Goal: Task Accomplishment & Management: Manage account settings

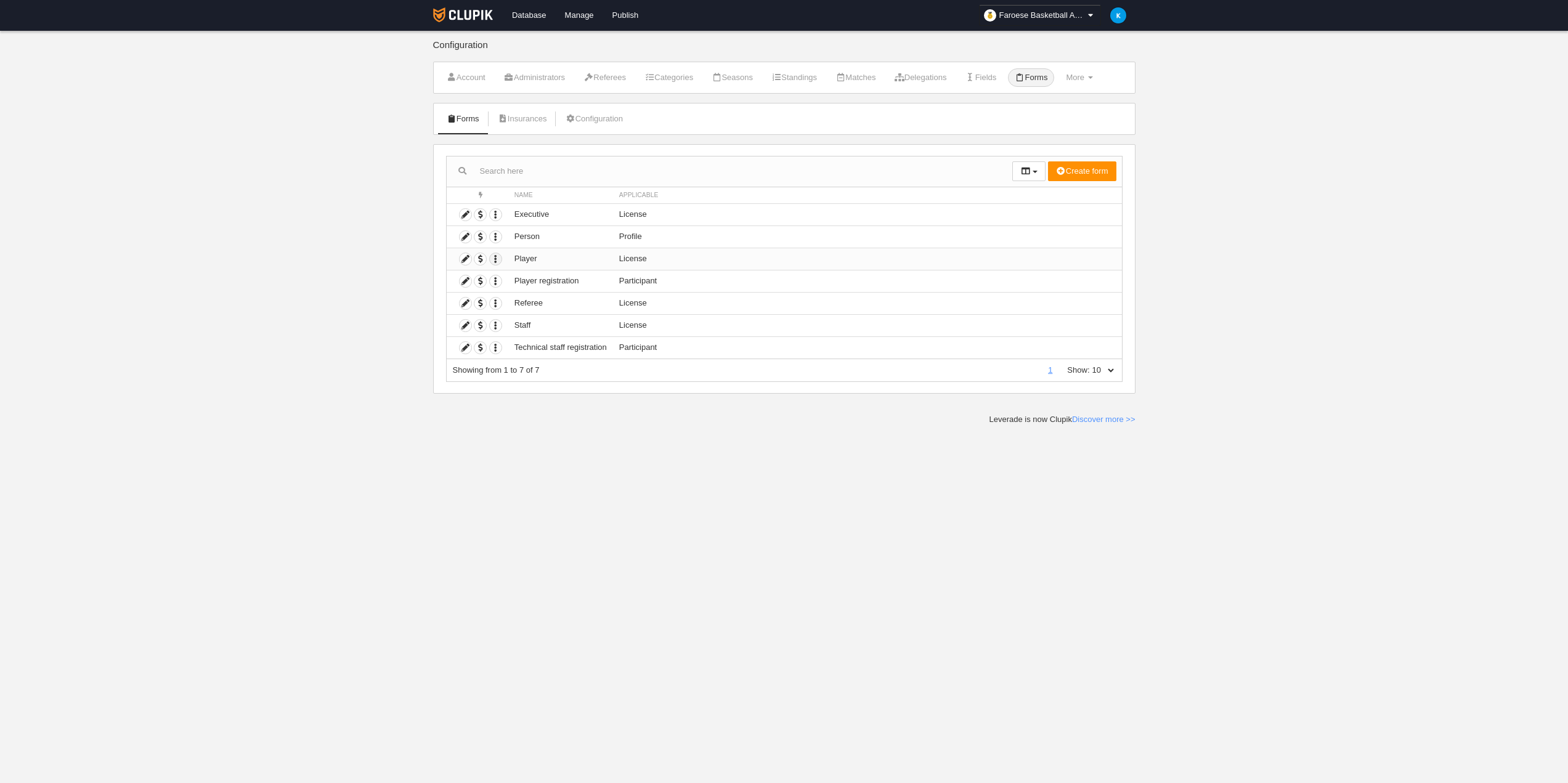
click at [495, 260] on icon "button" at bounding box center [496, 259] width 12 height 12
click at [463, 263] on icon at bounding box center [465, 259] width 12 height 12
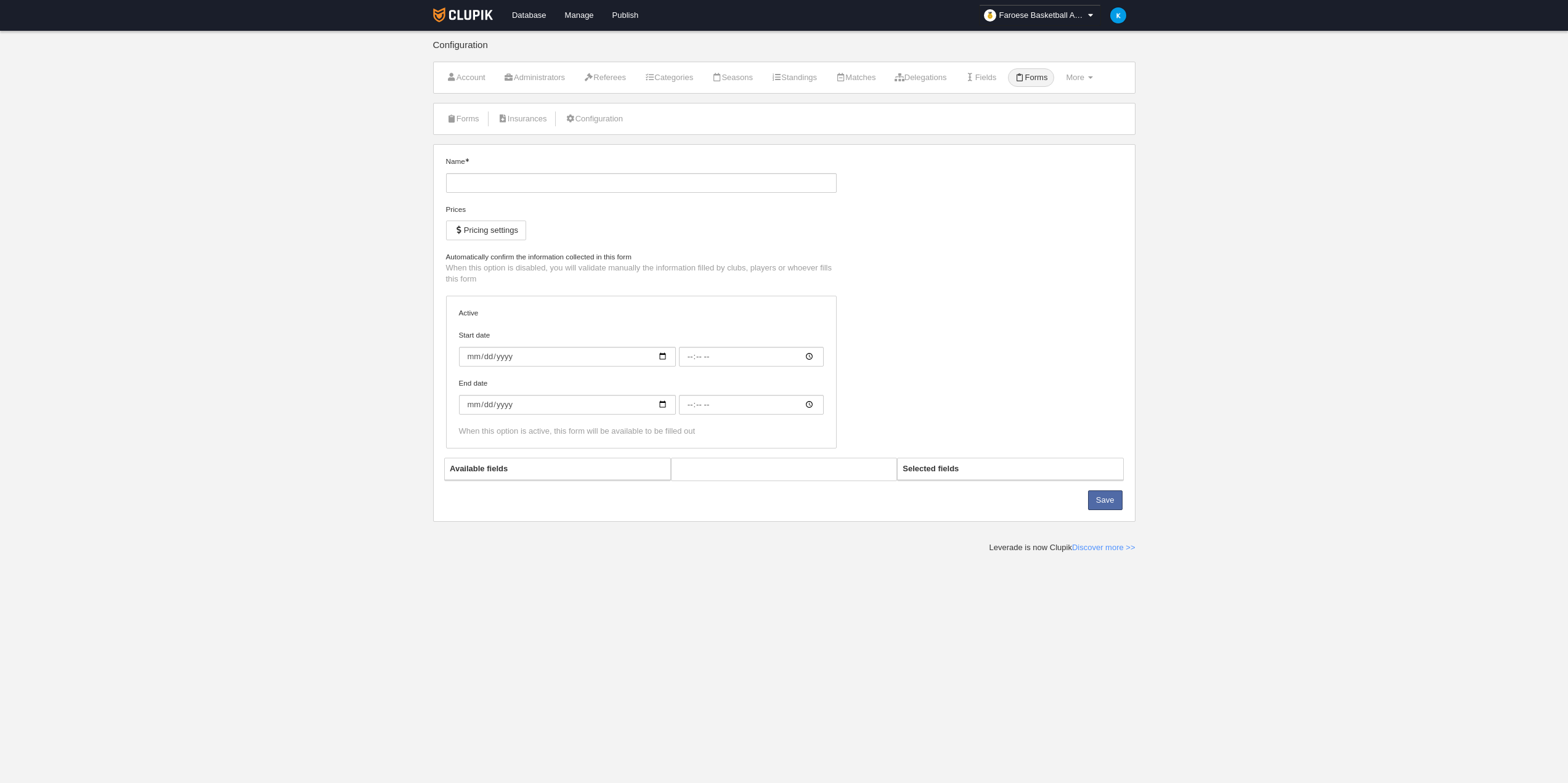
type input "Player"
checkbox input "true"
select select "selected"
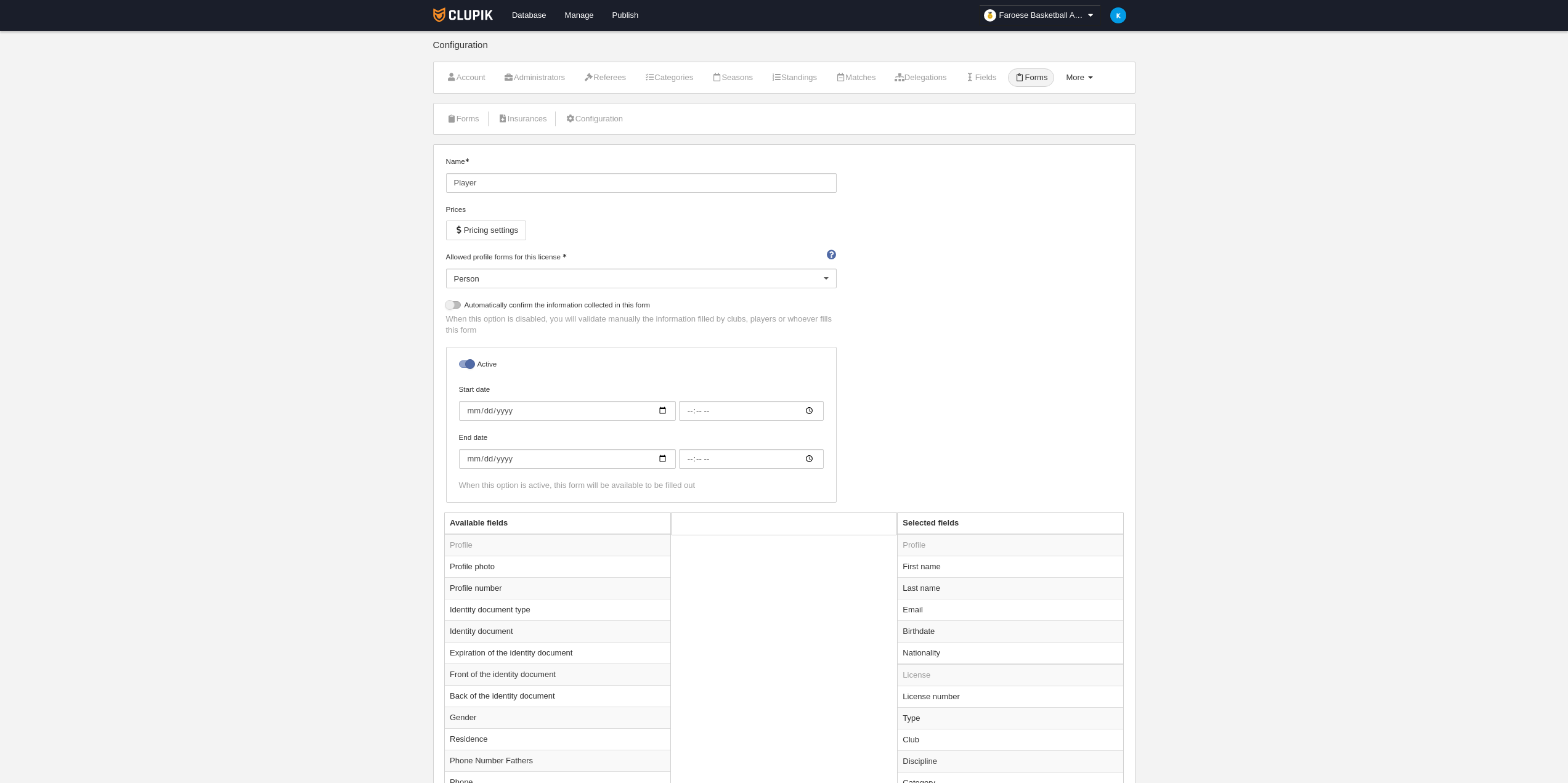
click at [1093, 79] on span at bounding box center [1091, 78] width 5 height 3
click at [1073, 132] on link "Numbering rules" at bounding box center [1050, 128] width 97 height 20
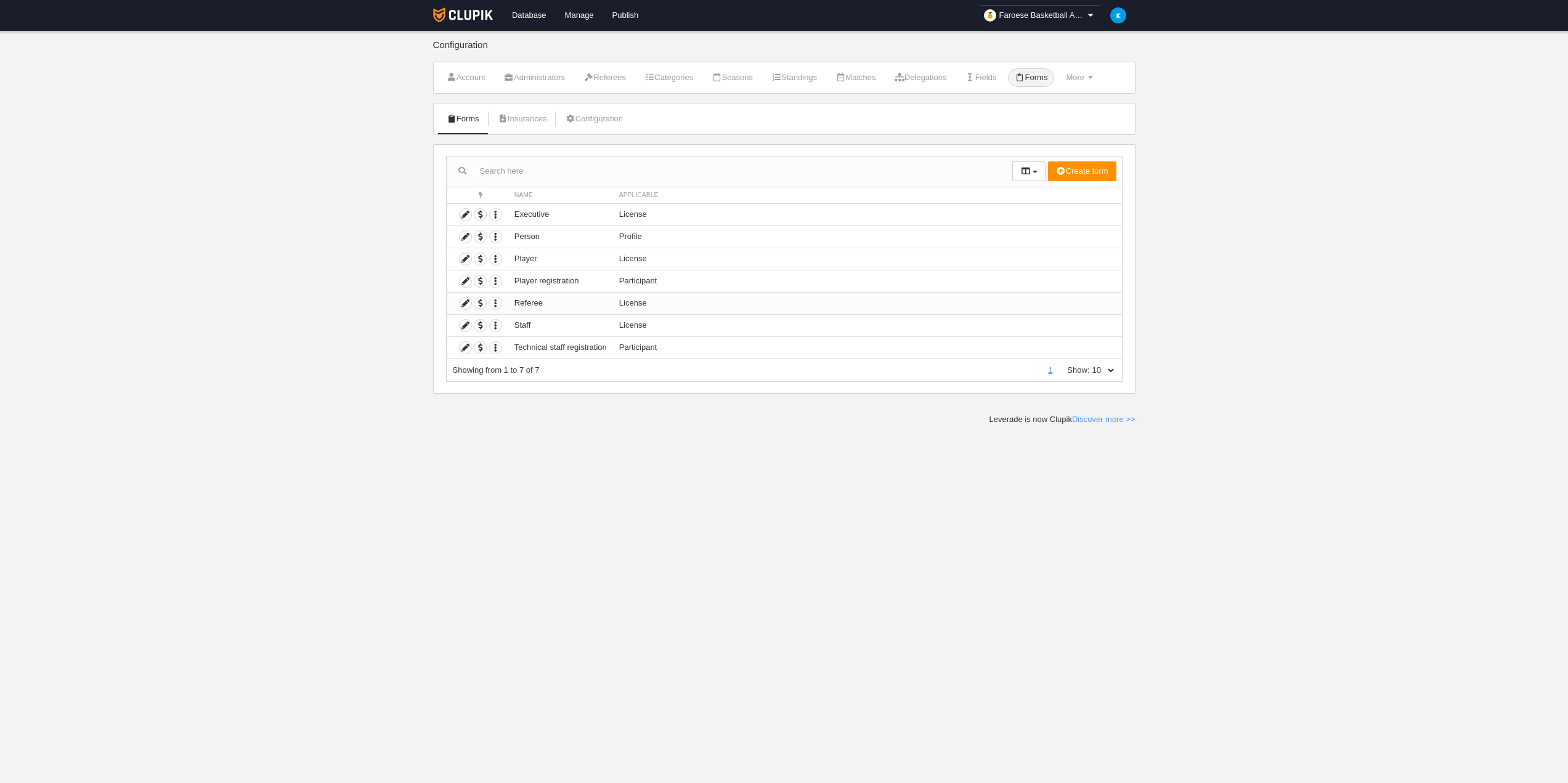
click at [636, 304] on td "License" at bounding box center [868, 303] width 509 height 22
click at [496, 307] on icon "button" at bounding box center [496, 303] width 12 height 12
click at [462, 304] on icon at bounding box center [465, 303] width 12 height 12
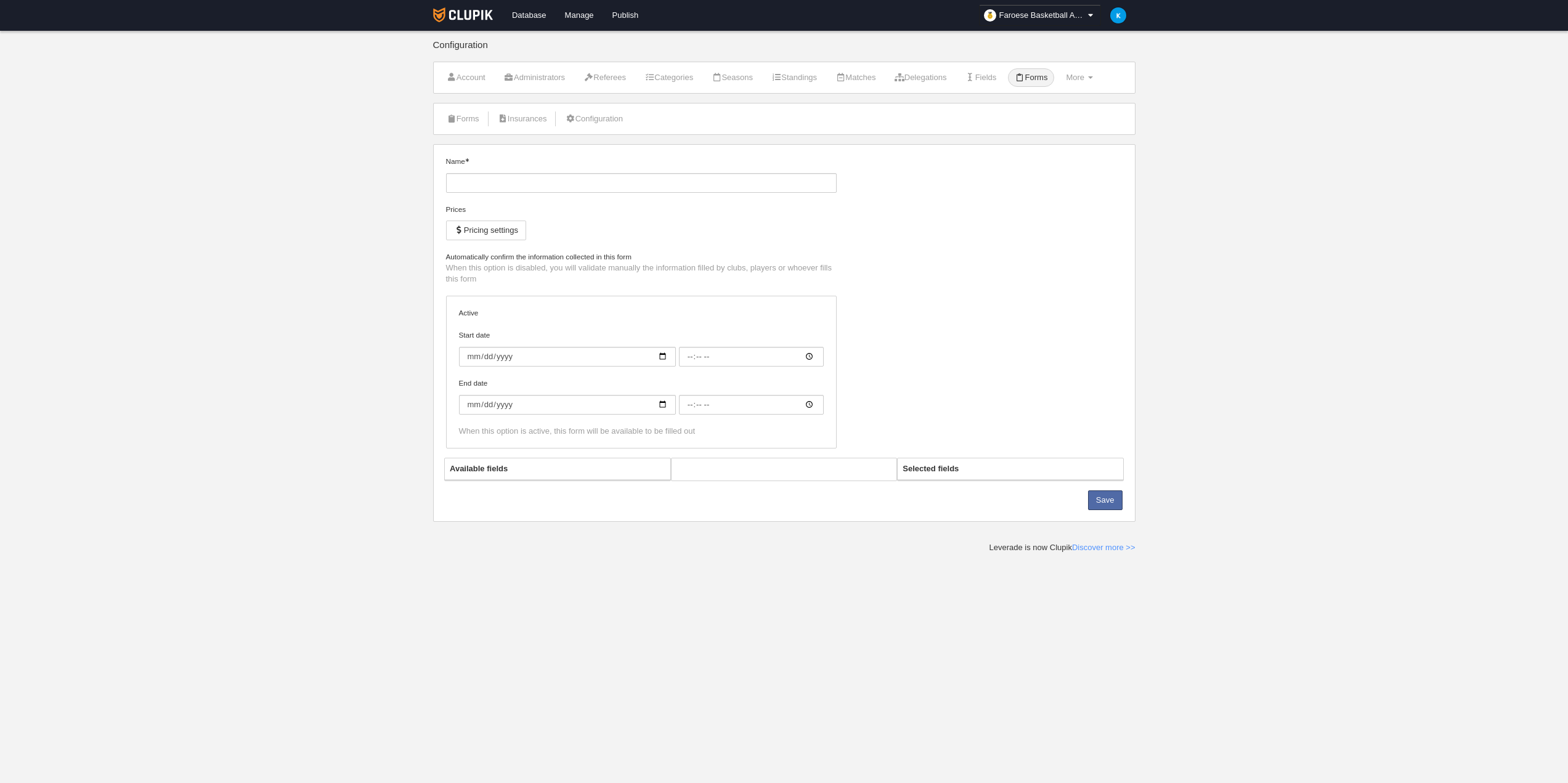
type input "Referee"
checkbox input "true"
select select "selected"
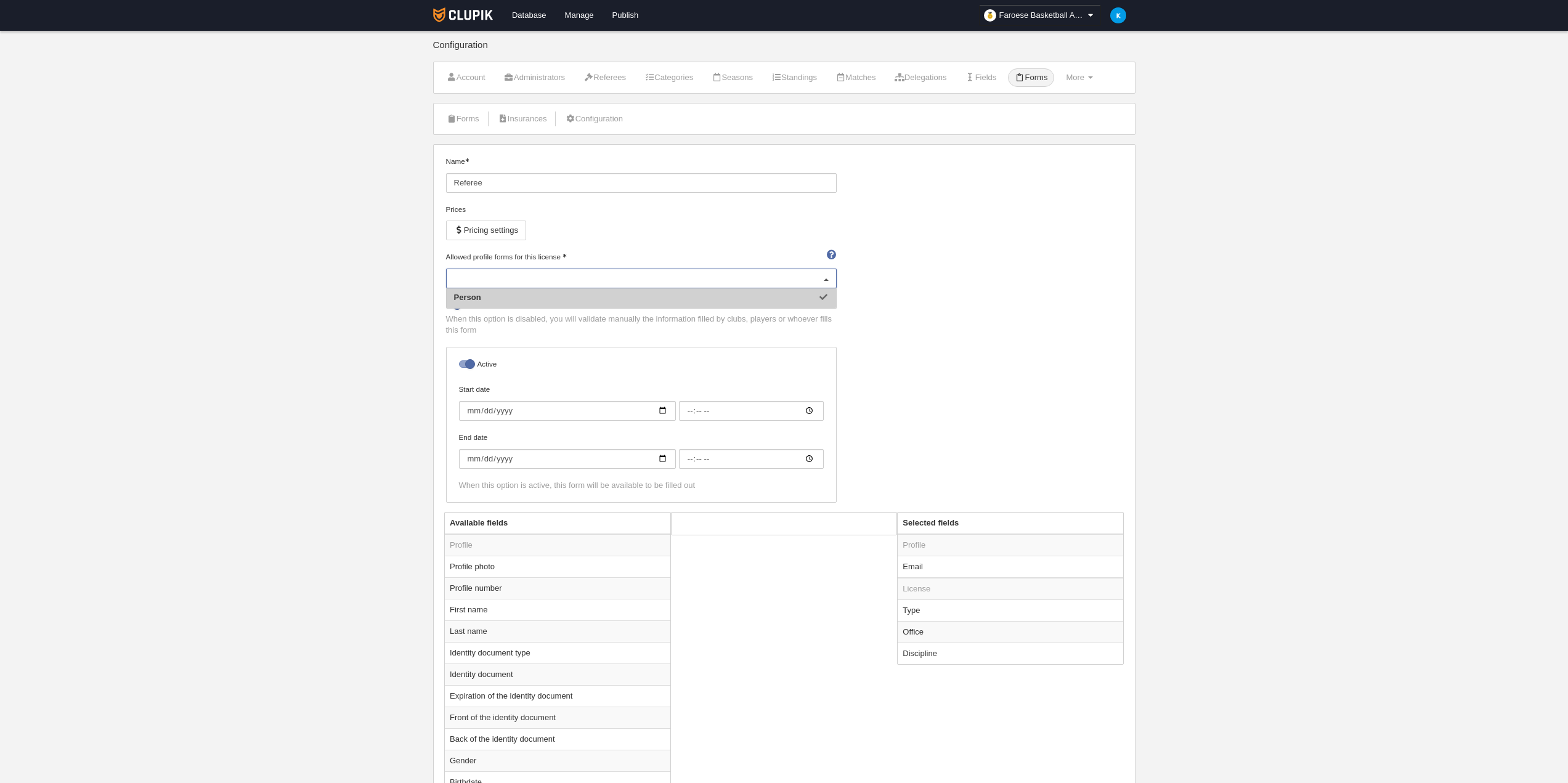
click at [515, 276] on div "Person" at bounding box center [642, 279] width 391 height 20
click at [649, 250] on div "Prices Pricing settings" at bounding box center [642, 227] width 391 height 47
click at [560, 570] on td "Profile photo" at bounding box center [557, 566] width 226 height 21
radio input "true"
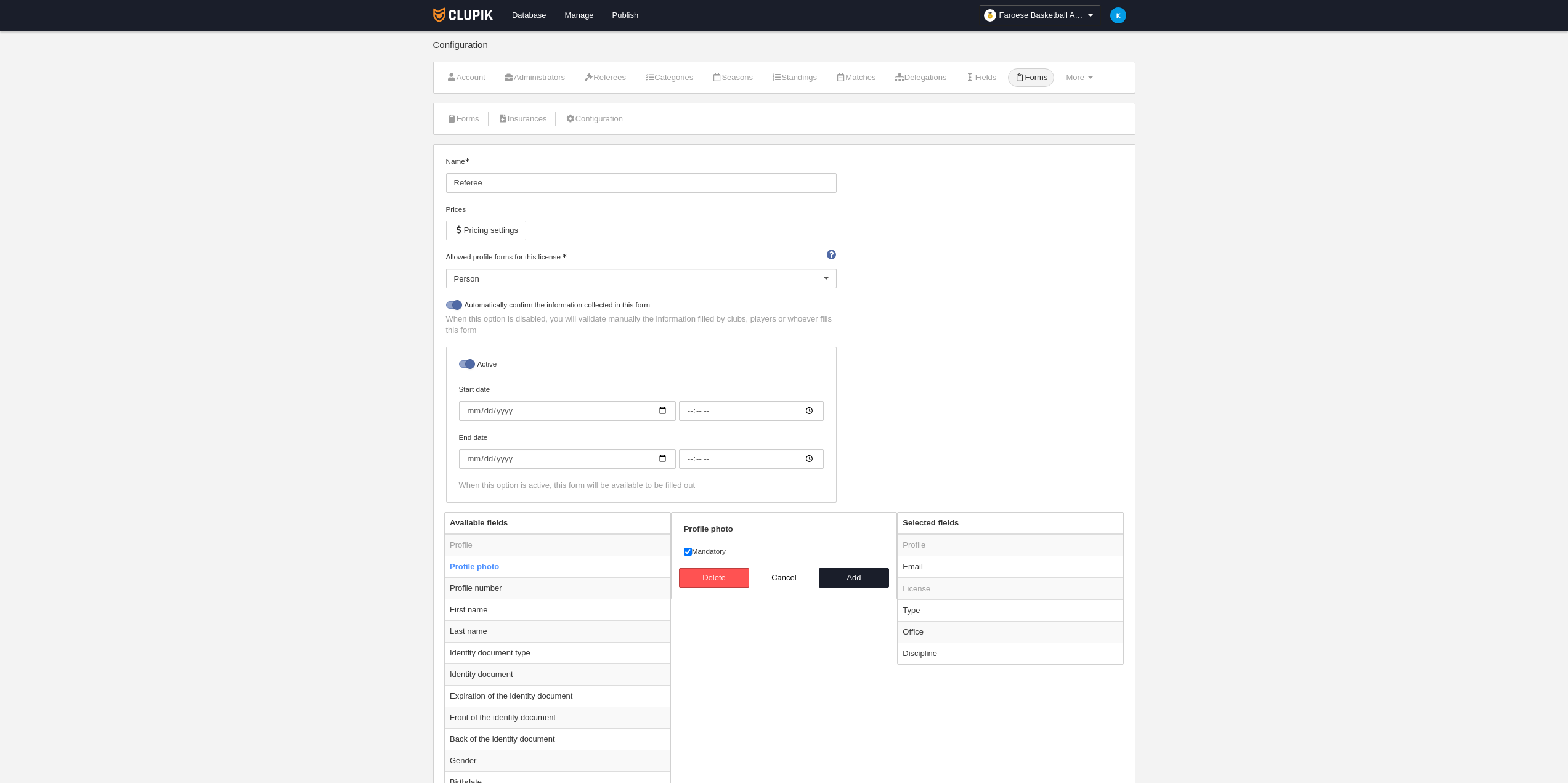
click at [513, 279] on div "Person" at bounding box center [642, 279] width 391 height 20
click at [513, 279] on input "Allowed profile forms for this license" at bounding box center [636, 279] width 363 height 11
click at [1011, 287] on div "Name Referee Prices Pricing settings Allowed profile forms for this license Per…" at bounding box center [784, 334] width 686 height 356
click at [594, 121] on link "Configuration" at bounding box center [594, 119] width 71 height 19
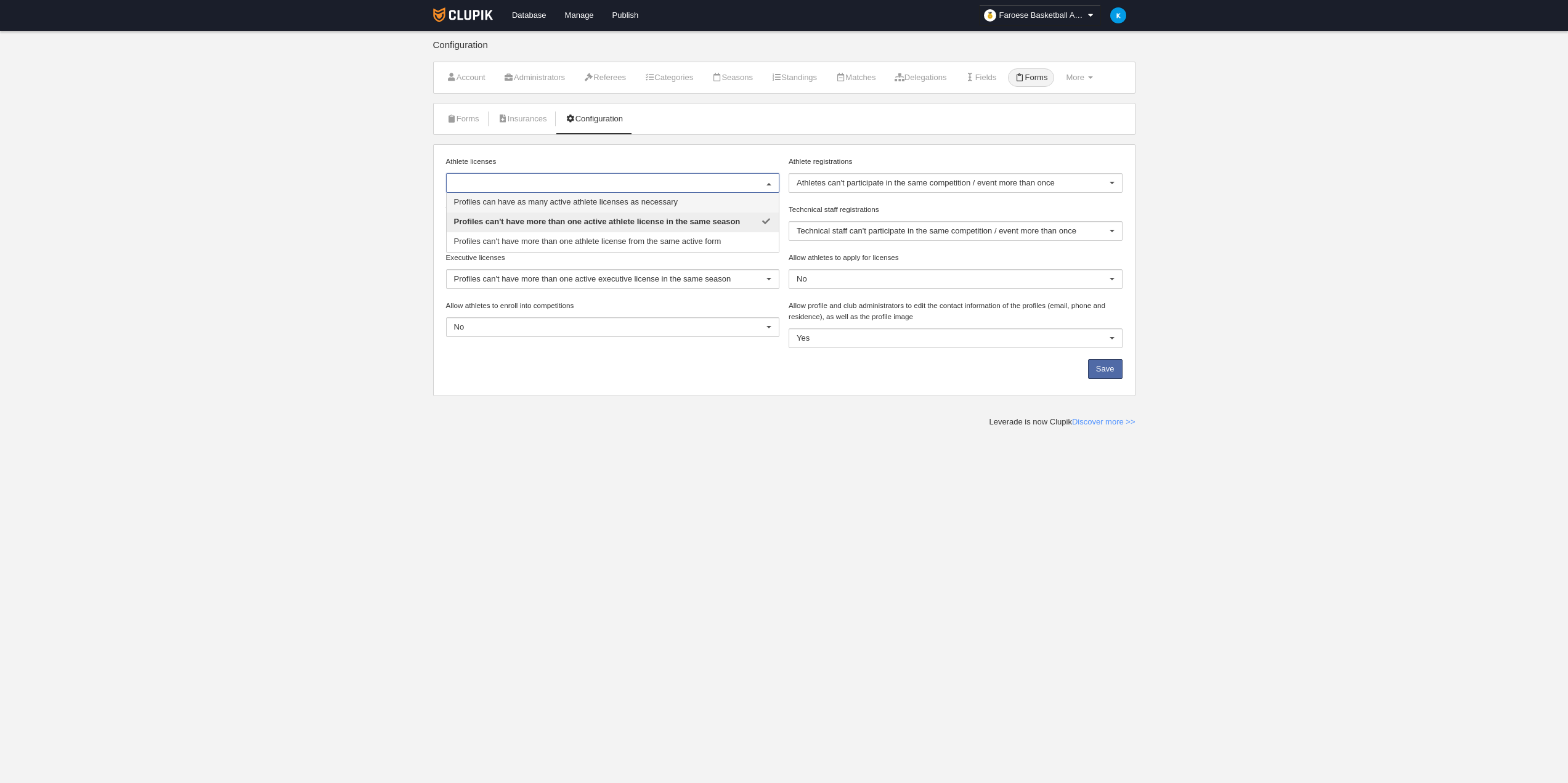
click at [527, 186] on input "Athlete licenses" at bounding box center [607, 183] width 305 height 11
click at [597, 156] on label "Athlete licenses" at bounding box center [613, 162] width 334 height 11
click at [455, 178] on input "Athlete licenses" at bounding box center [455, 183] width 0 height 11
click at [496, 480] on body "Database [GEOGRAPHIC_DATA] Publish Faroese Basketball Association General setti…" at bounding box center [784, 391] width 1568 height 783
click at [562, 203] on span "Profiles can have as many active athlete licenses as necessary" at bounding box center [566, 202] width 223 height 9
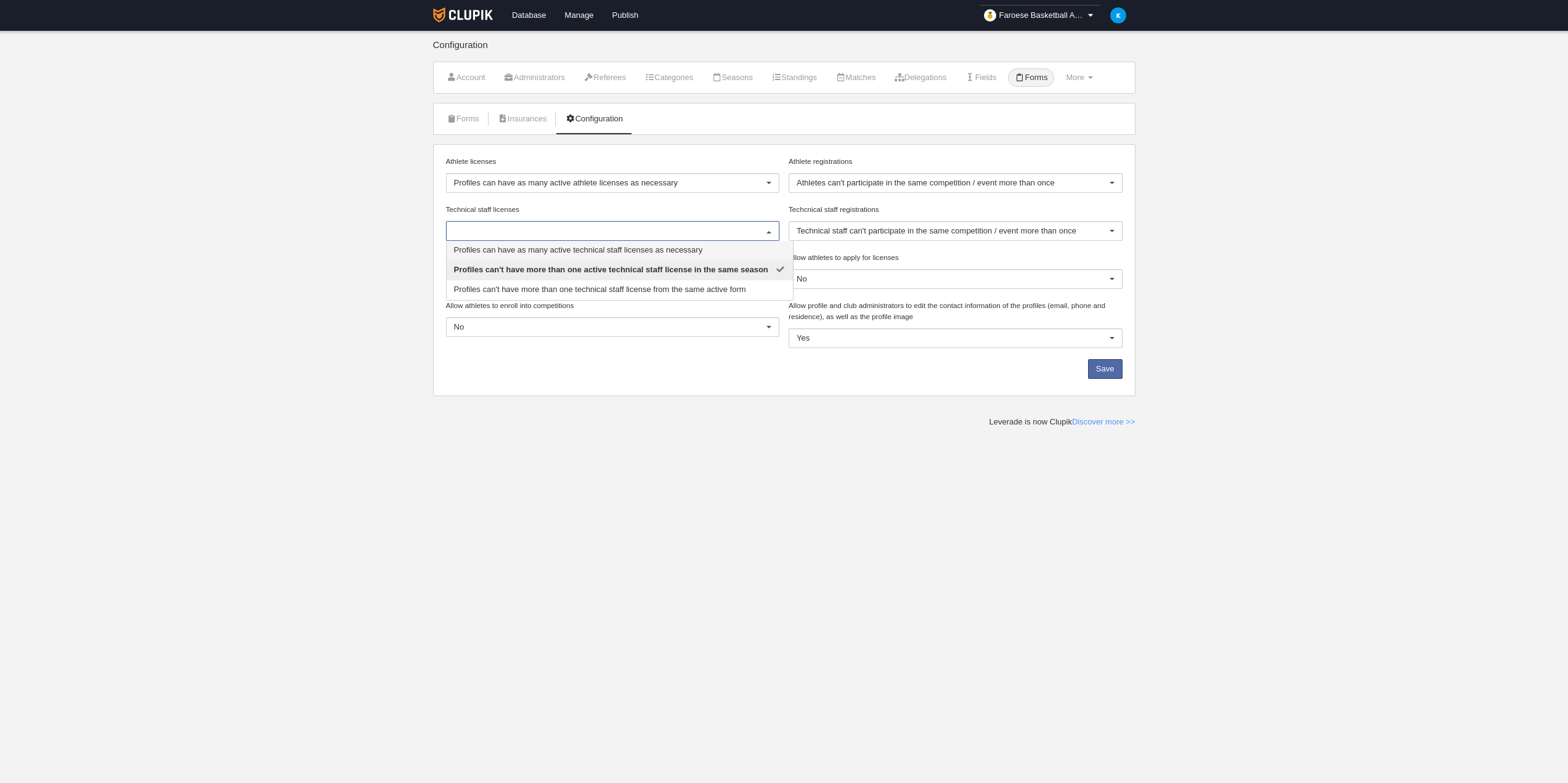
click at [542, 249] on span "Profiles can have as many active technical staff licenses as necessary" at bounding box center [579, 250] width 249 height 9
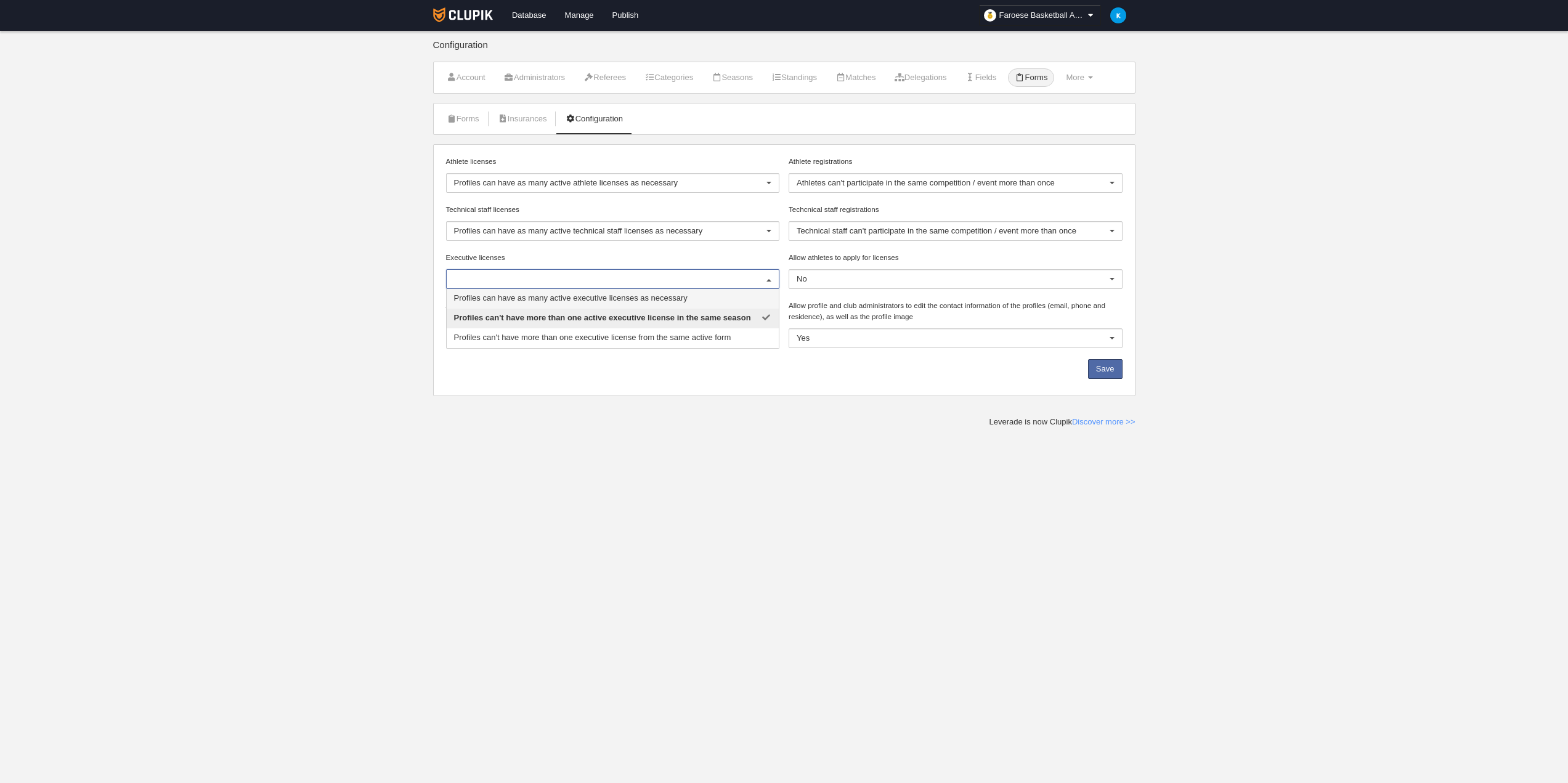
click at [510, 299] on span "Profiles can have as many active executive licenses as necessary" at bounding box center [571, 297] width 234 height 9
click at [935, 239] on div "Technical staff can't participate in the same competition / event more than once" at bounding box center [955, 231] width 334 height 20
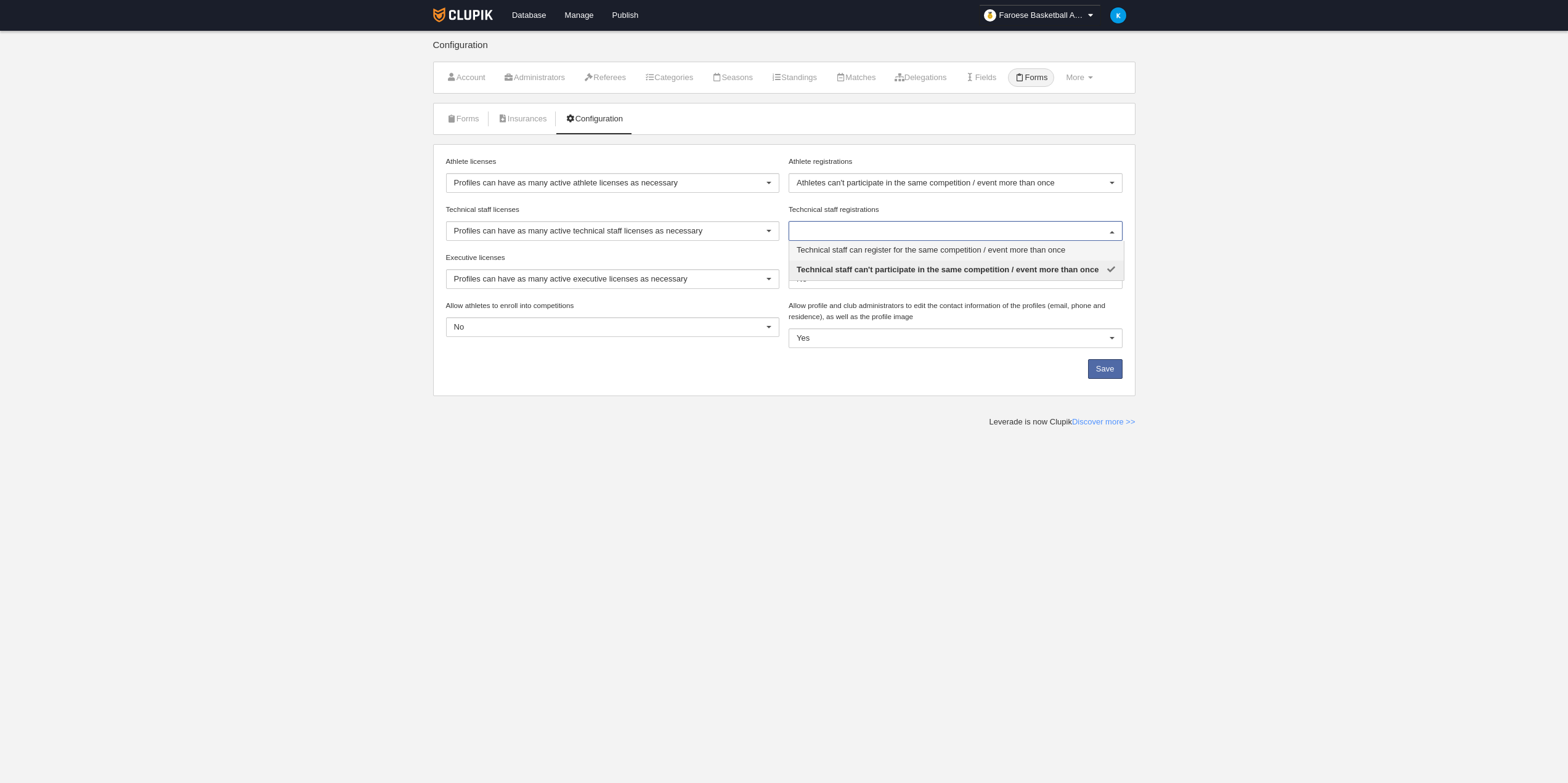
click at [888, 254] on span "Technical staff can register for the same competition / event more than once" at bounding box center [930, 250] width 269 height 9
click at [1087, 369] on div "Save" at bounding box center [784, 371] width 686 height 25
click at [1099, 367] on button "Save" at bounding box center [1105, 369] width 35 height 20
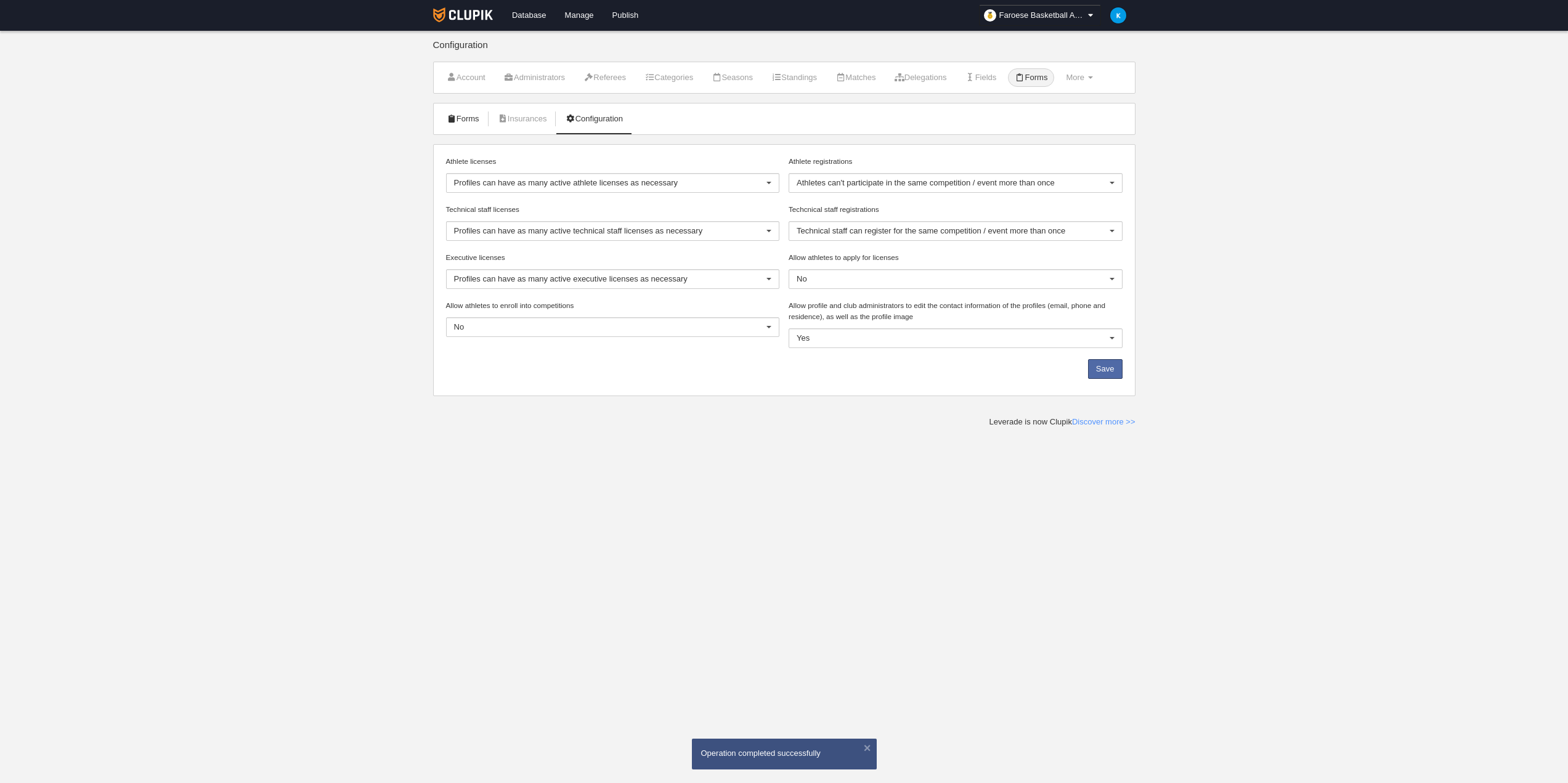
click at [464, 123] on link "Forms" at bounding box center [463, 119] width 46 height 19
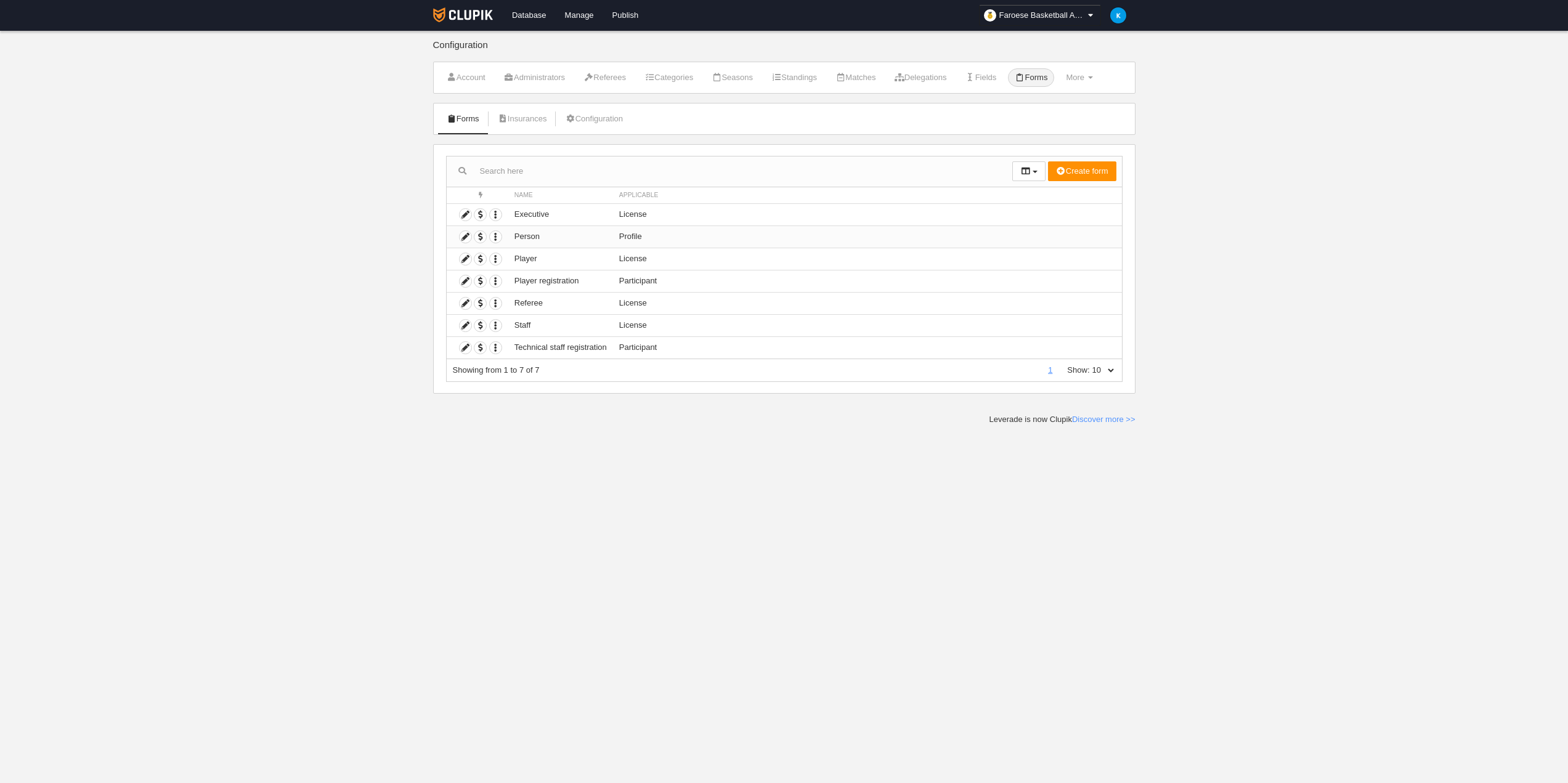
click at [655, 238] on td "Profile" at bounding box center [868, 237] width 509 height 22
click at [465, 237] on icon at bounding box center [465, 237] width 12 height 12
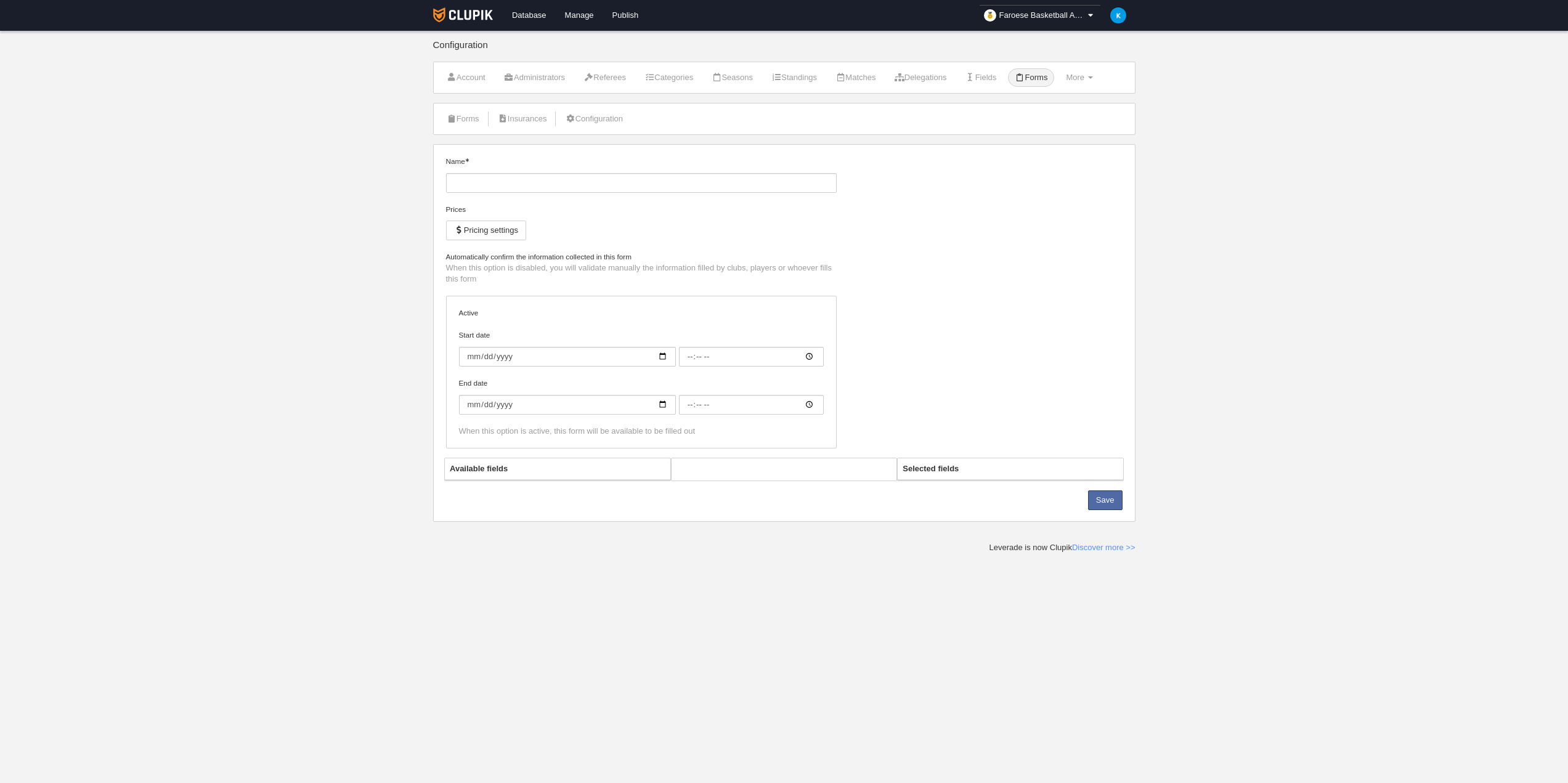
type input "Person"
checkbox input "true"
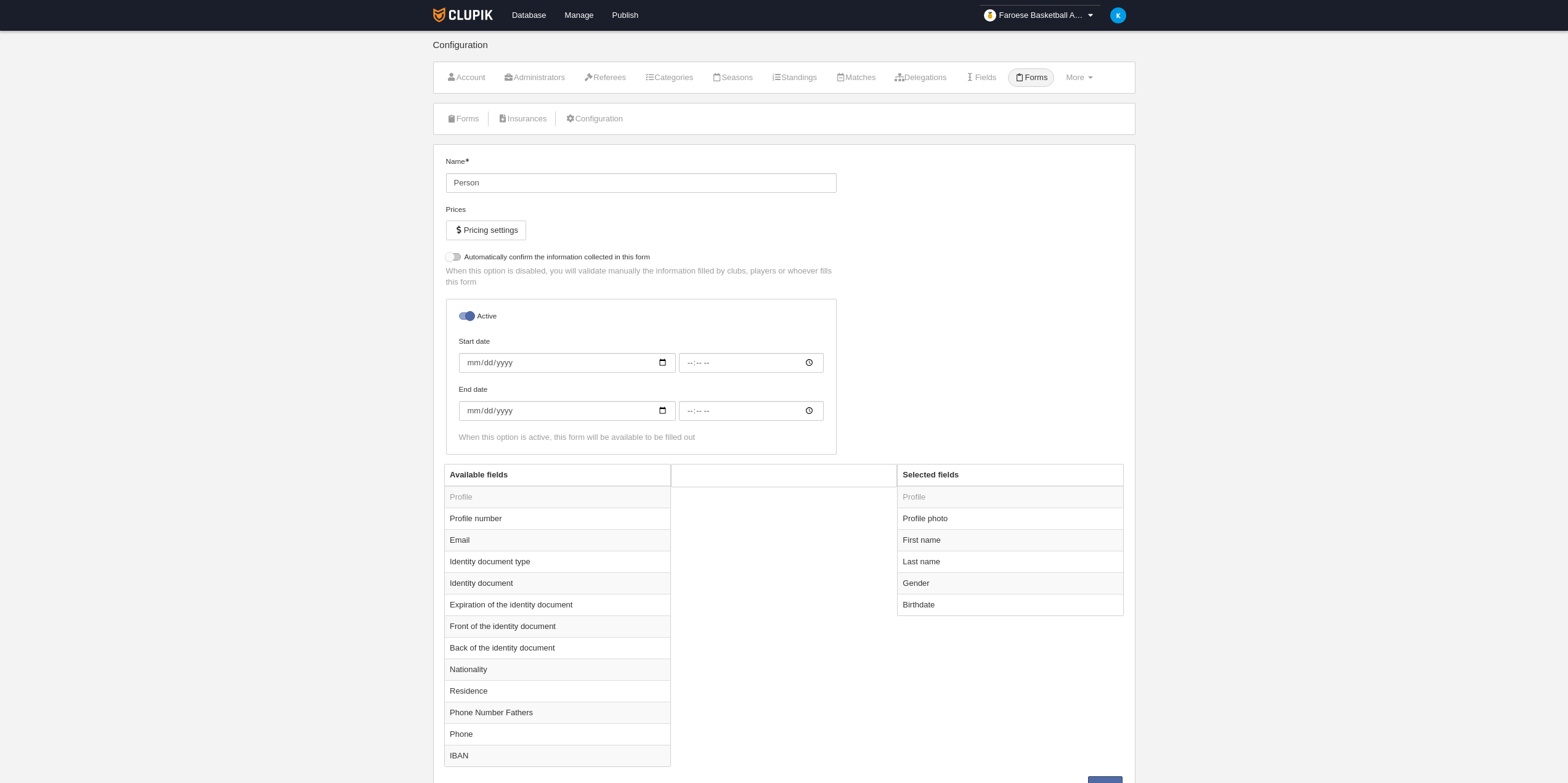
click at [459, 260] on div at bounding box center [454, 257] width 15 height 7
click at [455, 260] on input "checkbox" at bounding box center [450, 260] width 8 height 8
click at [459, 260] on div at bounding box center [454, 257] width 15 height 7
click at [455, 260] on input "checkbox" at bounding box center [450, 260] width 8 height 8
click at [457, 257] on div at bounding box center [454, 257] width 15 height 7
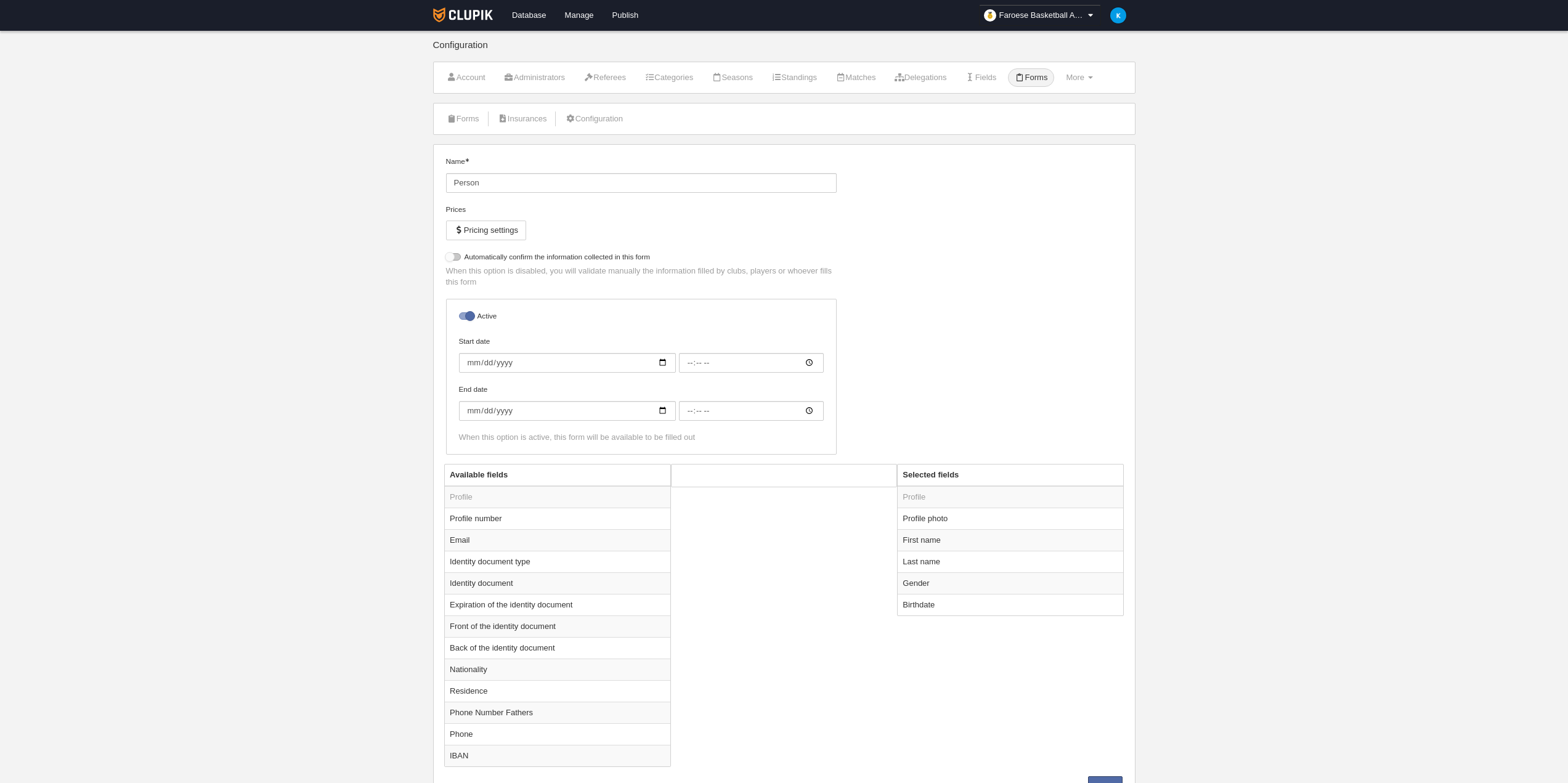
click at [455, 257] on input "checkbox" at bounding box center [450, 260] width 8 height 8
click at [455, 261] on div at bounding box center [454, 257] width 15 height 7
click at [455, 262] on input "checkbox" at bounding box center [450, 260] width 8 height 8
checkbox input "false"
click at [661, 362] on input "Start date" at bounding box center [567, 362] width 217 height 20
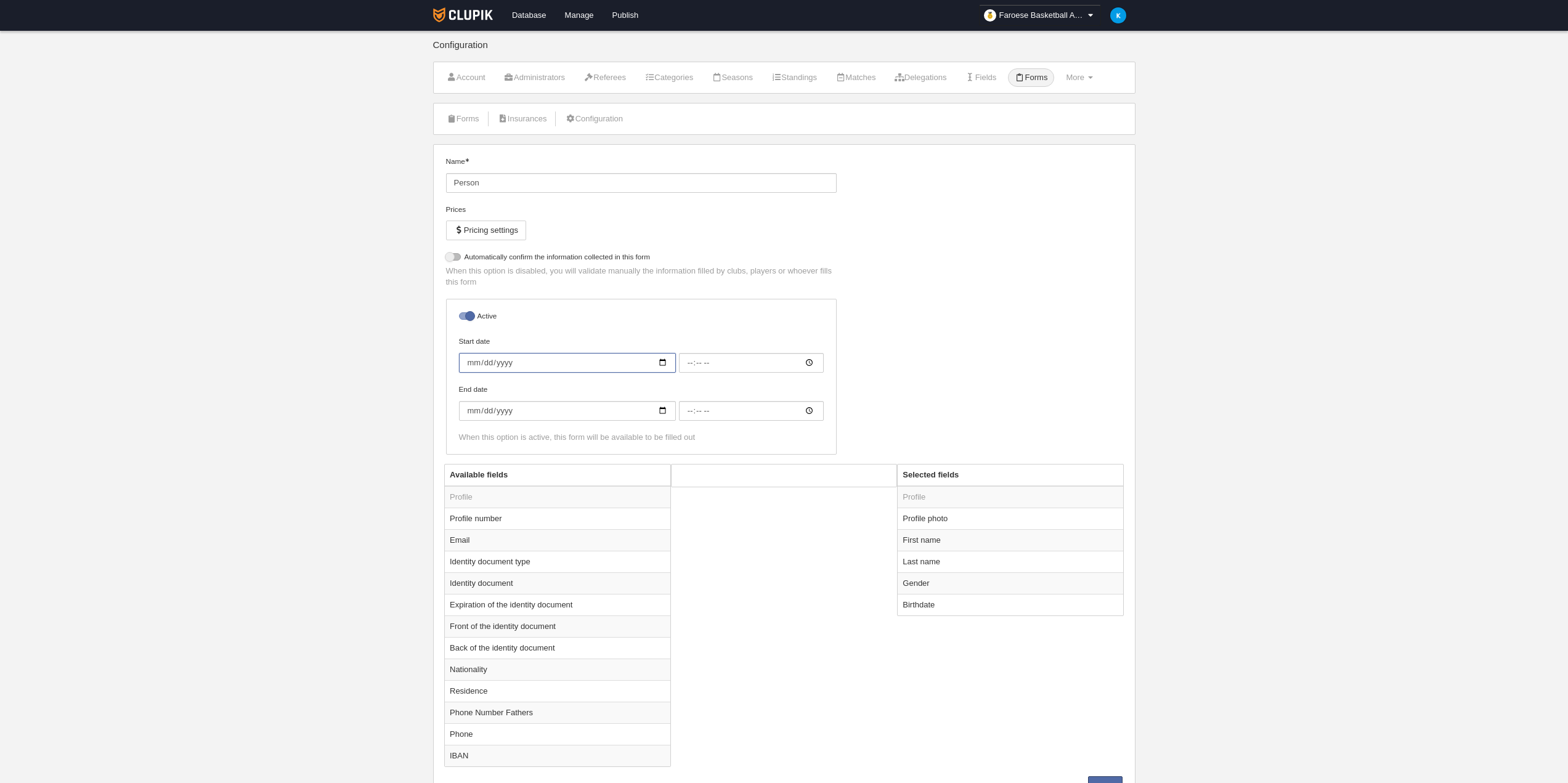
type input "[DATE]"
type input "00:00"
type input "[DATE]"
click at [575, 415] on input "End date" at bounding box center [567, 411] width 217 height 20
type input "0002-06-01"
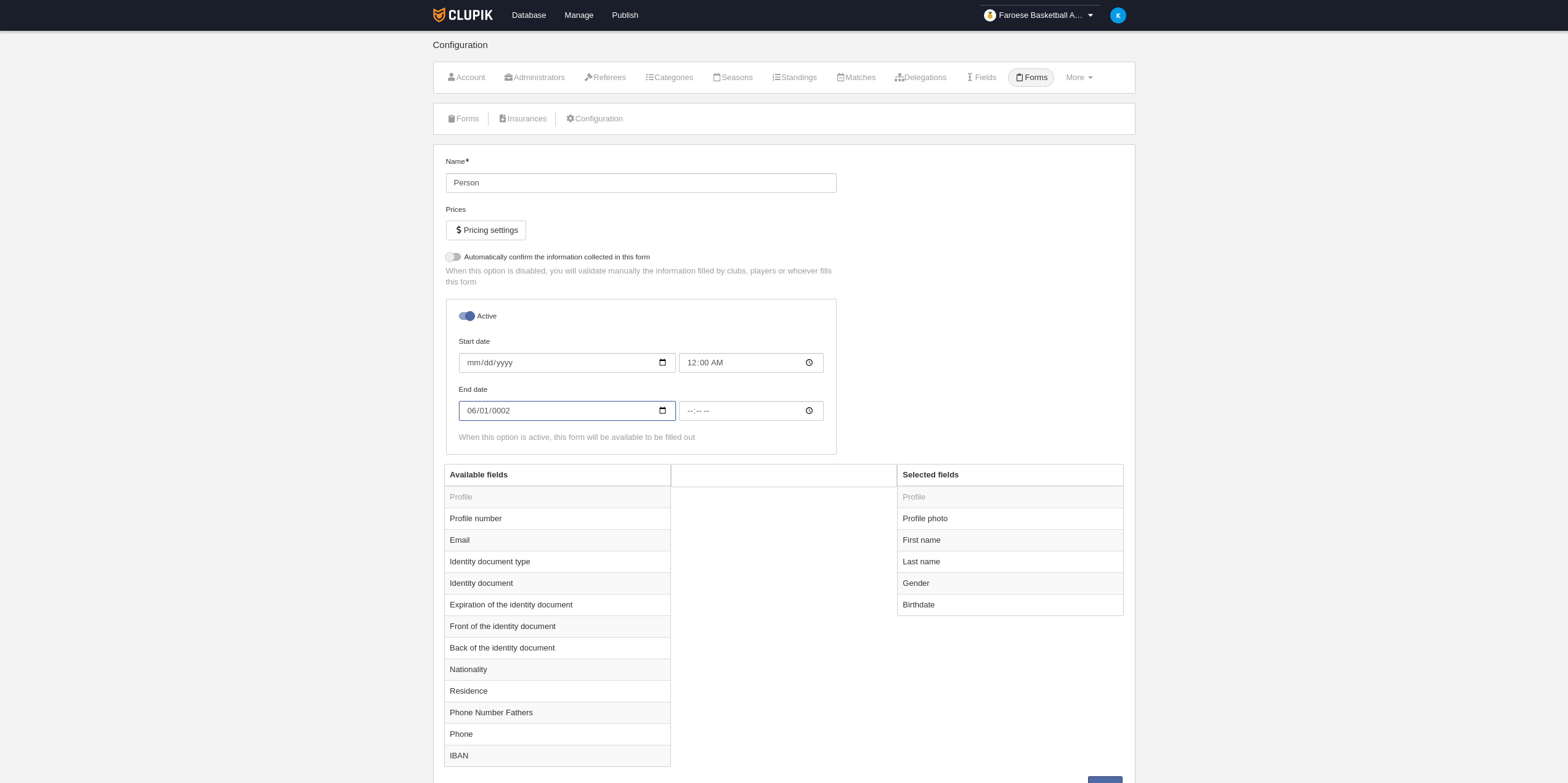
type input "00:00"
type input "[DATE]"
click at [912, 337] on div "Name Person Prices Pricing settings Do not allow registration if the license is…" at bounding box center [784, 310] width 686 height 308
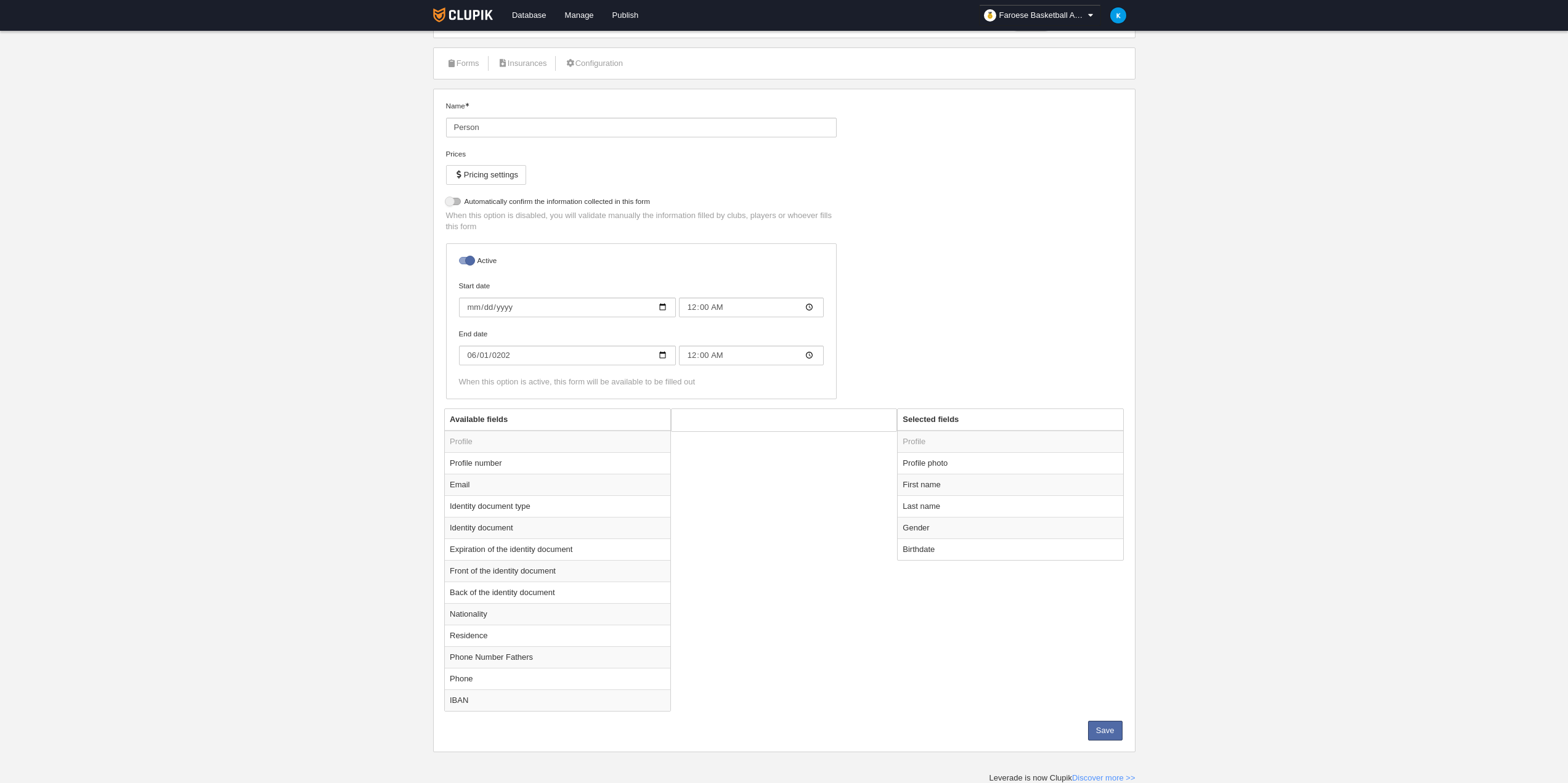
scroll to position [56, 0]
click at [1111, 734] on button "Save" at bounding box center [1105, 730] width 35 height 20
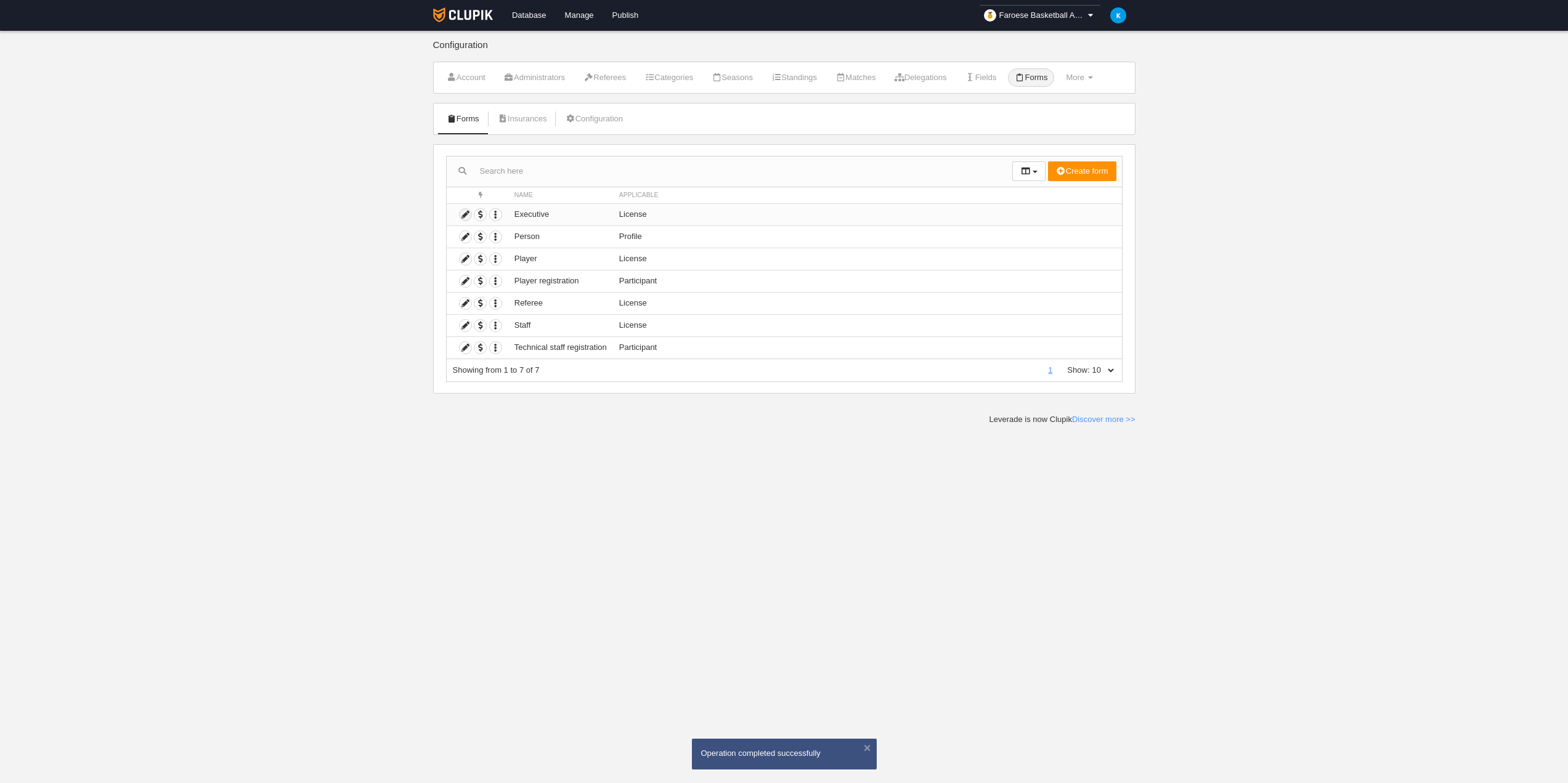
click at [465, 215] on icon at bounding box center [465, 214] width 12 height 12
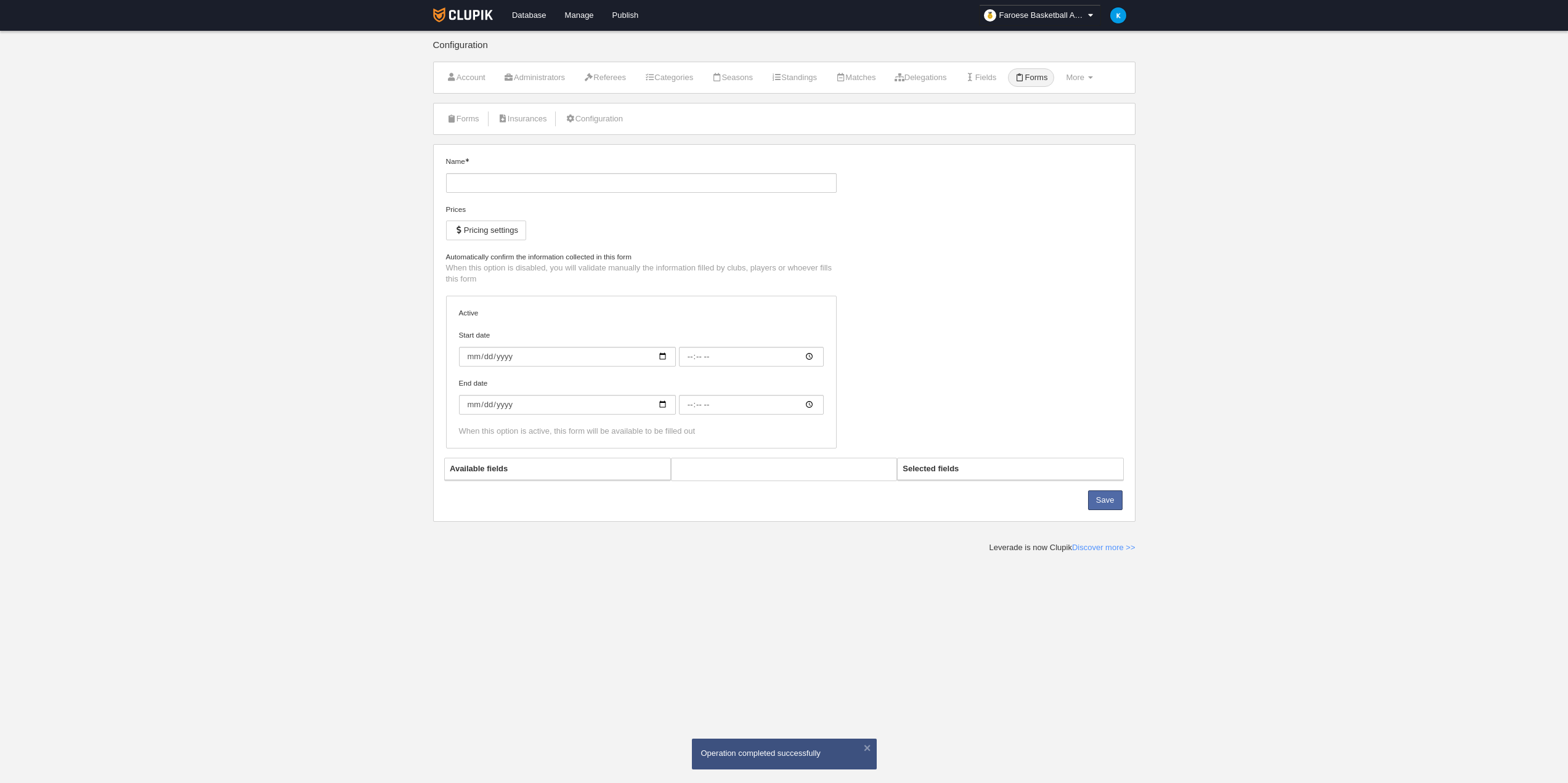
type input "Executive"
checkbox input "true"
select select "selected"
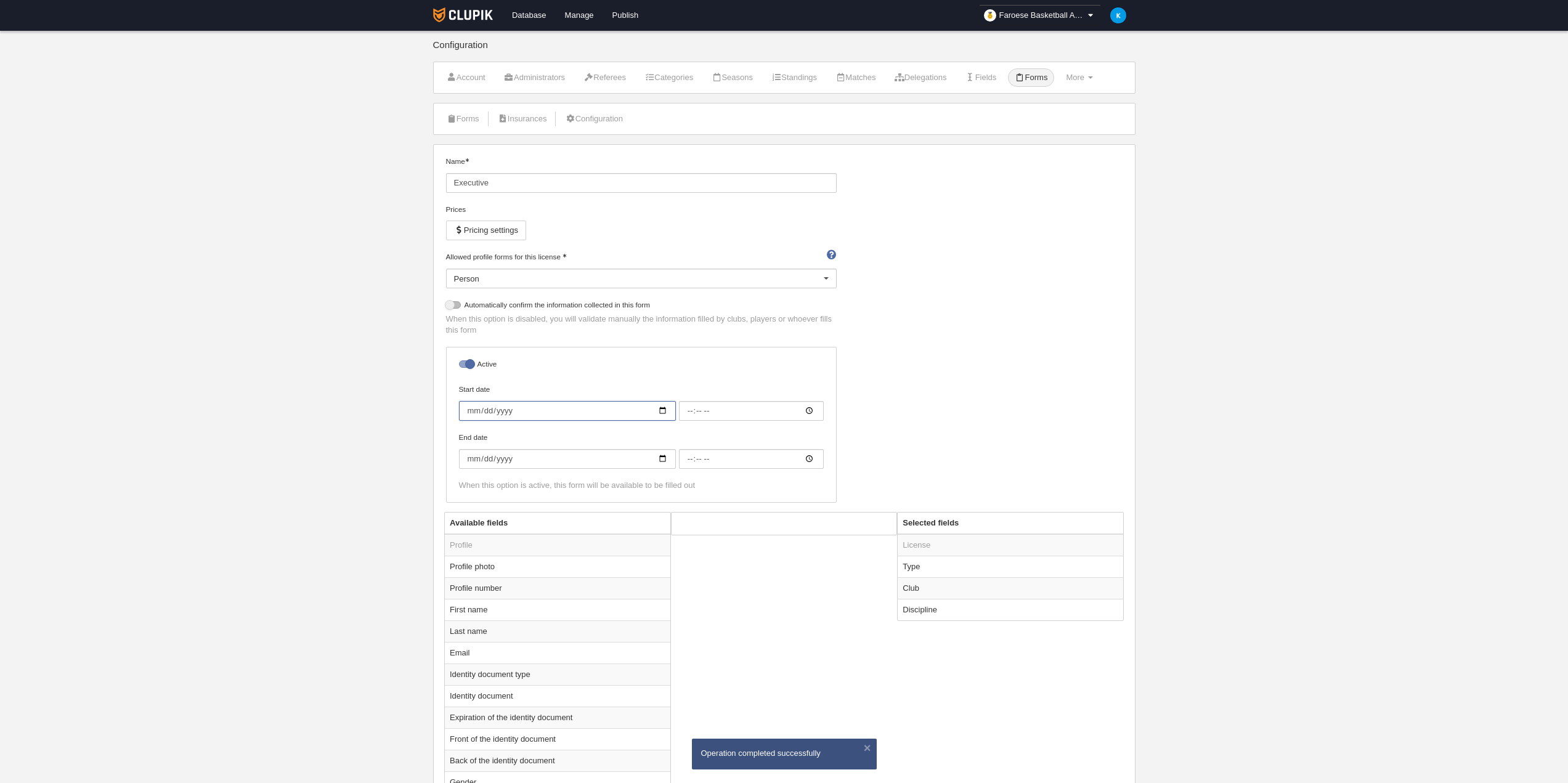
click at [544, 411] on input "Start date" at bounding box center [567, 411] width 217 height 20
click at [666, 415] on input "Start date" at bounding box center [567, 411] width 217 height 20
type input "[DATE]"
type input "00:00"
click at [535, 407] on input "[DATE]" at bounding box center [567, 411] width 217 height 20
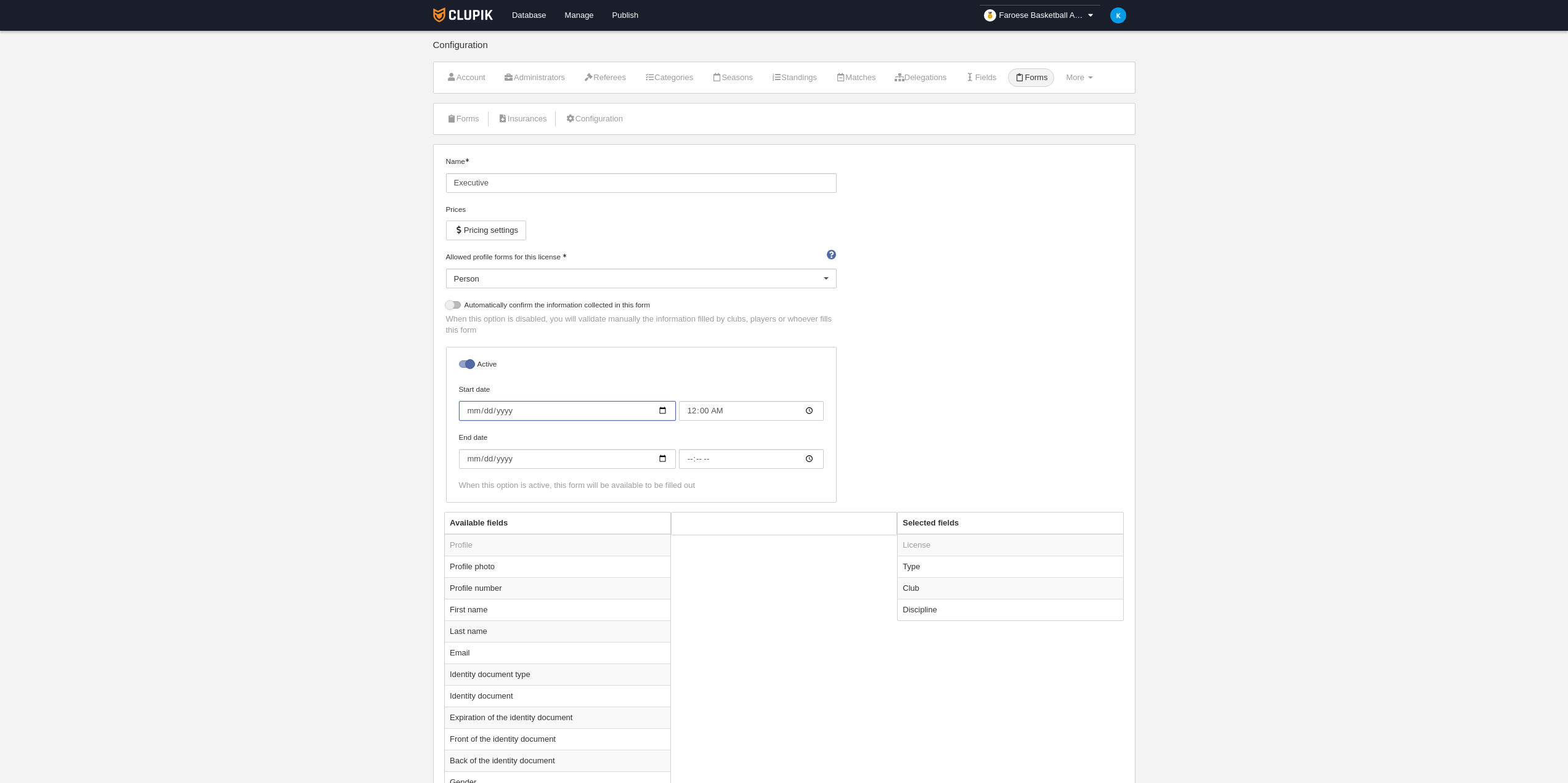
drag, startPoint x: 532, startPoint y: 410, endPoint x: 456, endPoint y: 414, distance: 76.1
click at [456, 414] on div "Active Start date [DATE] 00:00 End date When this option is active, this form w…" at bounding box center [642, 425] width 391 height 156
click at [394, 416] on body "Database [GEOGRAPHIC_DATA] Publish Faroese Basketball Association General setti…" at bounding box center [784, 391] width 1568 height 783
click at [546, 461] on input "End date" at bounding box center [567, 459] width 217 height 20
type input "0002-06-01"
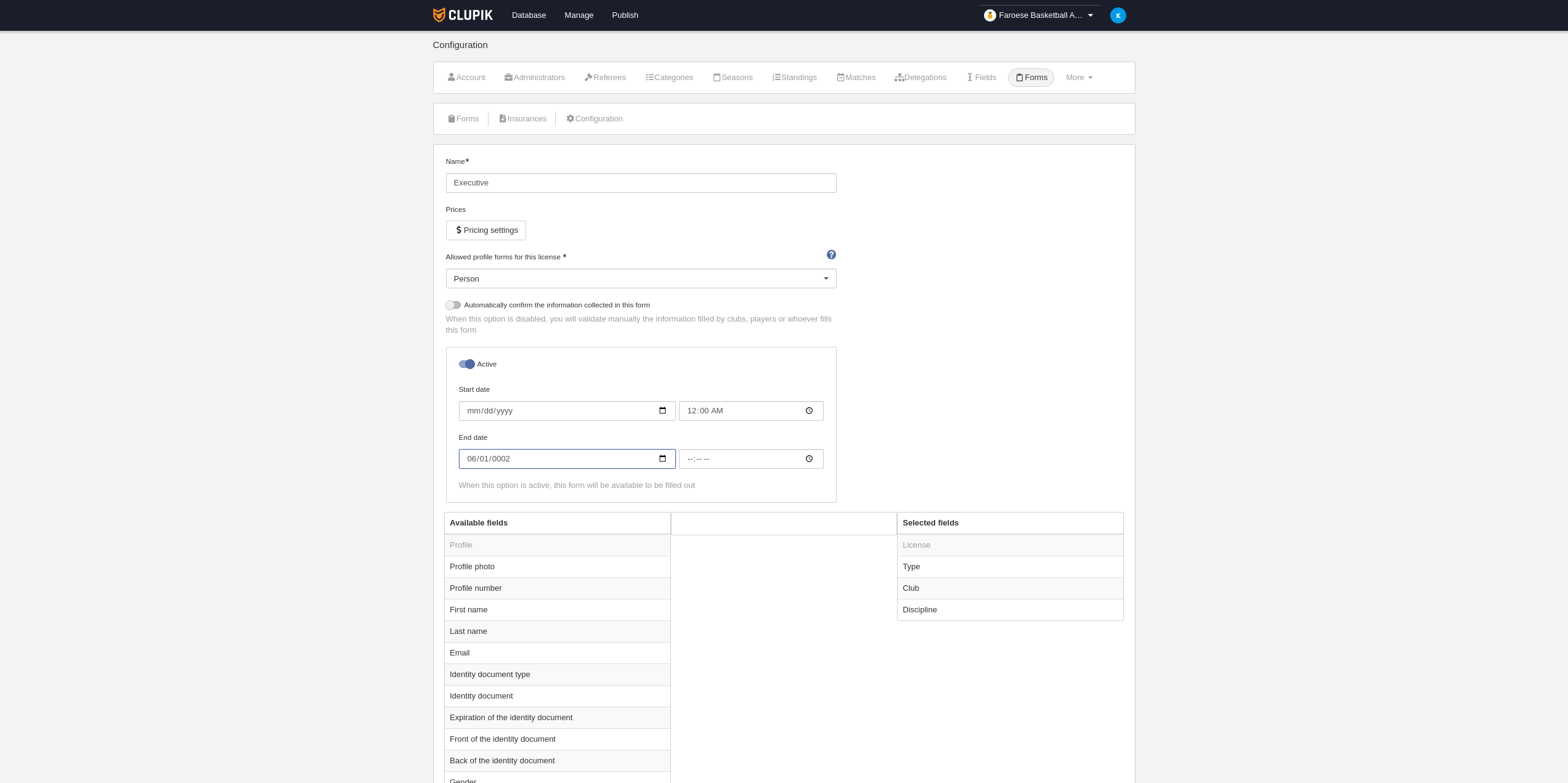
type input "00:00"
type input "[DATE]"
click at [1007, 403] on div "Name Executive Prices Pricing settings Allowed profile forms for this license P…" at bounding box center [784, 334] width 686 height 356
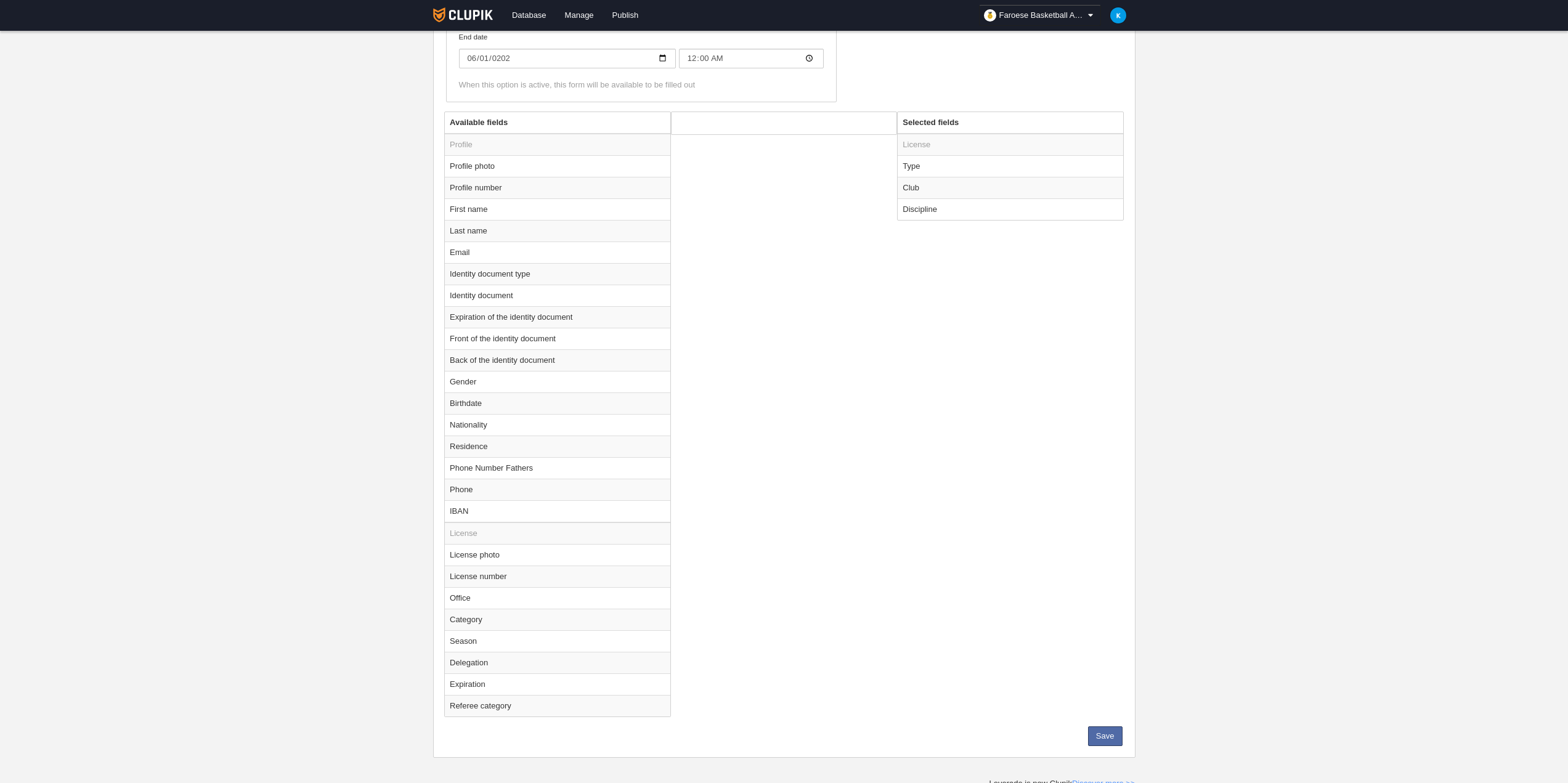
scroll to position [406, 0]
click at [1119, 733] on button "Save" at bounding box center [1105, 730] width 35 height 20
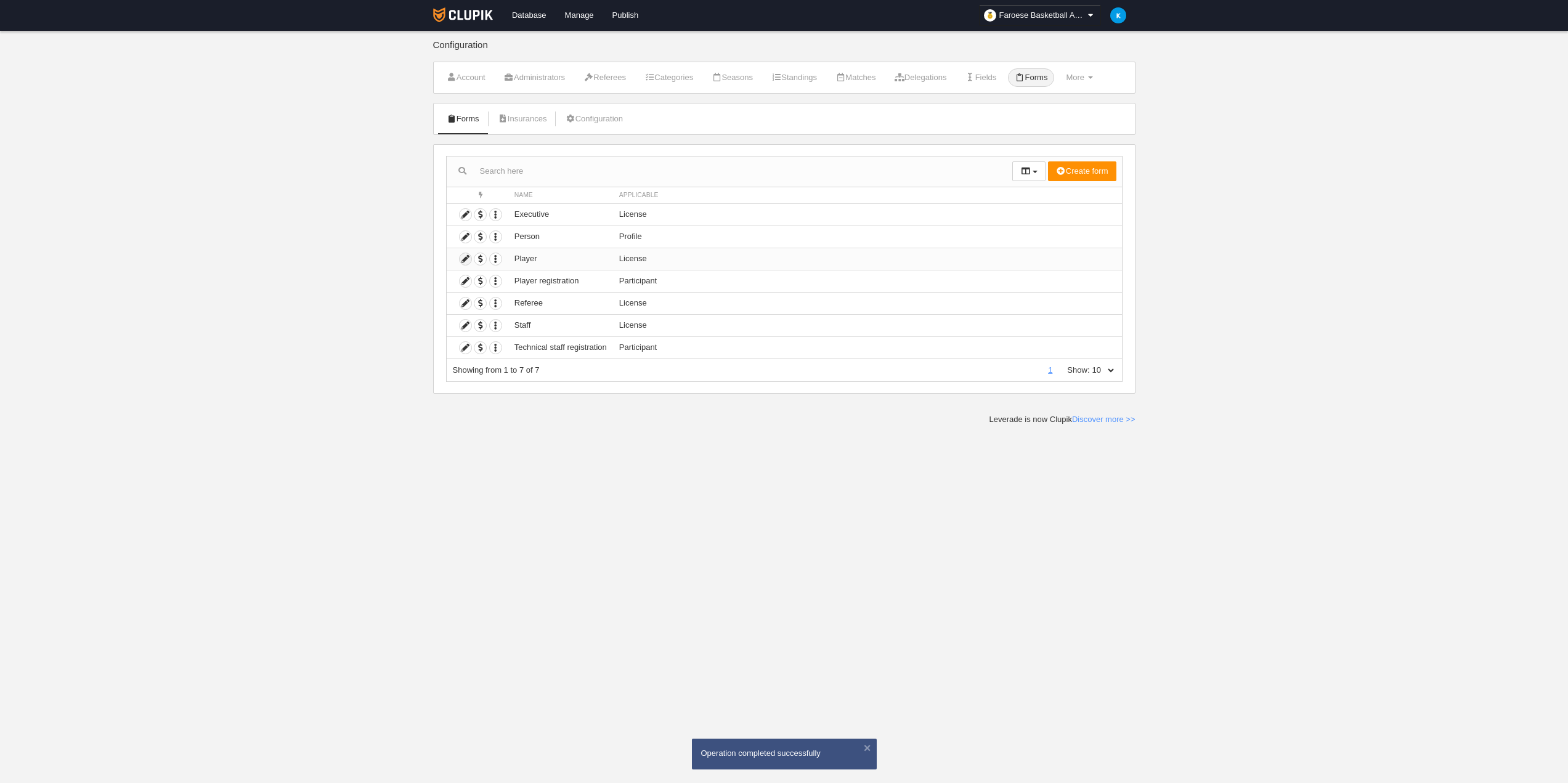
click at [463, 261] on icon at bounding box center [465, 259] width 12 height 12
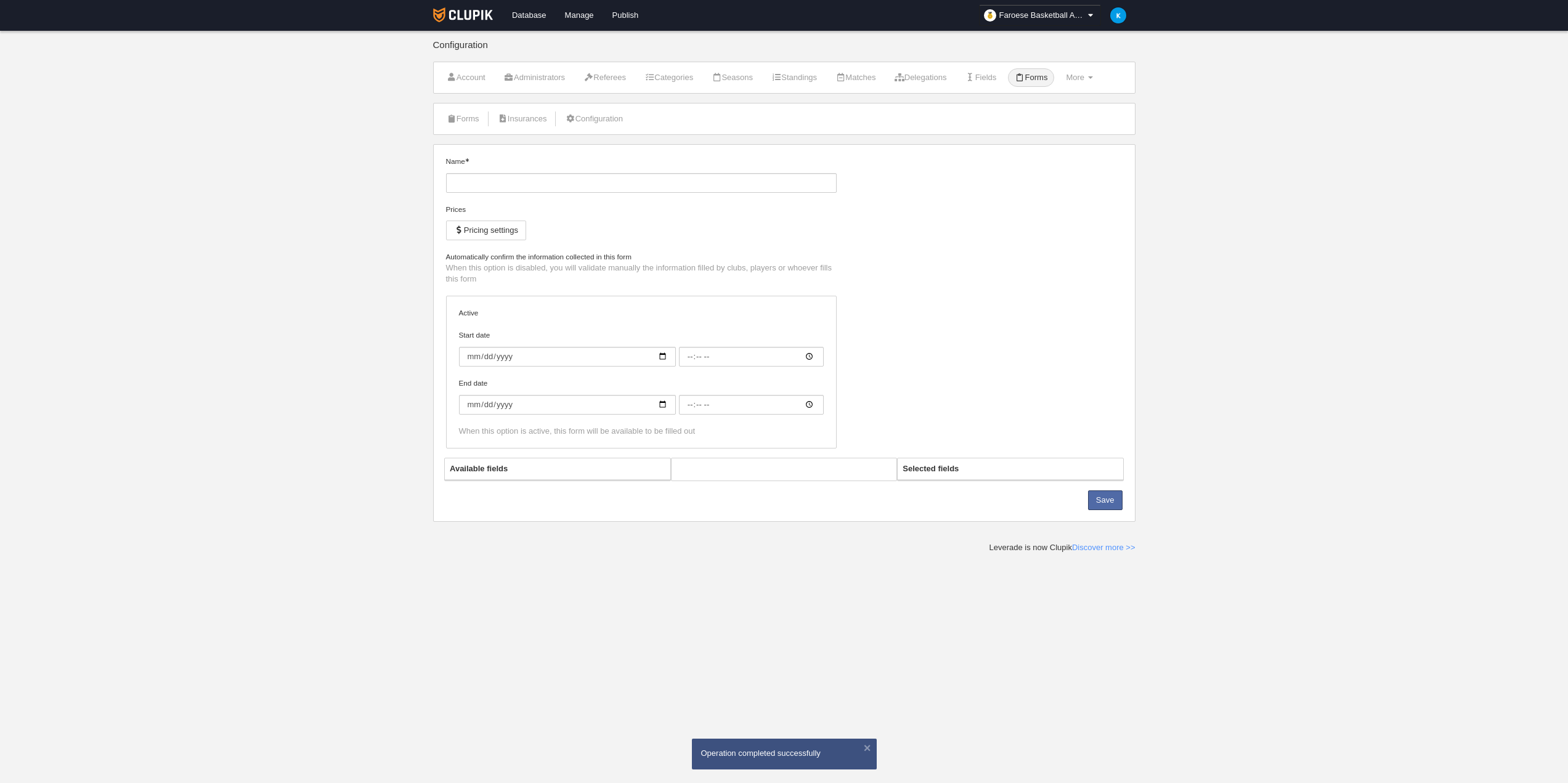
type input "Player"
checkbox input "true"
select select "selected"
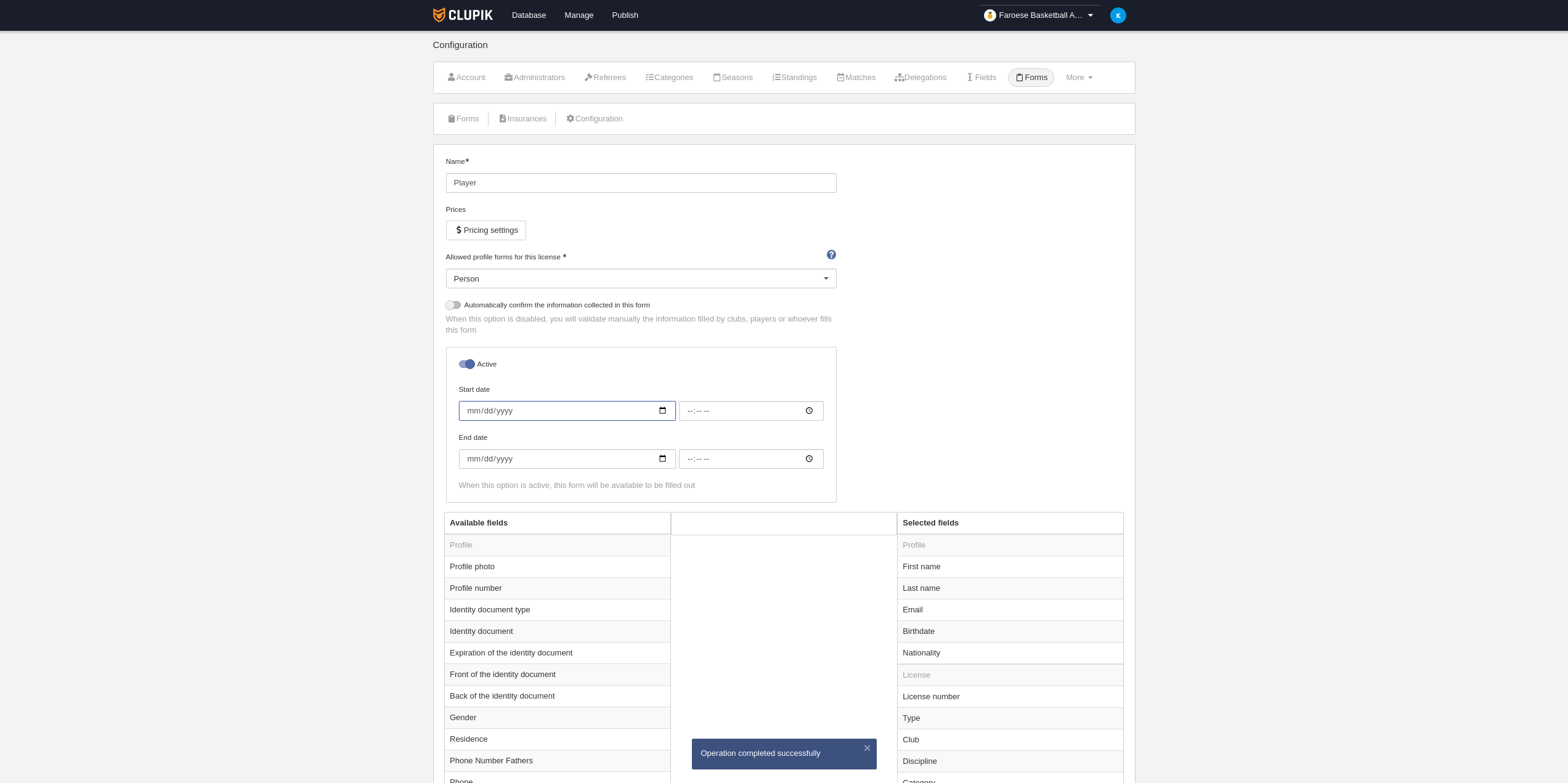
click at [546, 412] on input "Start date" at bounding box center [567, 411] width 217 height 20
type input "0002-09-01"
type input "00:00"
type input "[DATE]"
click at [538, 456] on input "End date" at bounding box center [567, 459] width 217 height 20
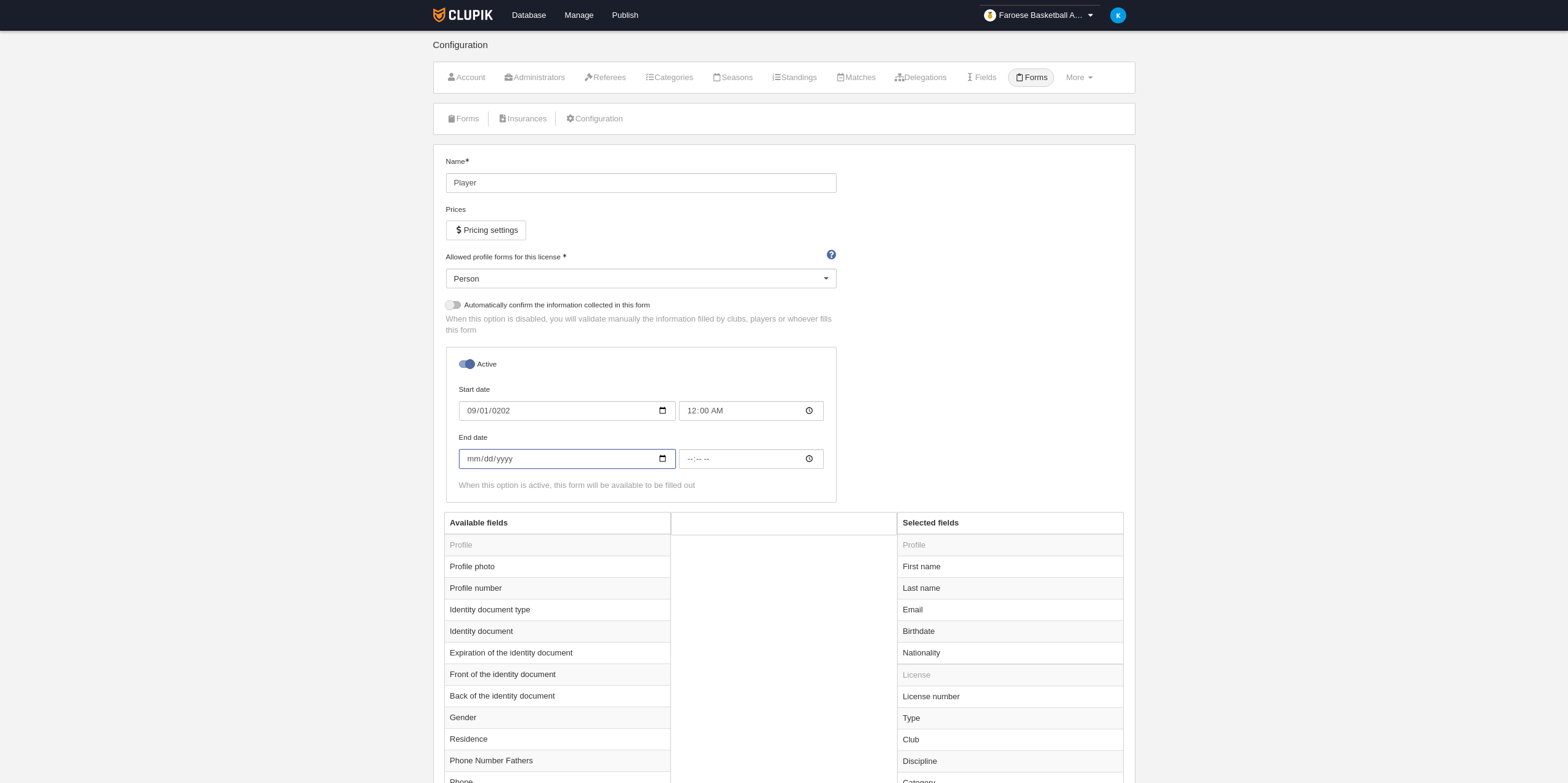
type input "0002-06-01"
type input "00:00"
type input "[DATE]"
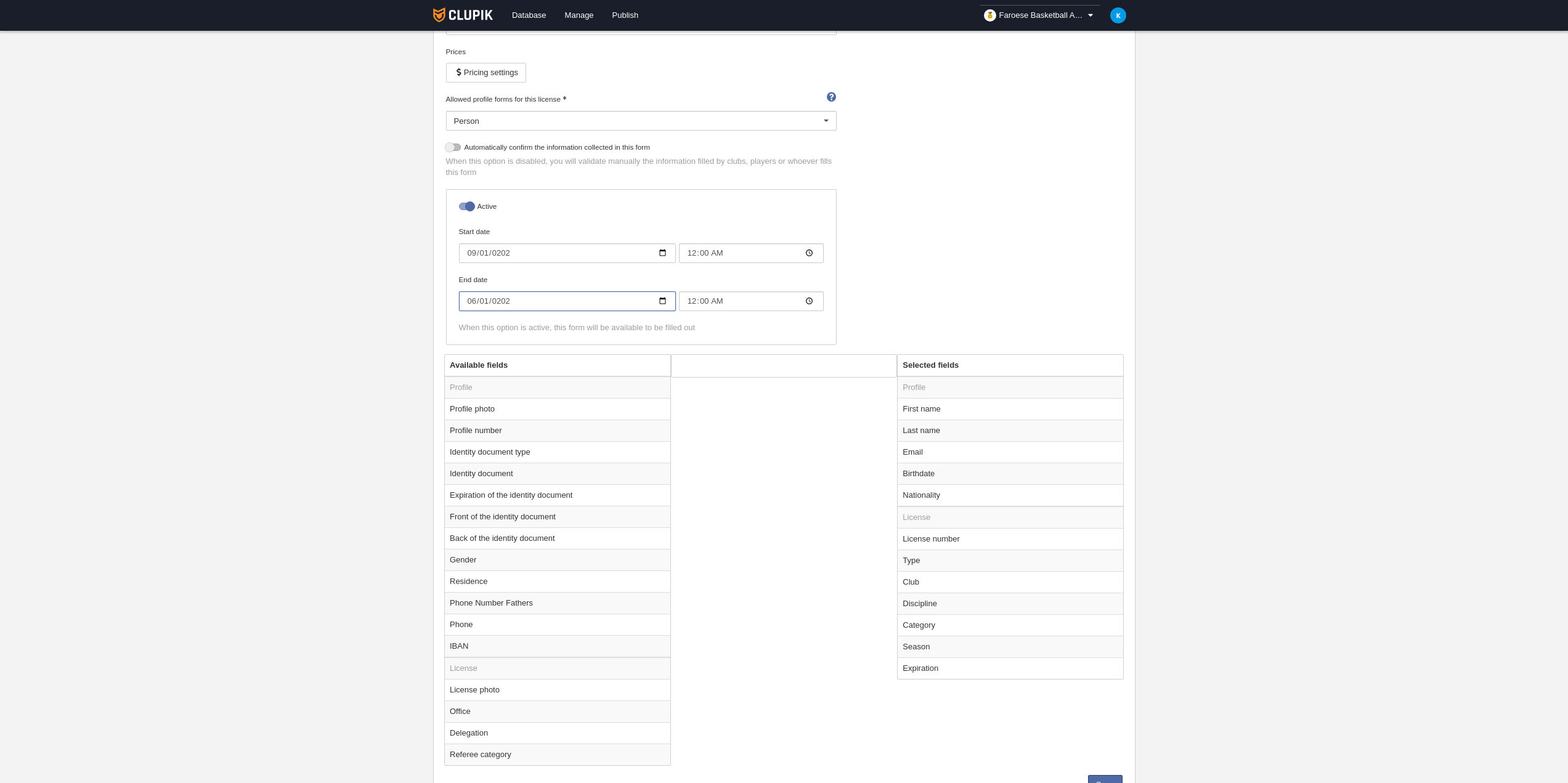
scroll to position [212, 0]
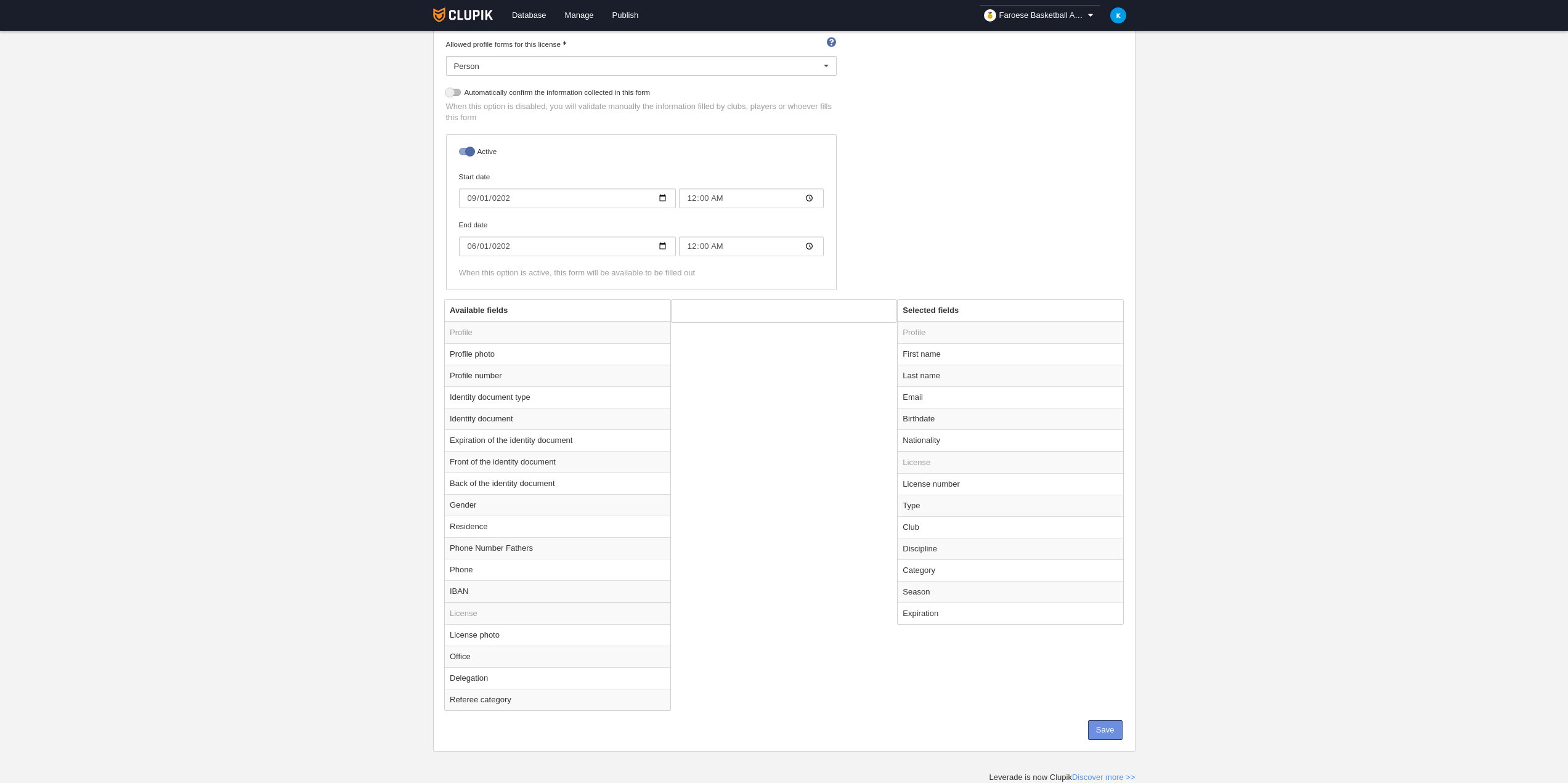
click at [1105, 733] on button "Save" at bounding box center [1105, 730] width 35 height 20
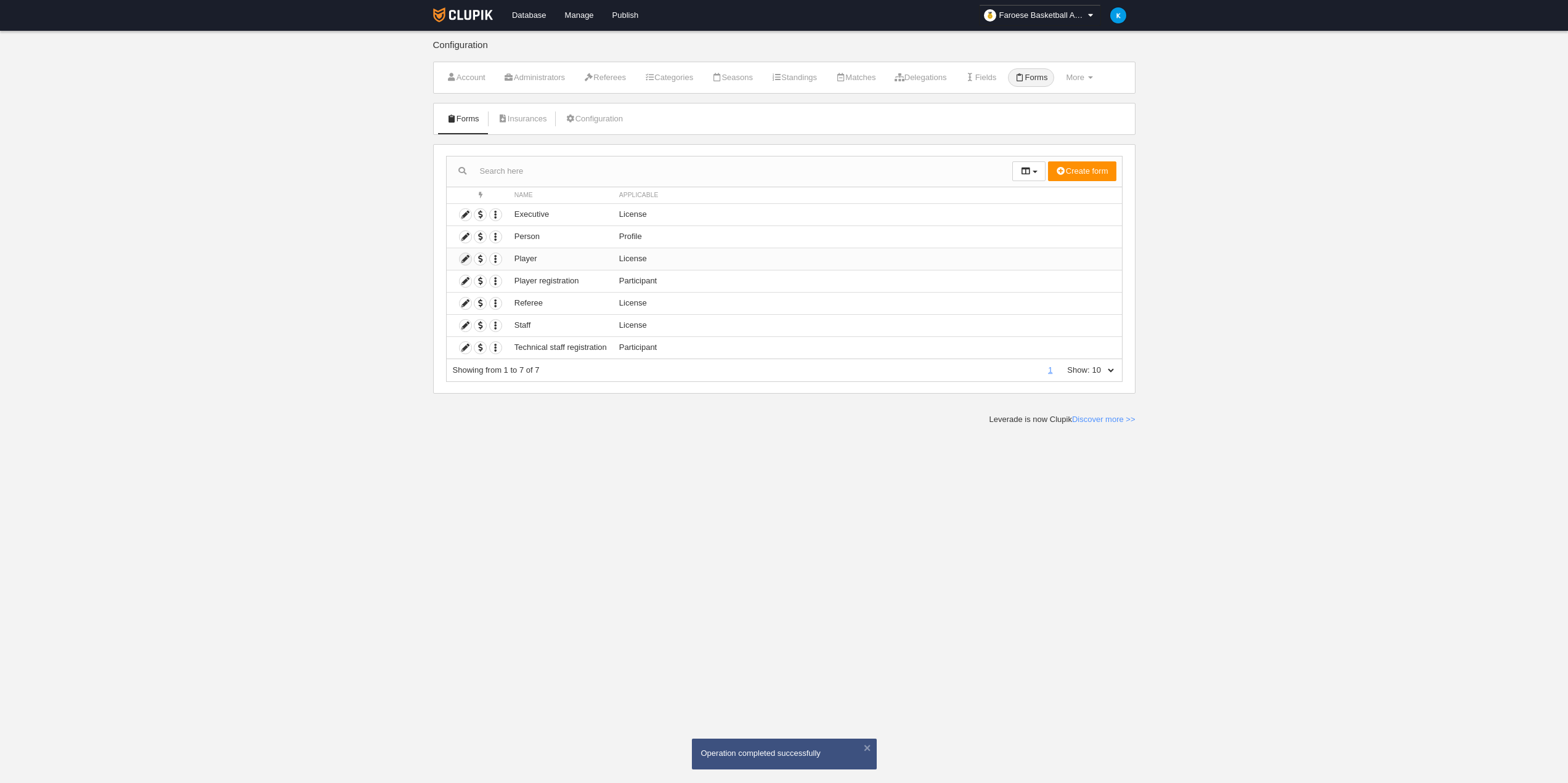
click at [463, 260] on icon at bounding box center [465, 259] width 12 height 12
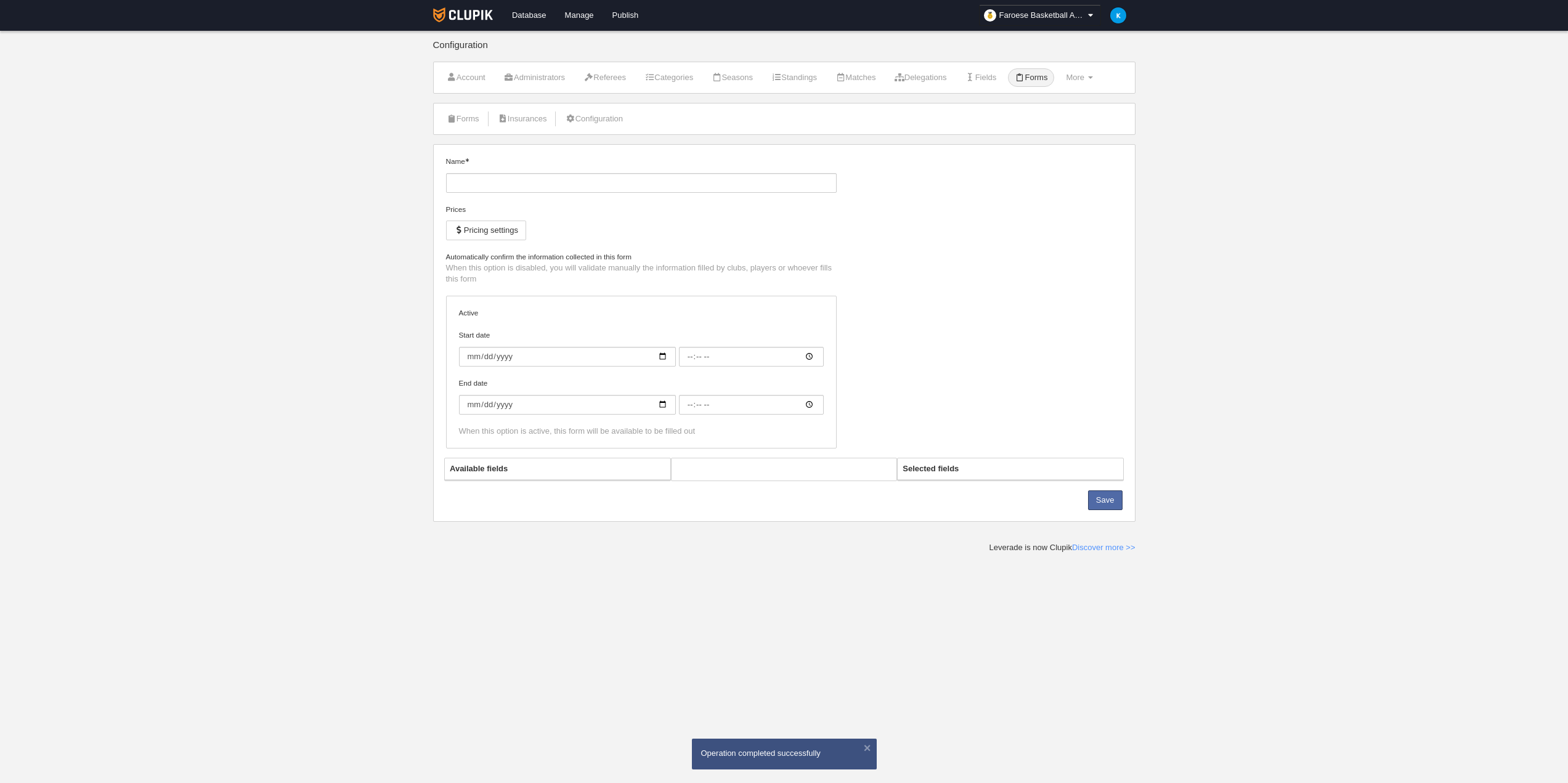
type input "Player"
checkbox input "true"
type input "[DATE]"
type input "00:00"
type input "[DATE]"
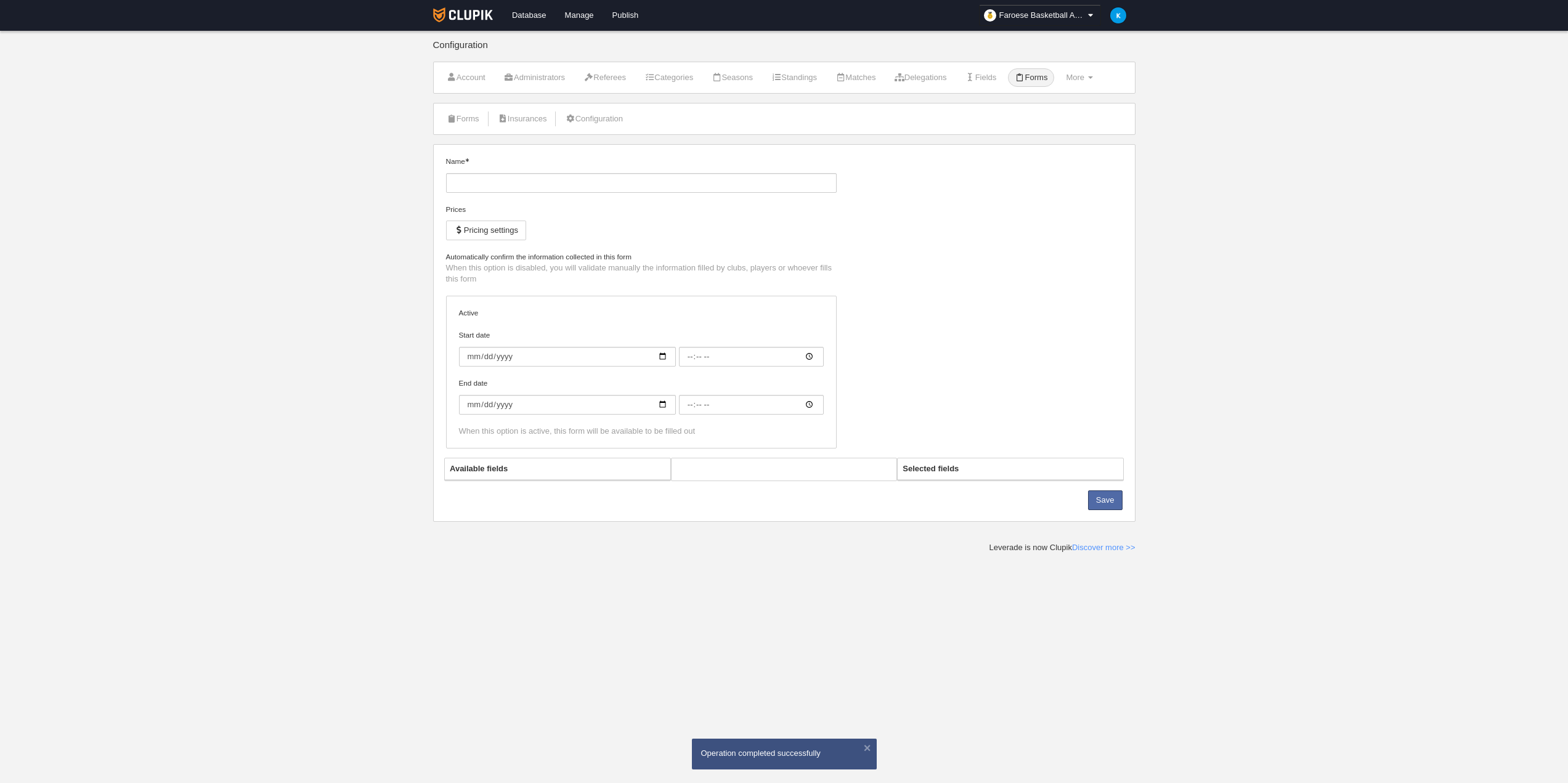
type input "00:00"
select select "selected"
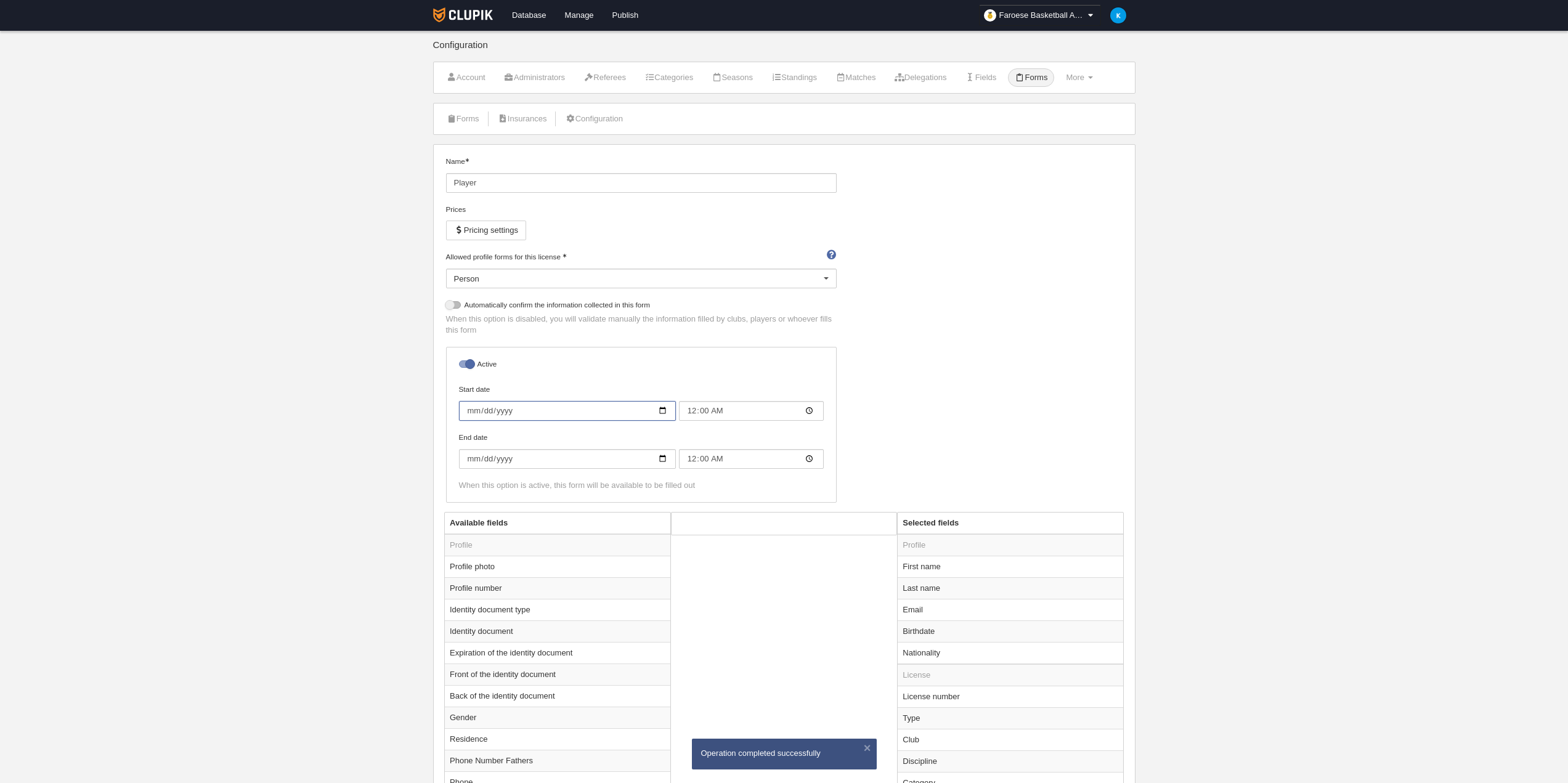
click at [554, 407] on input "[DATE]" at bounding box center [567, 411] width 217 height 20
type input "[DATE]"
type input "00:00"
type input "[DATE]"
type input "00:00"
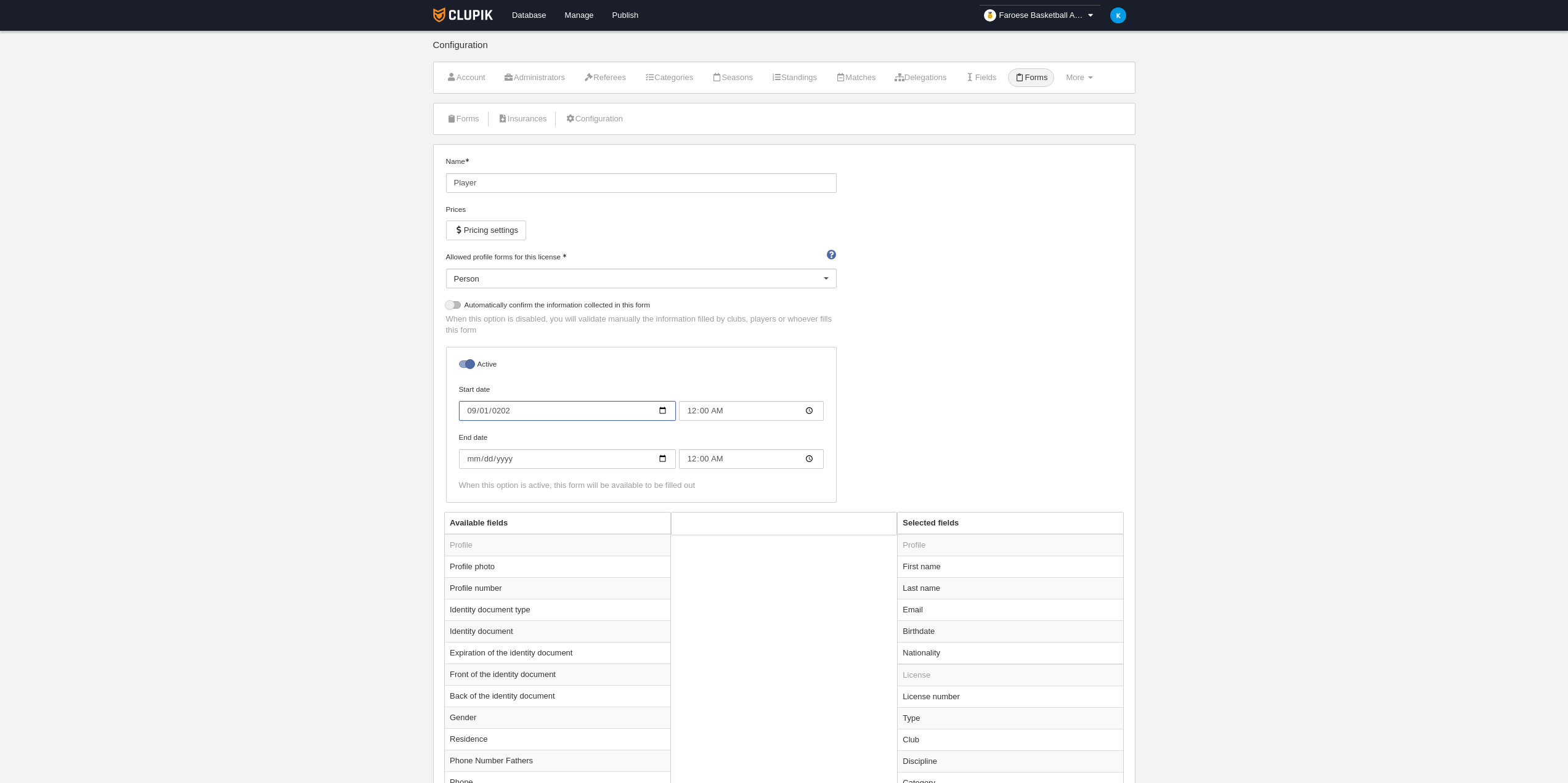
type input "[DATE]"
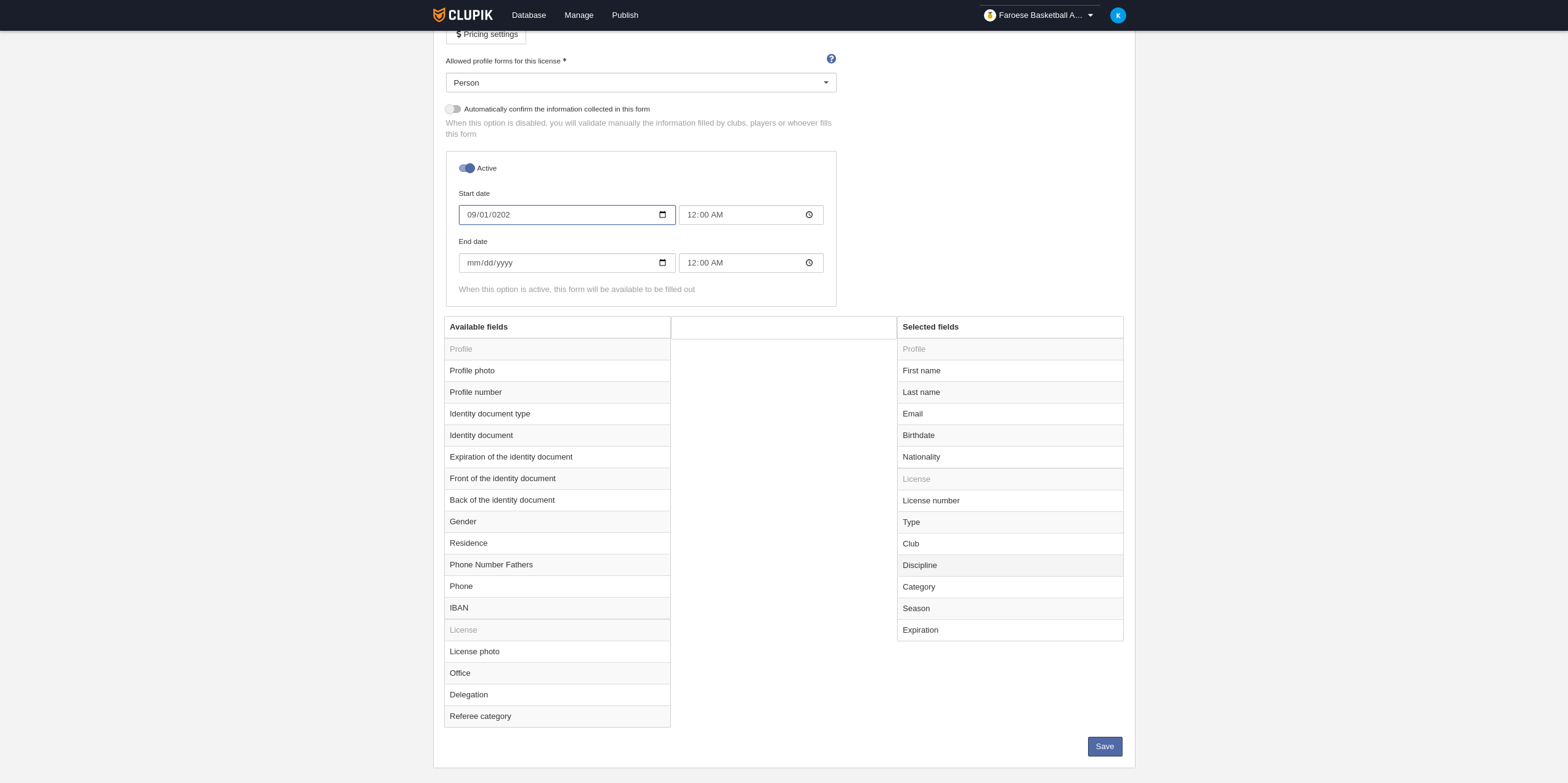
scroll to position [212, 0]
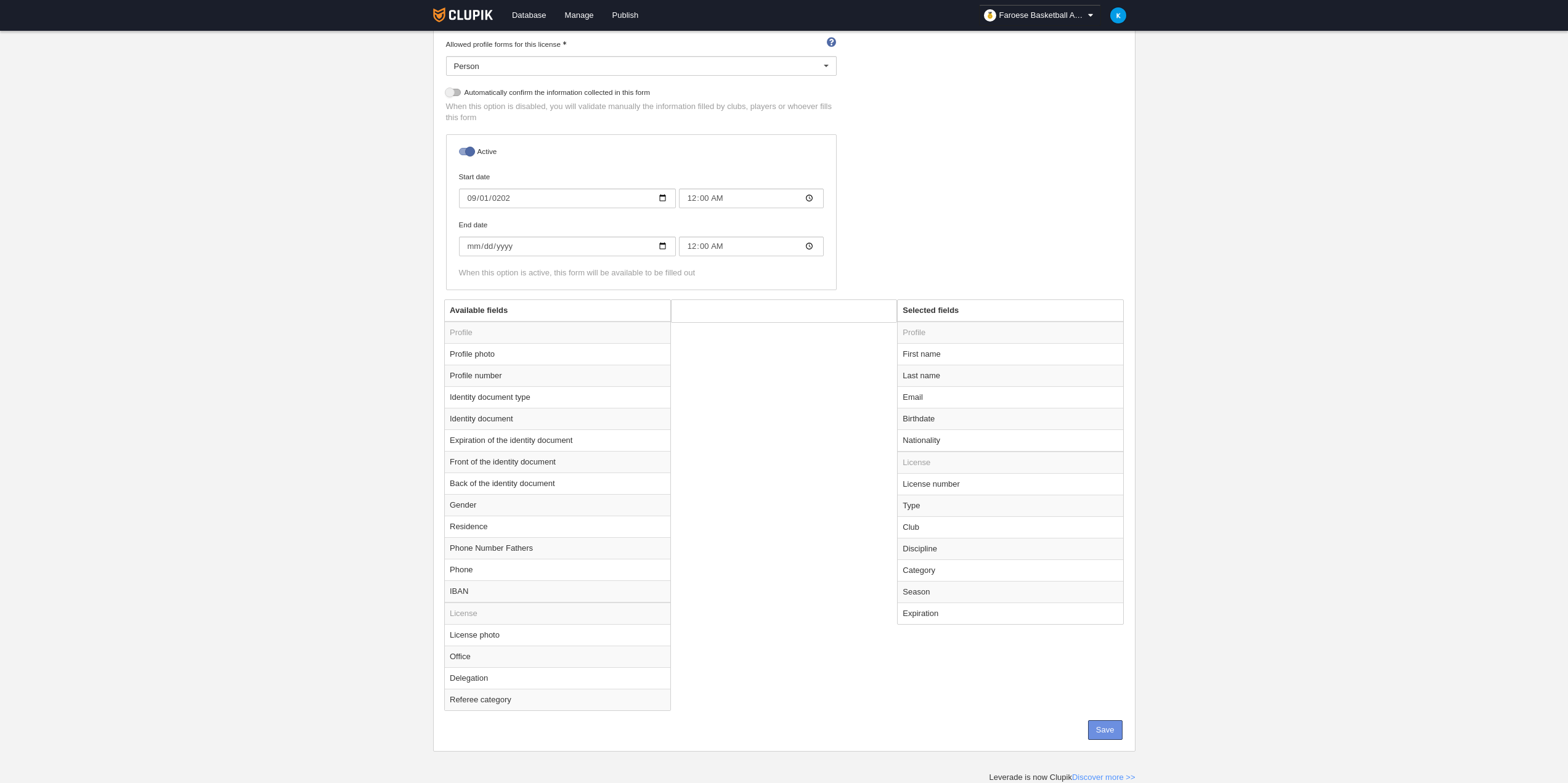
click at [1120, 734] on button "Save" at bounding box center [1105, 730] width 35 height 20
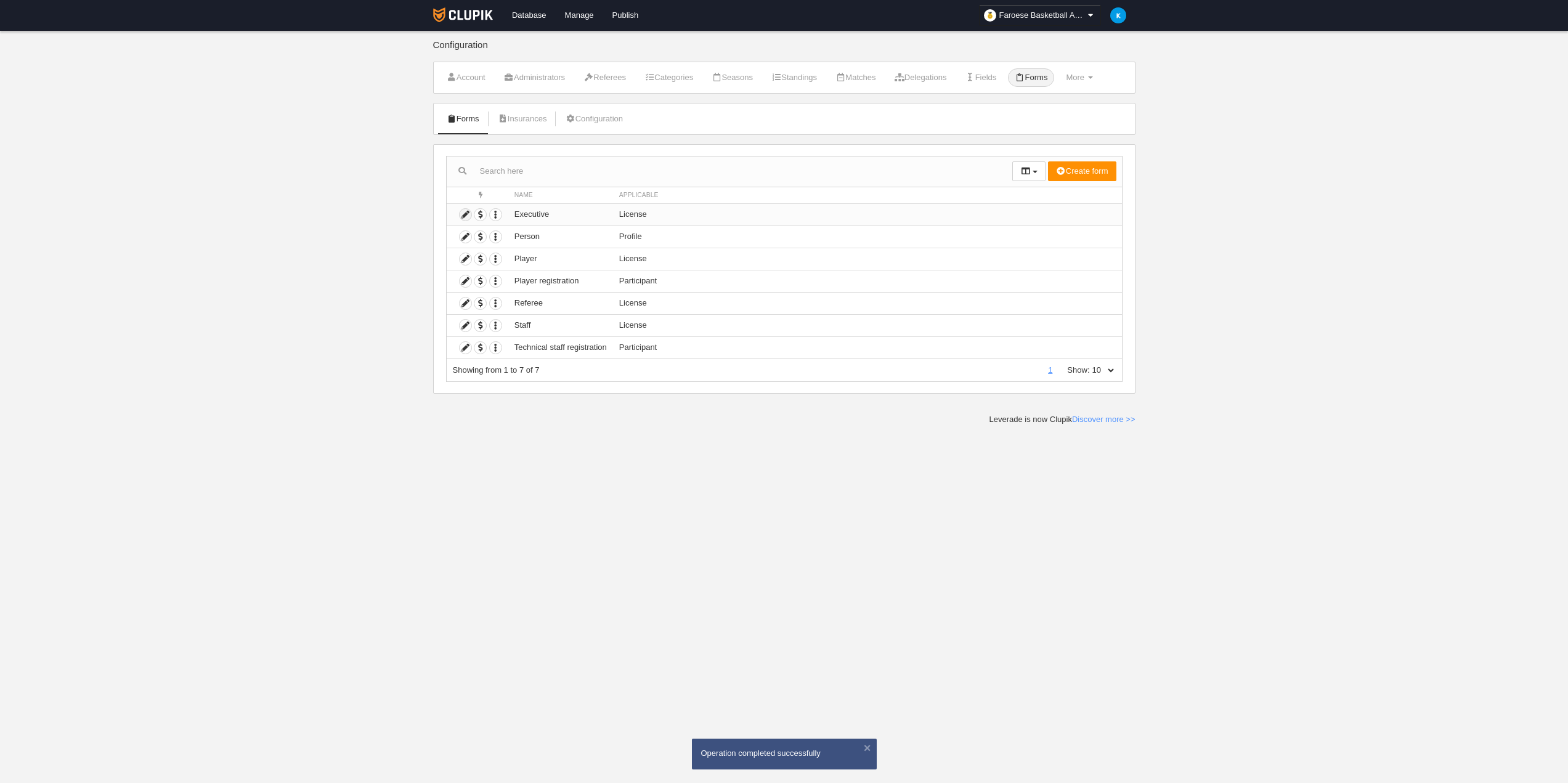
click at [463, 214] on icon at bounding box center [465, 214] width 12 height 12
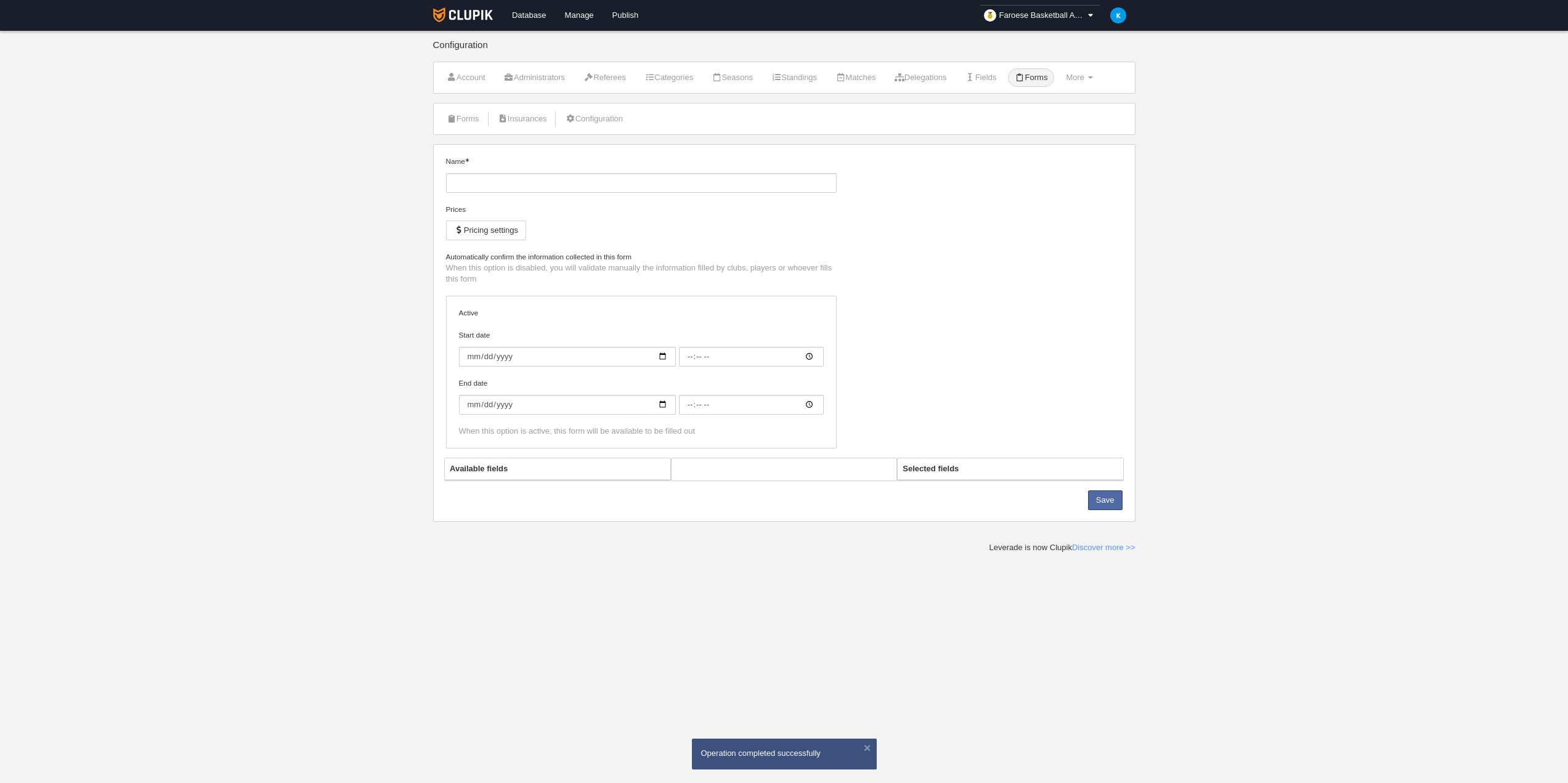
type input "Executive"
checkbox input "true"
type input "[DATE]"
type input "00:00"
type input "[DATE]"
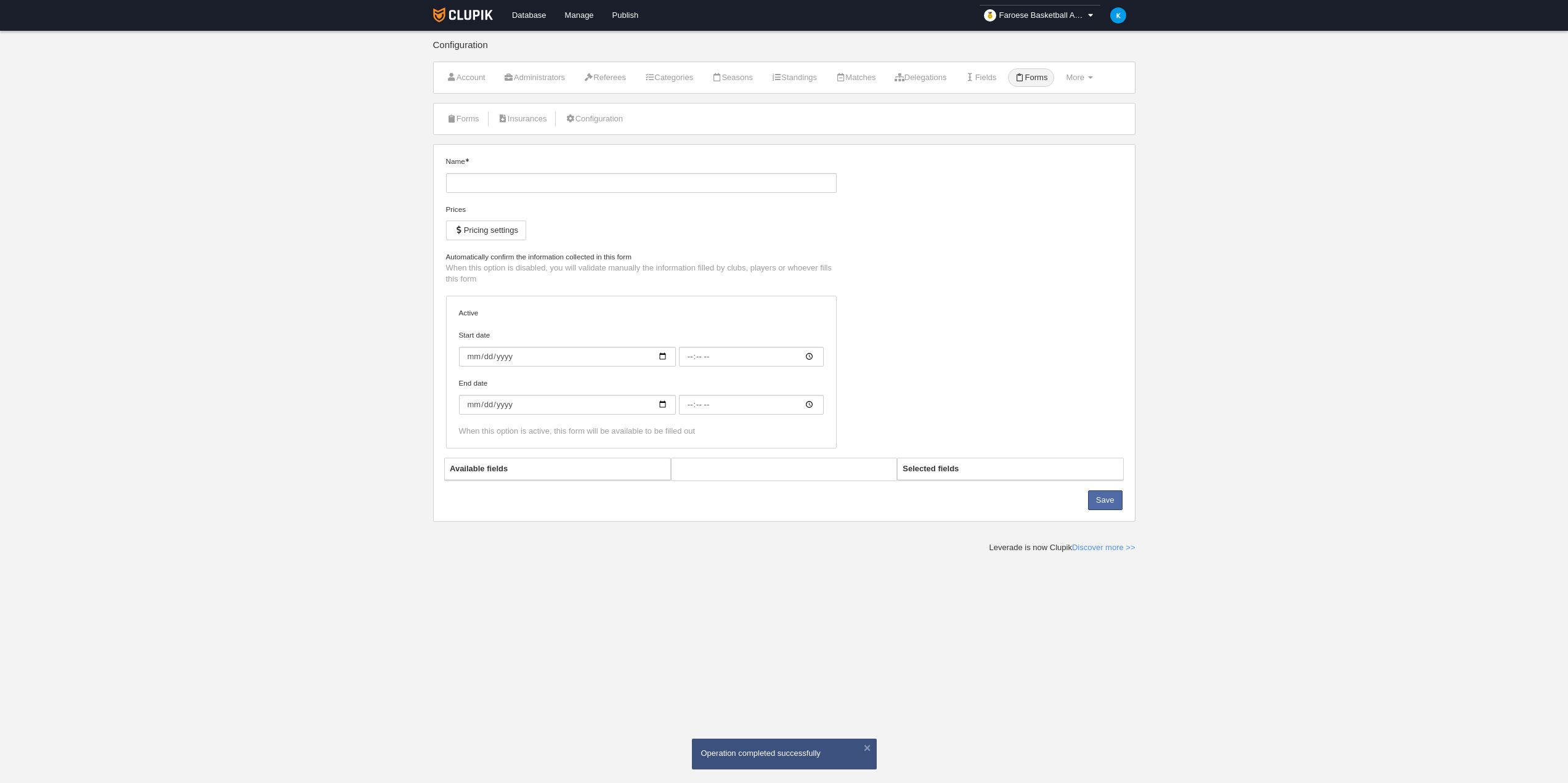
type input "00:00"
select select "selected"
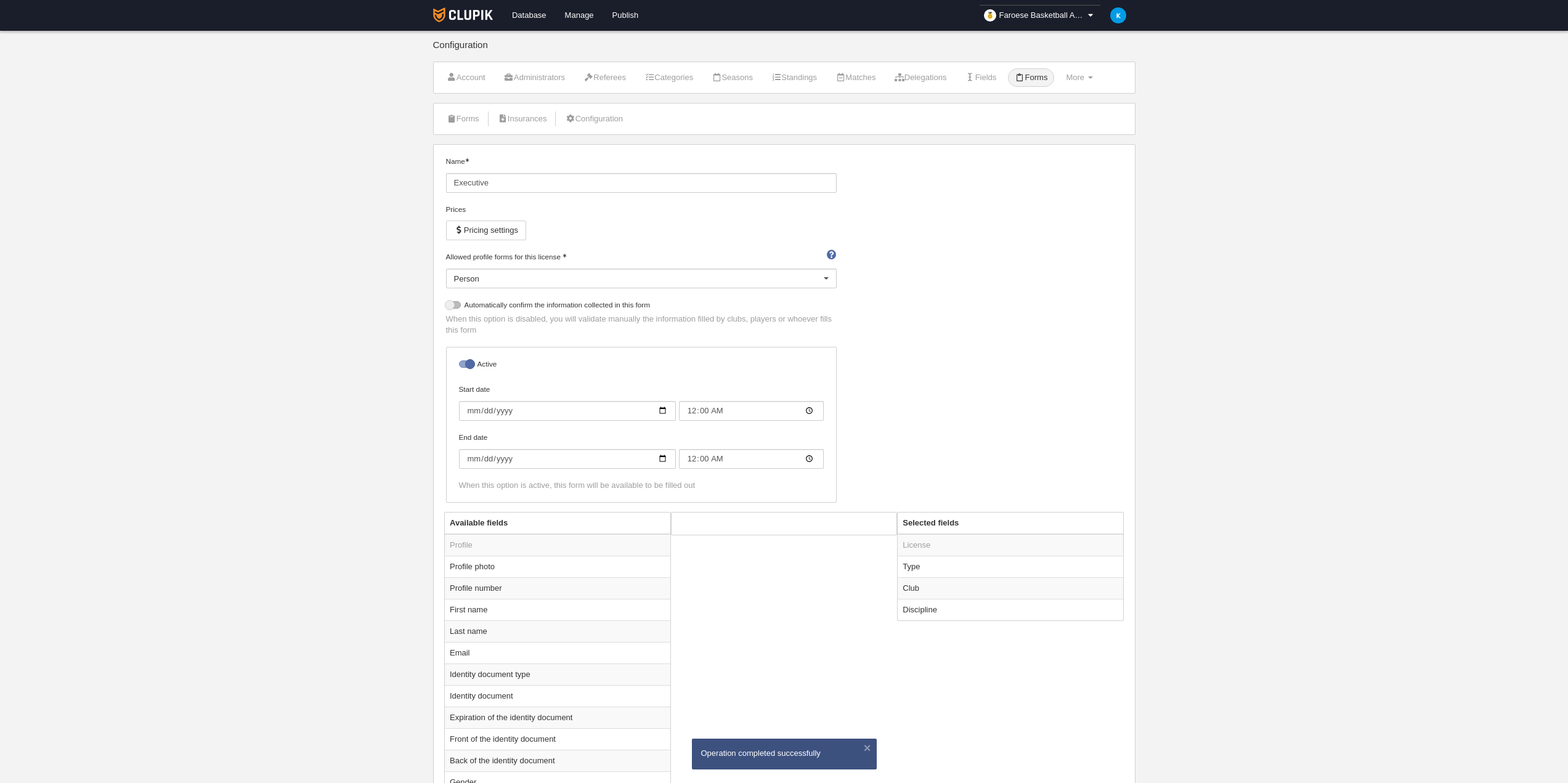
scroll to position [406, 0]
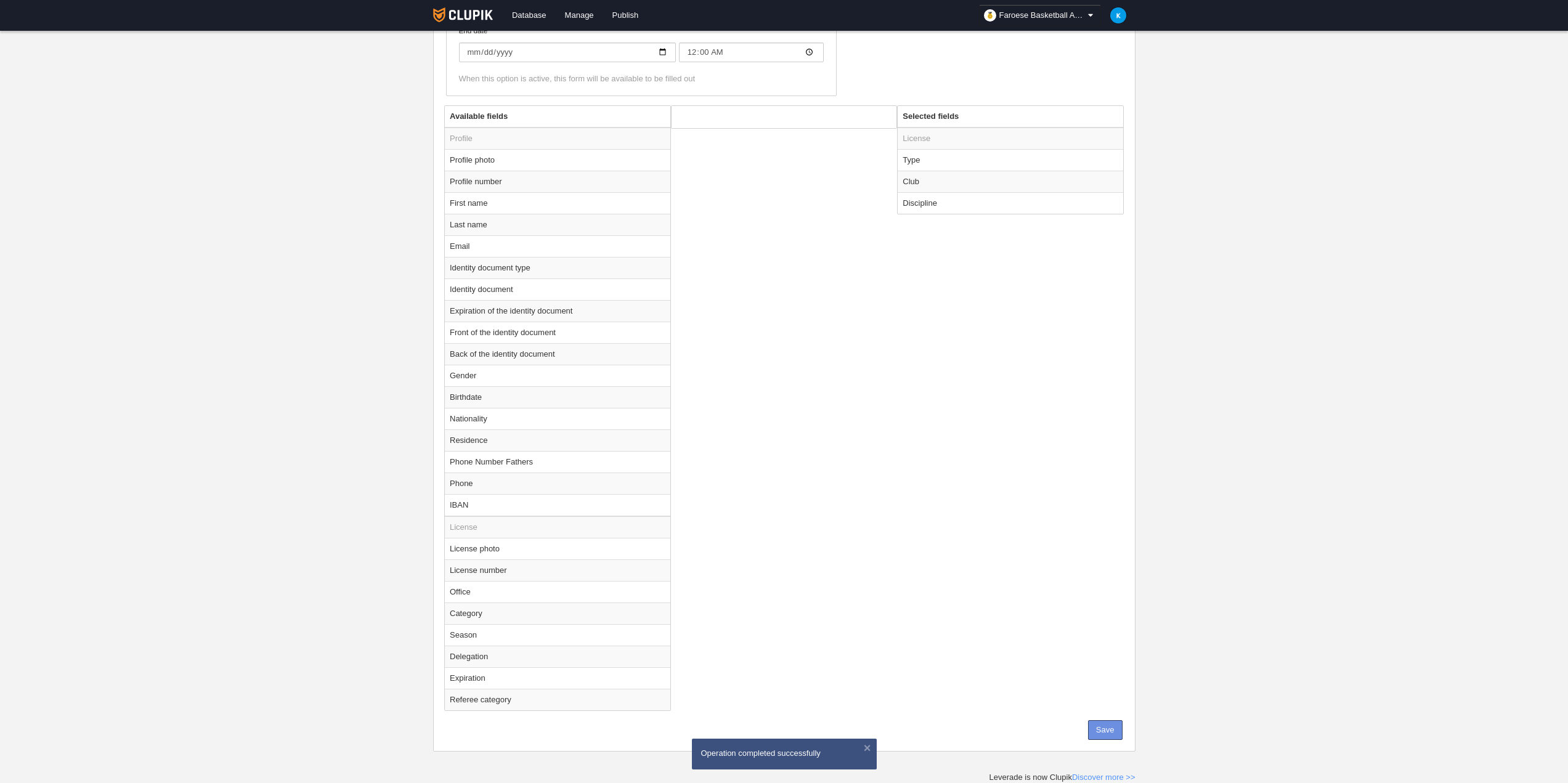
click at [1108, 721] on button "Save" at bounding box center [1105, 730] width 35 height 20
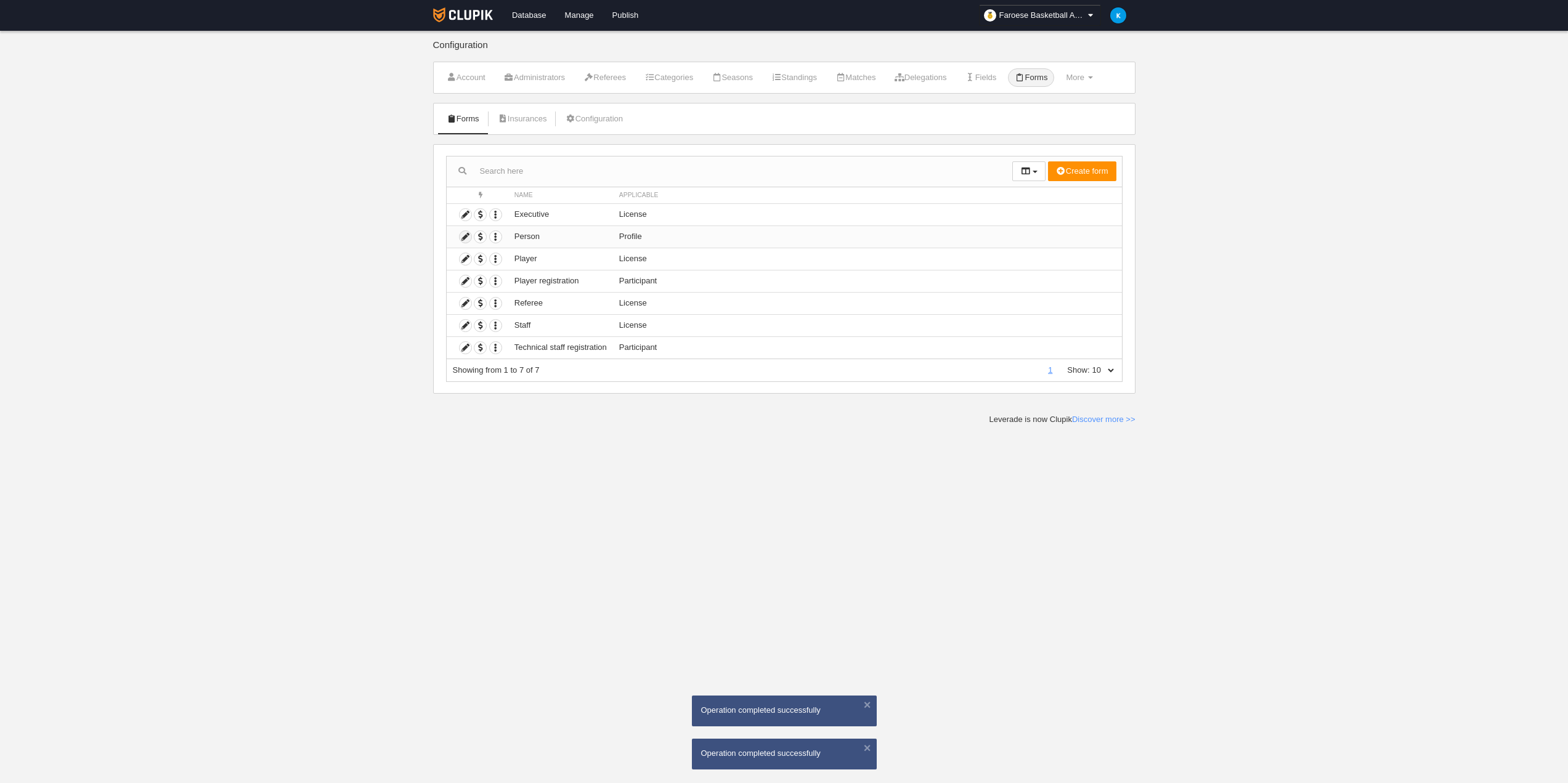
click at [463, 239] on icon at bounding box center [465, 237] width 12 height 12
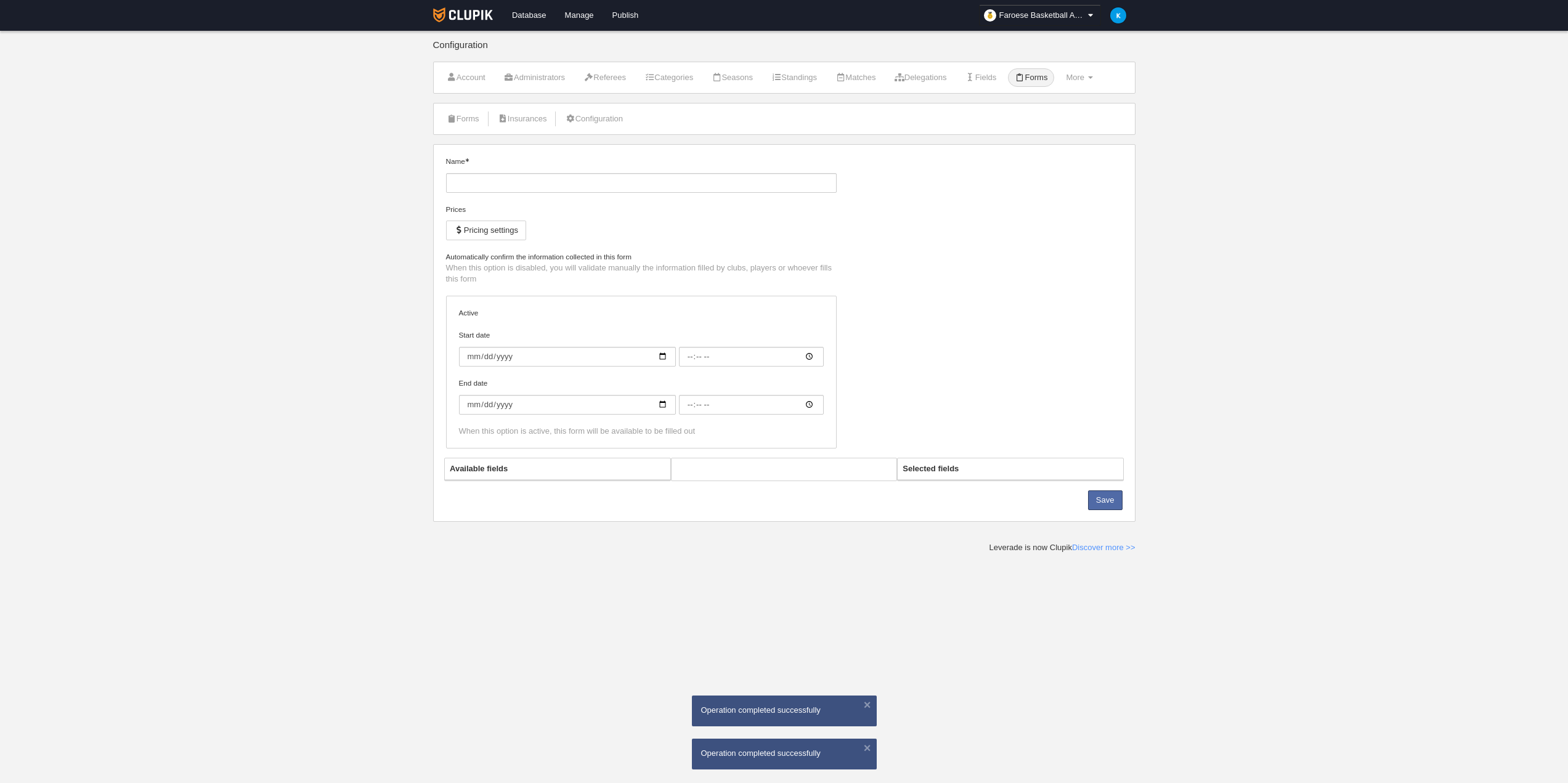
type input "Person"
checkbox input "true"
type input "[DATE]"
type input "00:00"
type input "[DATE]"
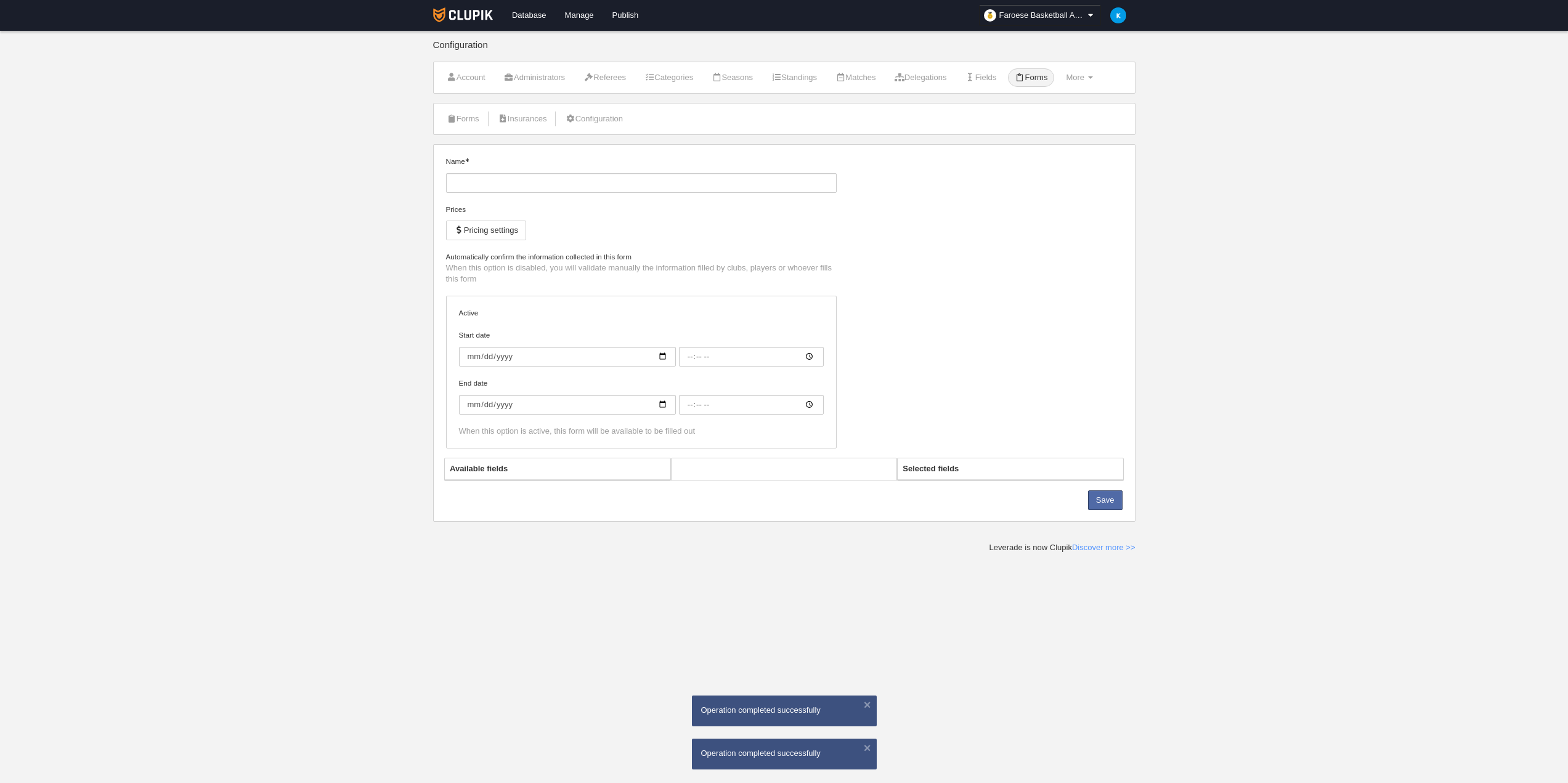
type input "00:00"
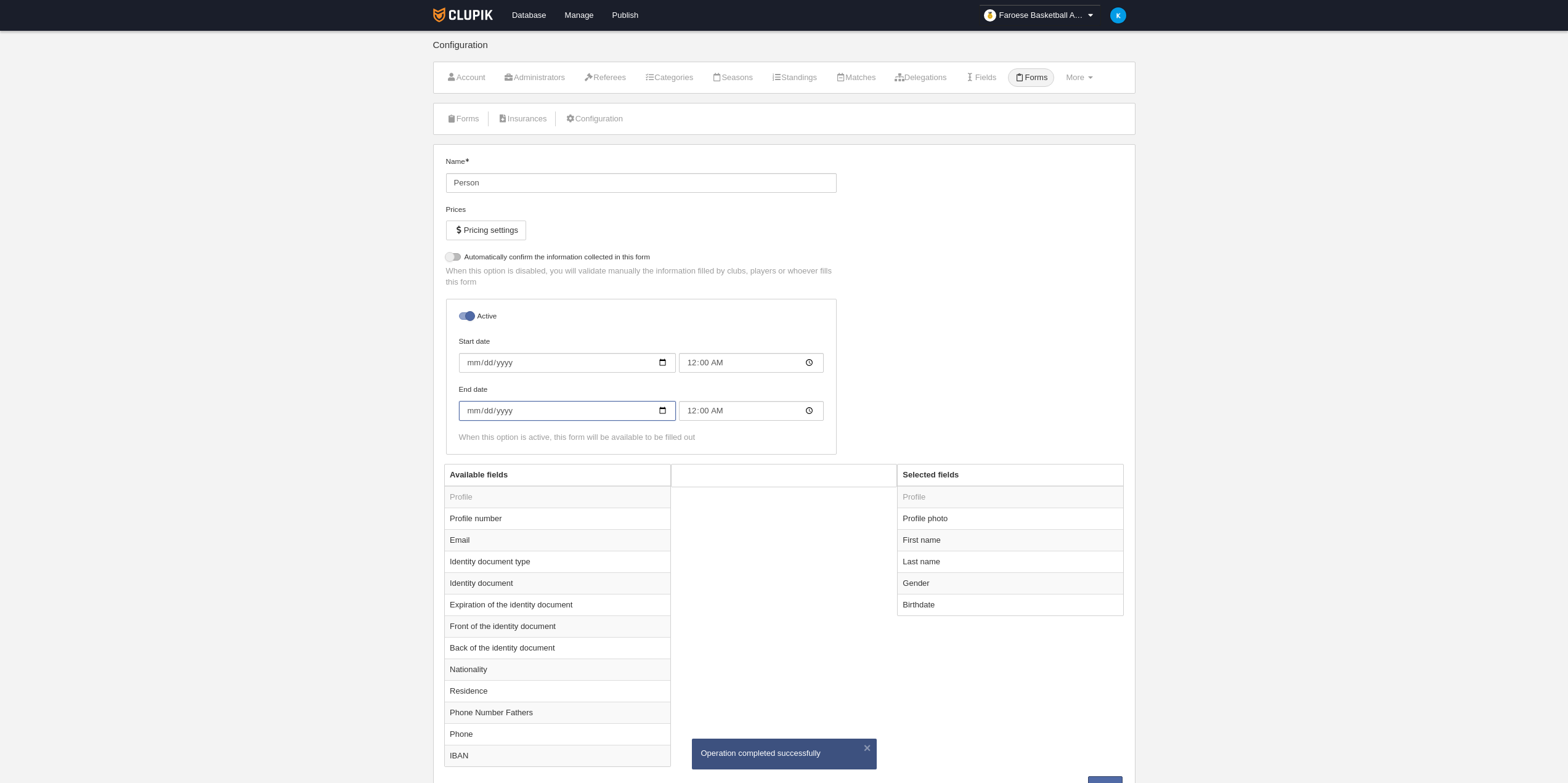
click at [528, 412] on input "[DATE]" at bounding box center [567, 411] width 217 height 20
click at [515, 407] on input "[DATE]" at bounding box center [567, 411] width 217 height 20
click at [505, 412] on input "[DATE]" at bounding box center [567, 411] width 217 height 20
type input "[DATE]"
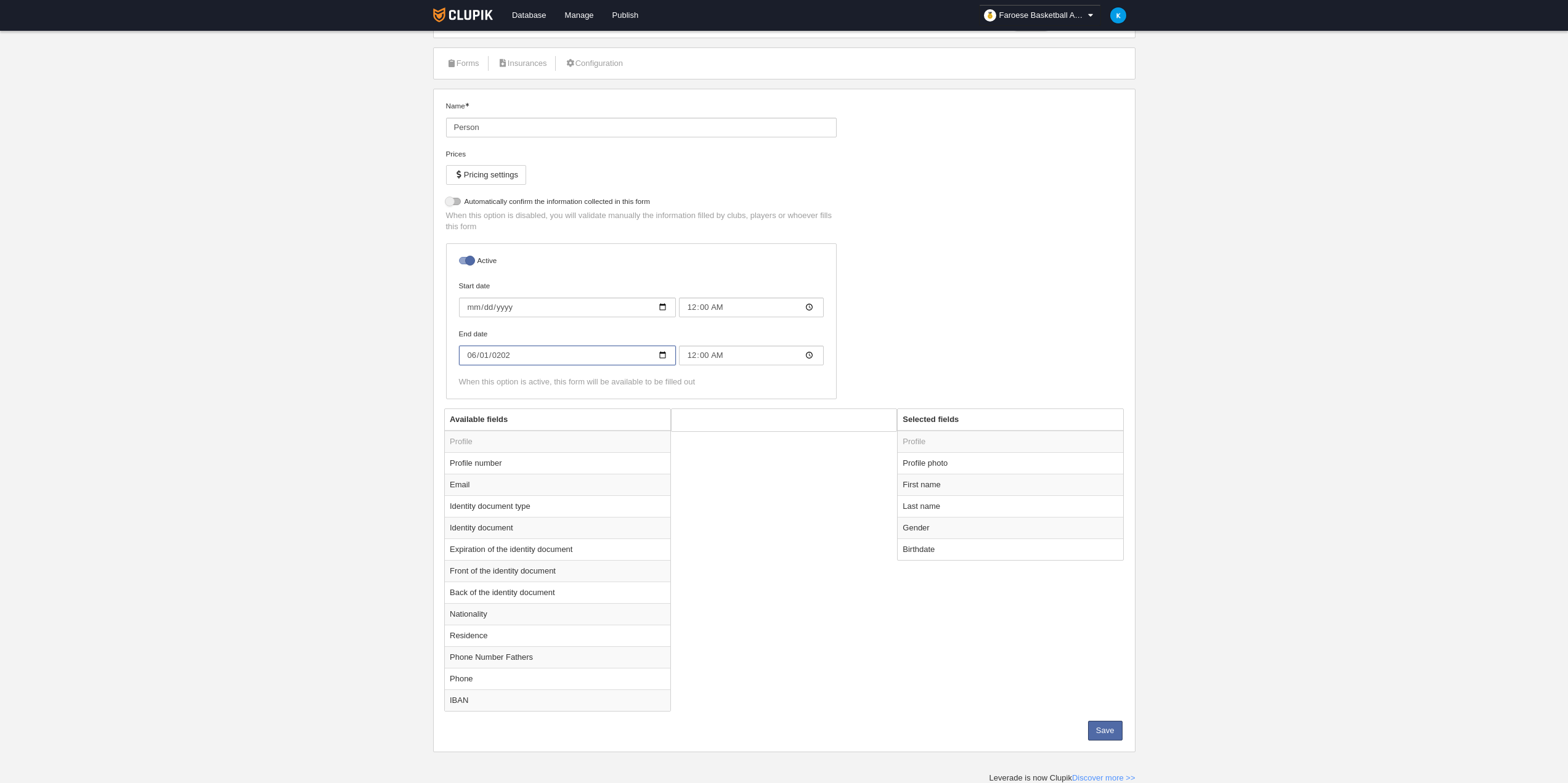
scroll to position [56, 0]
click at [1113, 727] on button "Save" at bounding box center [1105, 730] width 35 height 20
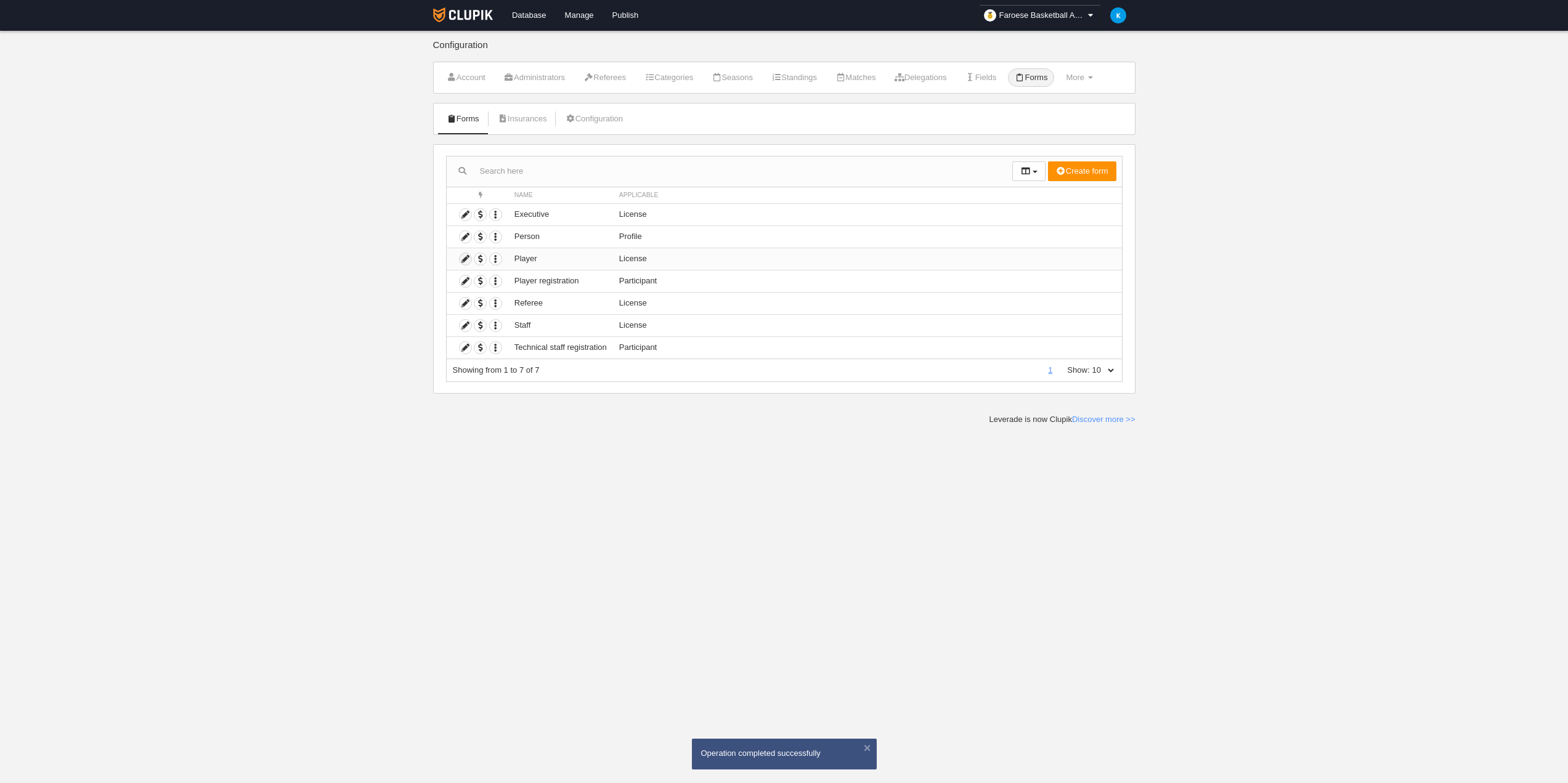
click at [464, 260] on icon at bounding box center [465, 259] width 12 height 12
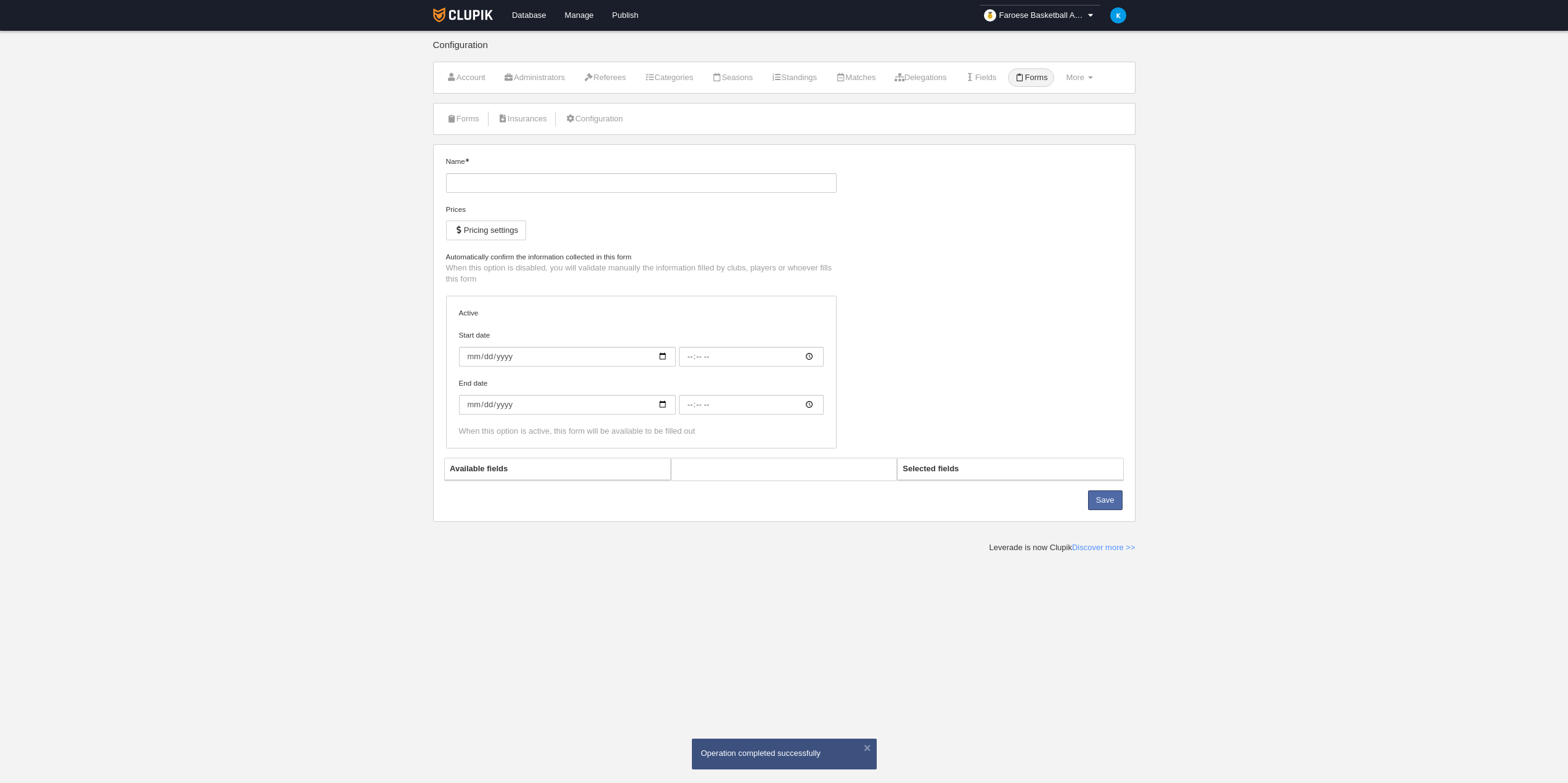
type input "Player"
checkbox input "true"
type input "[DATE]"
type input "00:00"
type input "[DATE]"
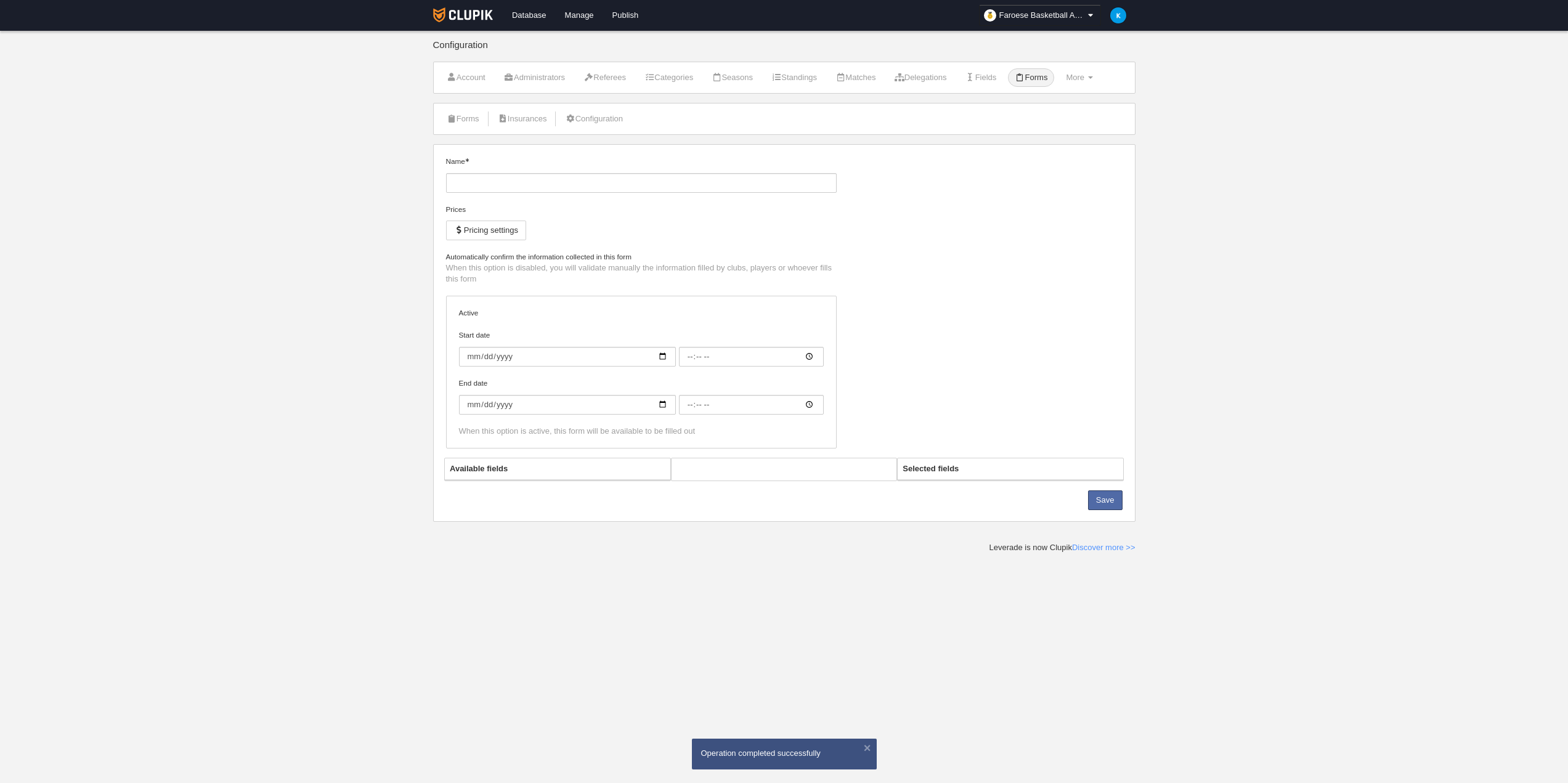
type input "00:00"
select select "selected"
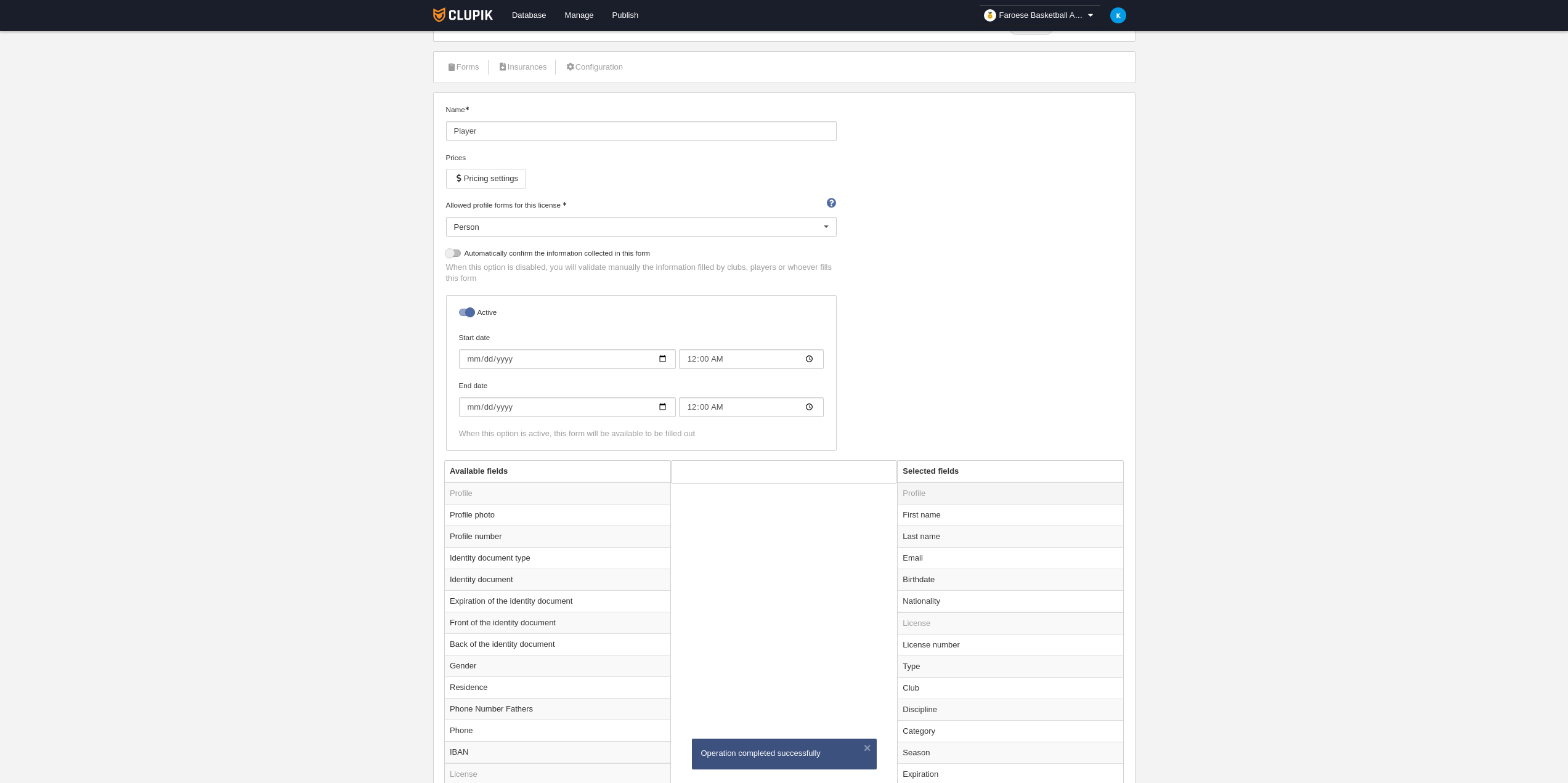
scroll to position [212, 0]
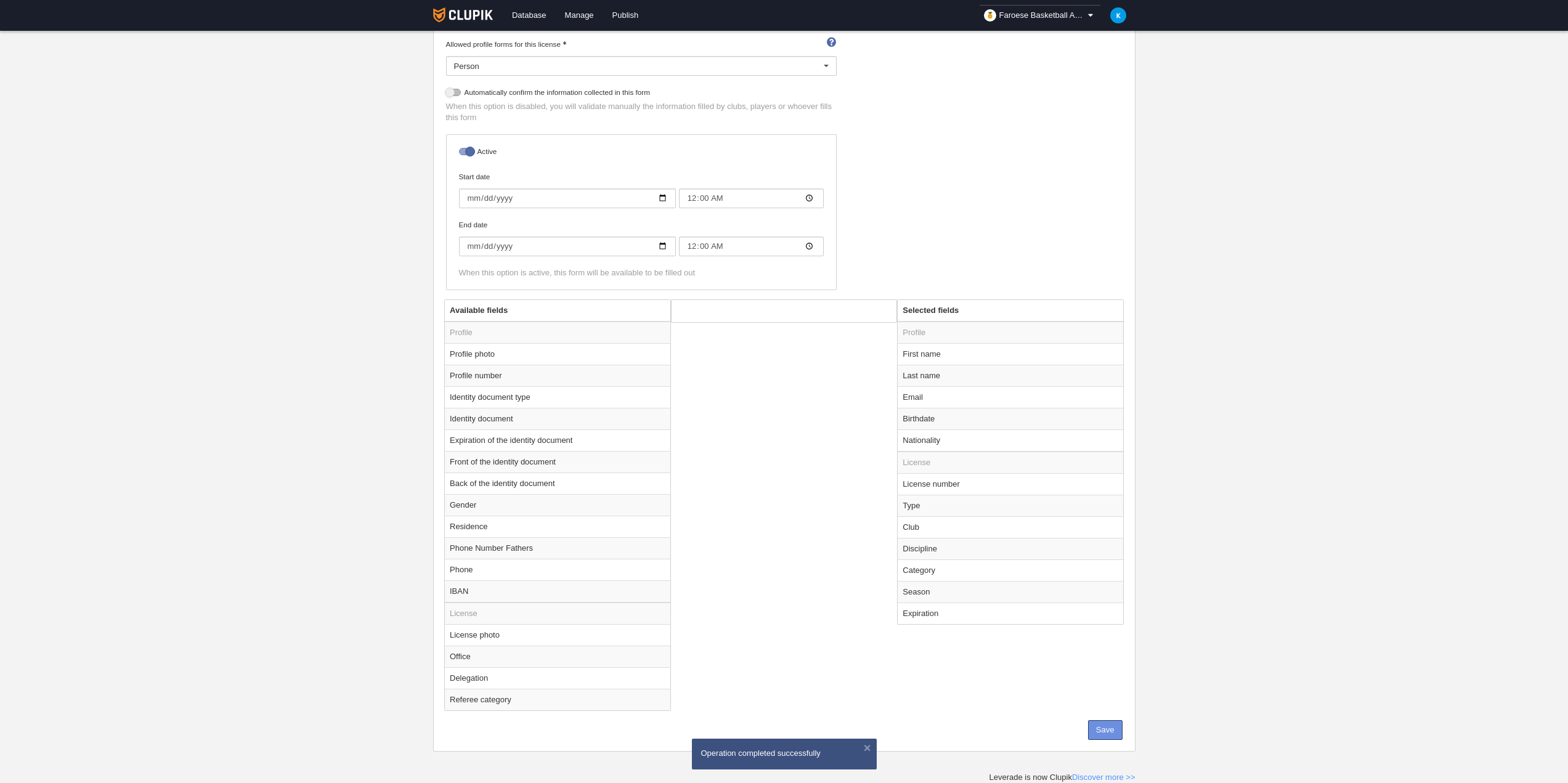
click at [1097, 729] on button "Save" at bounding box center [1105, 730] width 35 height 20
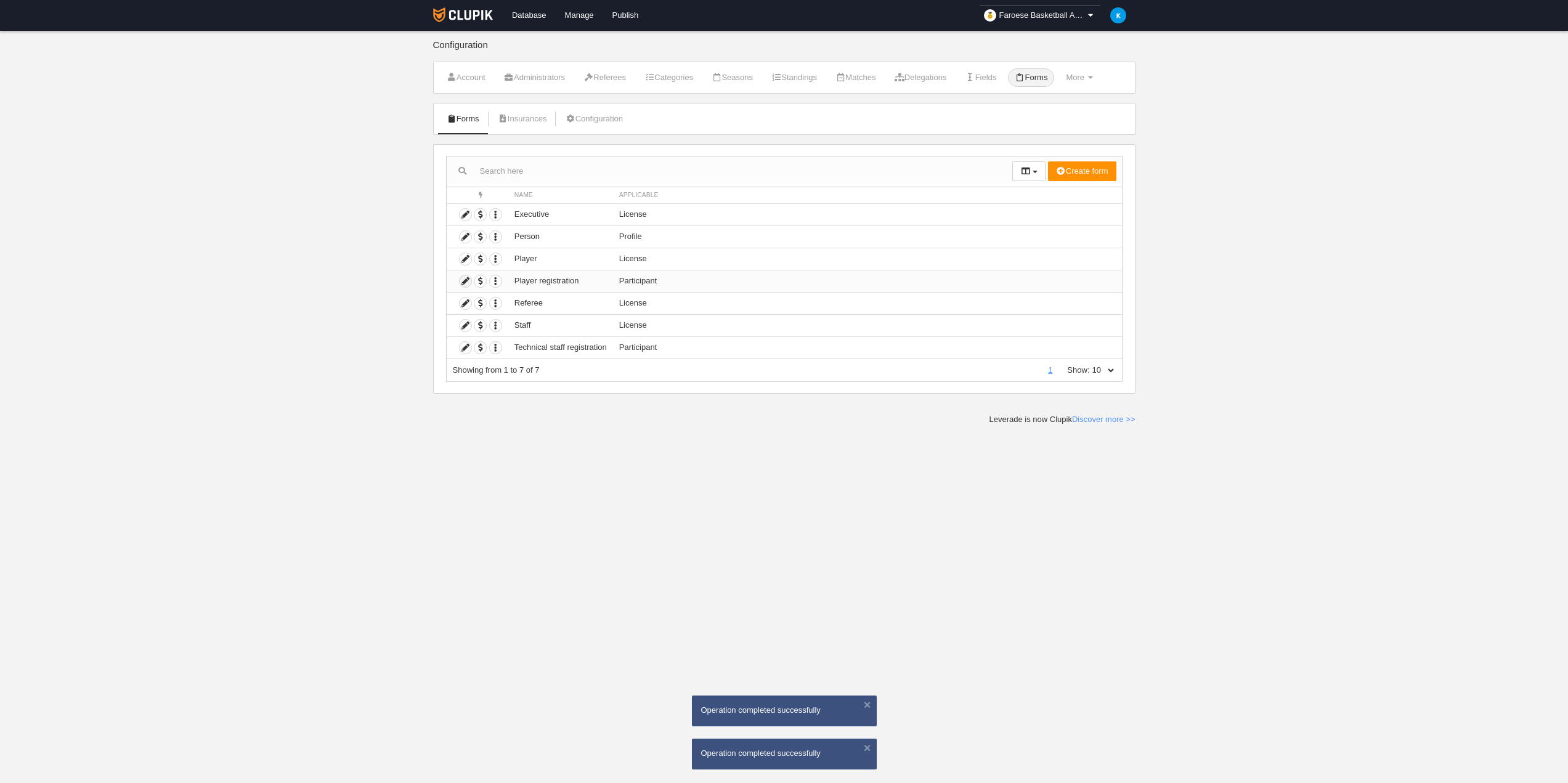
click at [460, 281] on icon at bounding box center [465, 280] width 12 height 12
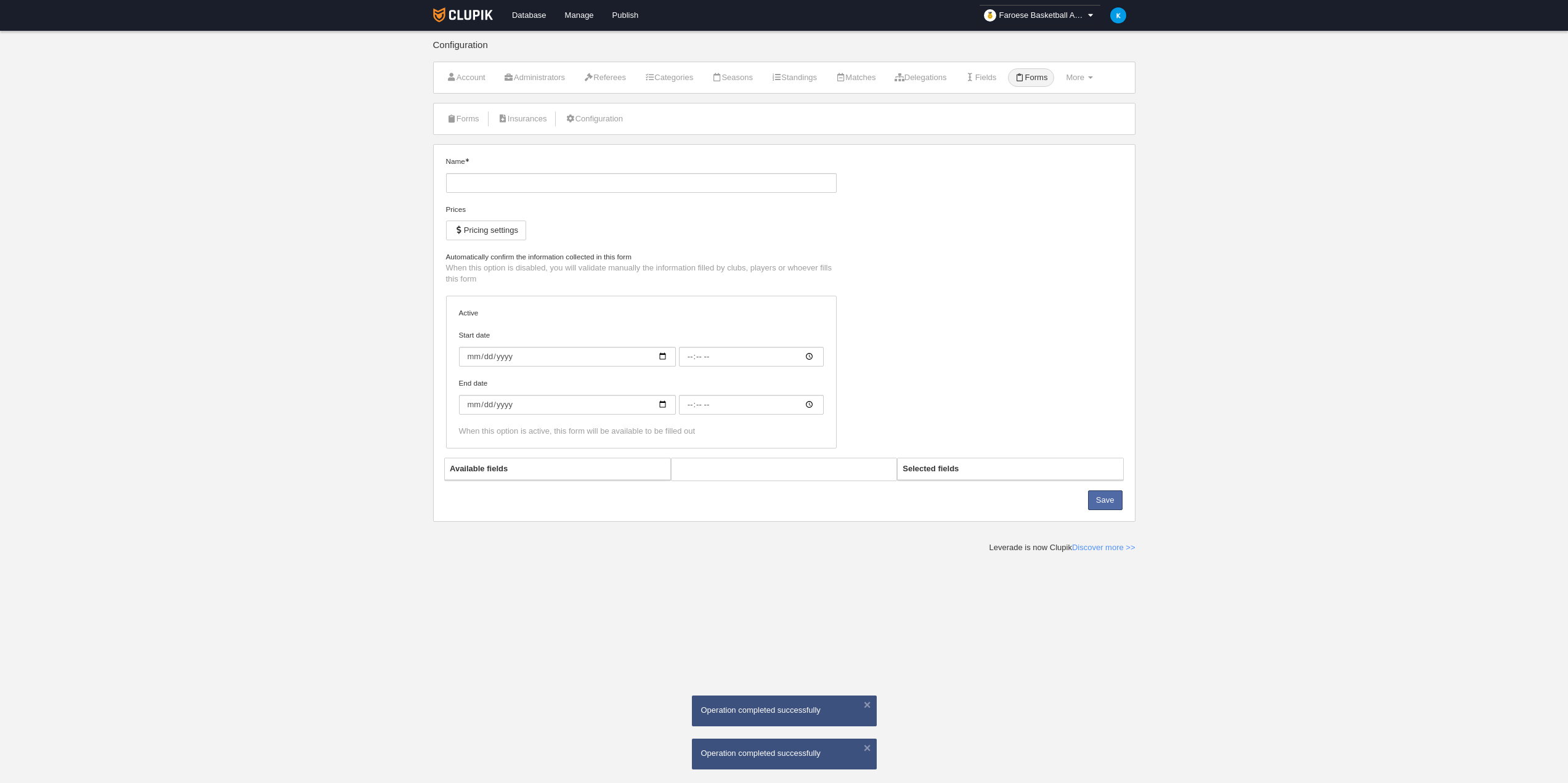
type input "Player registration"
checkbox input "true"
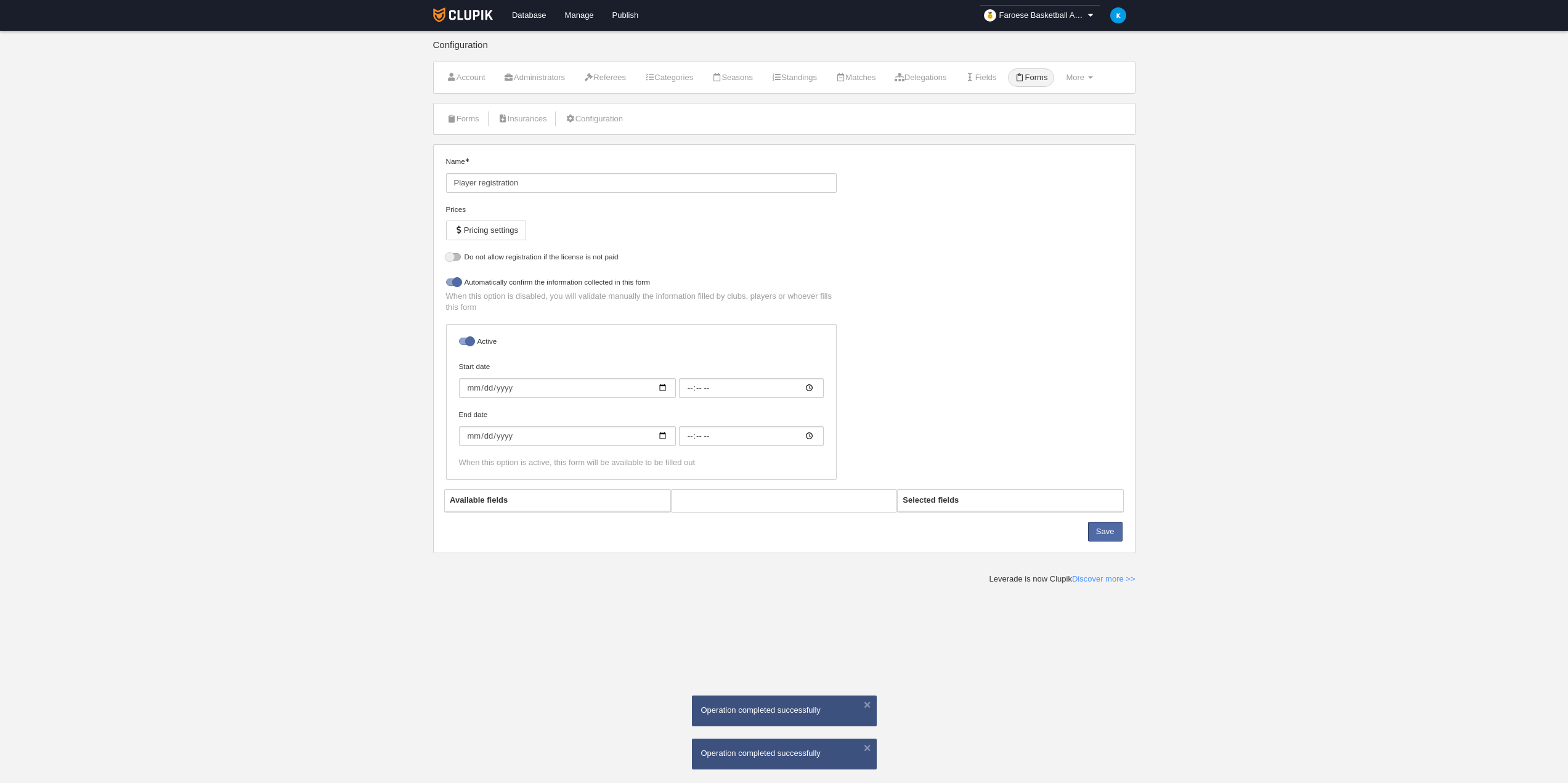
select select "selected"
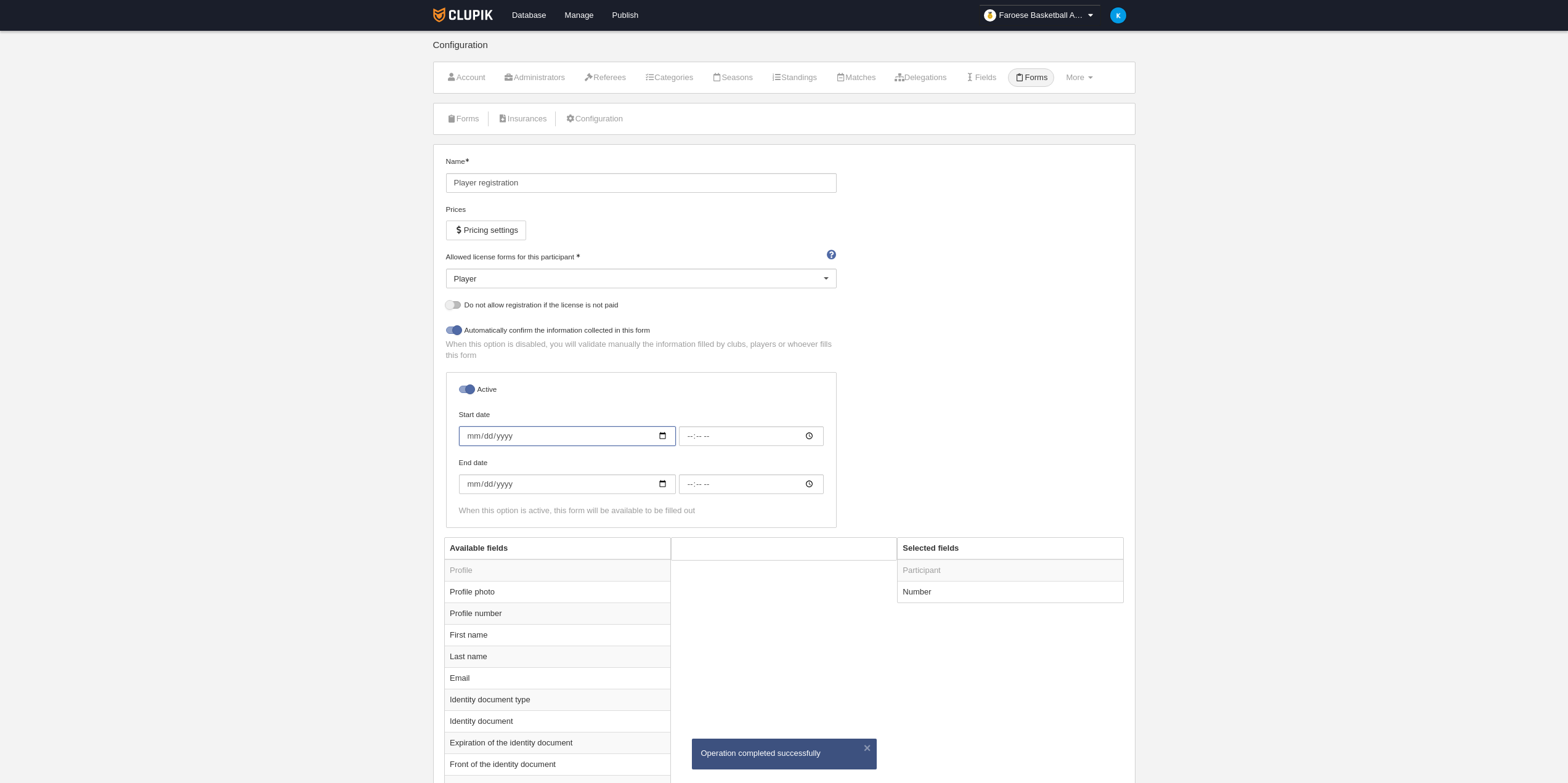
click at [613, 442] on input "Start date" at bounding box center [567, 437] width 217 height 20
type input "0002-09-01"
type input "00:00"
type input "[DATE]"
click at [558, 487] on input "End date" at bounding box center [567, 484] width 217 height 20
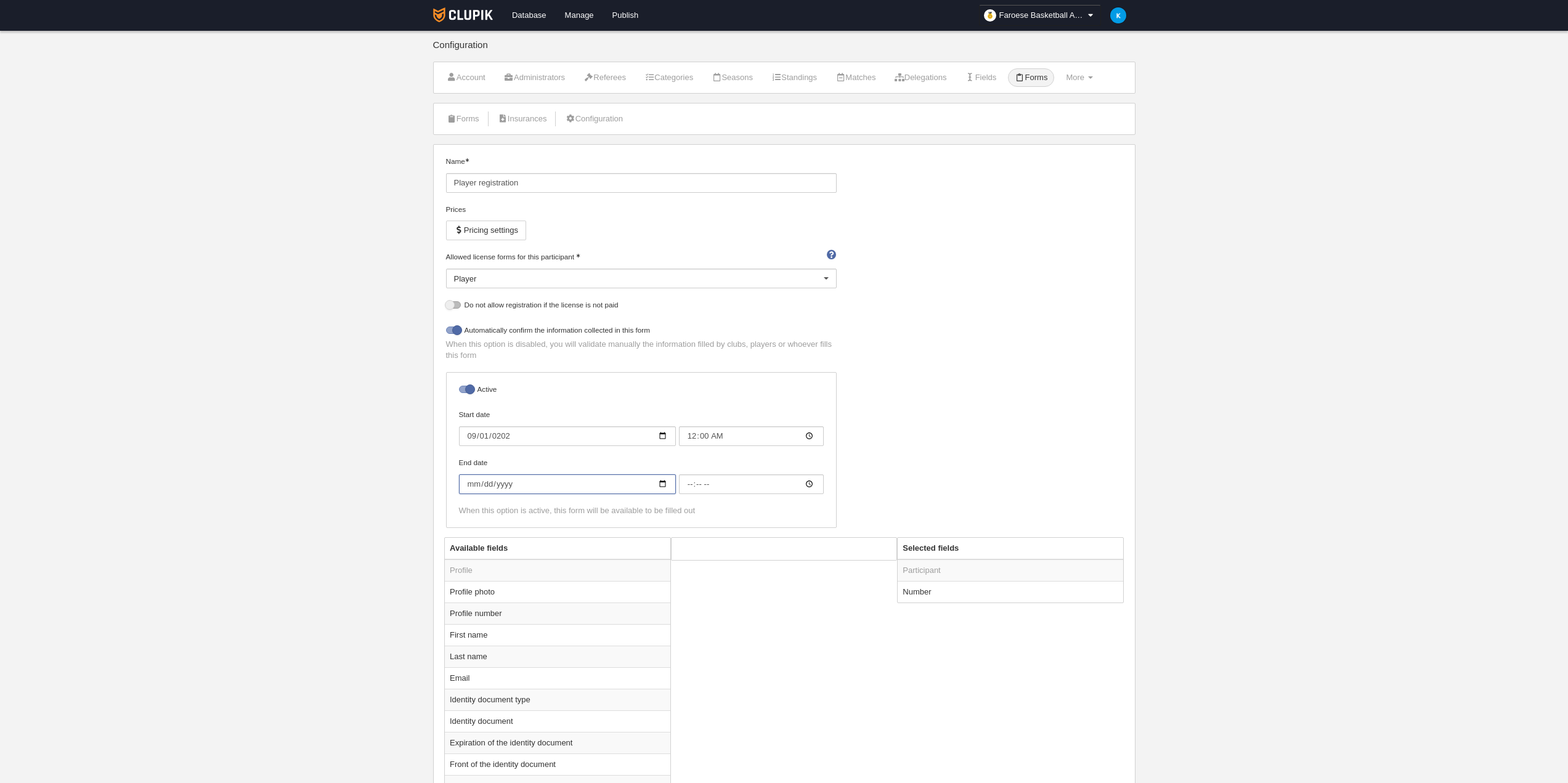
type input "0002-06-01"
type input "00:00"
type input "[DATE]"
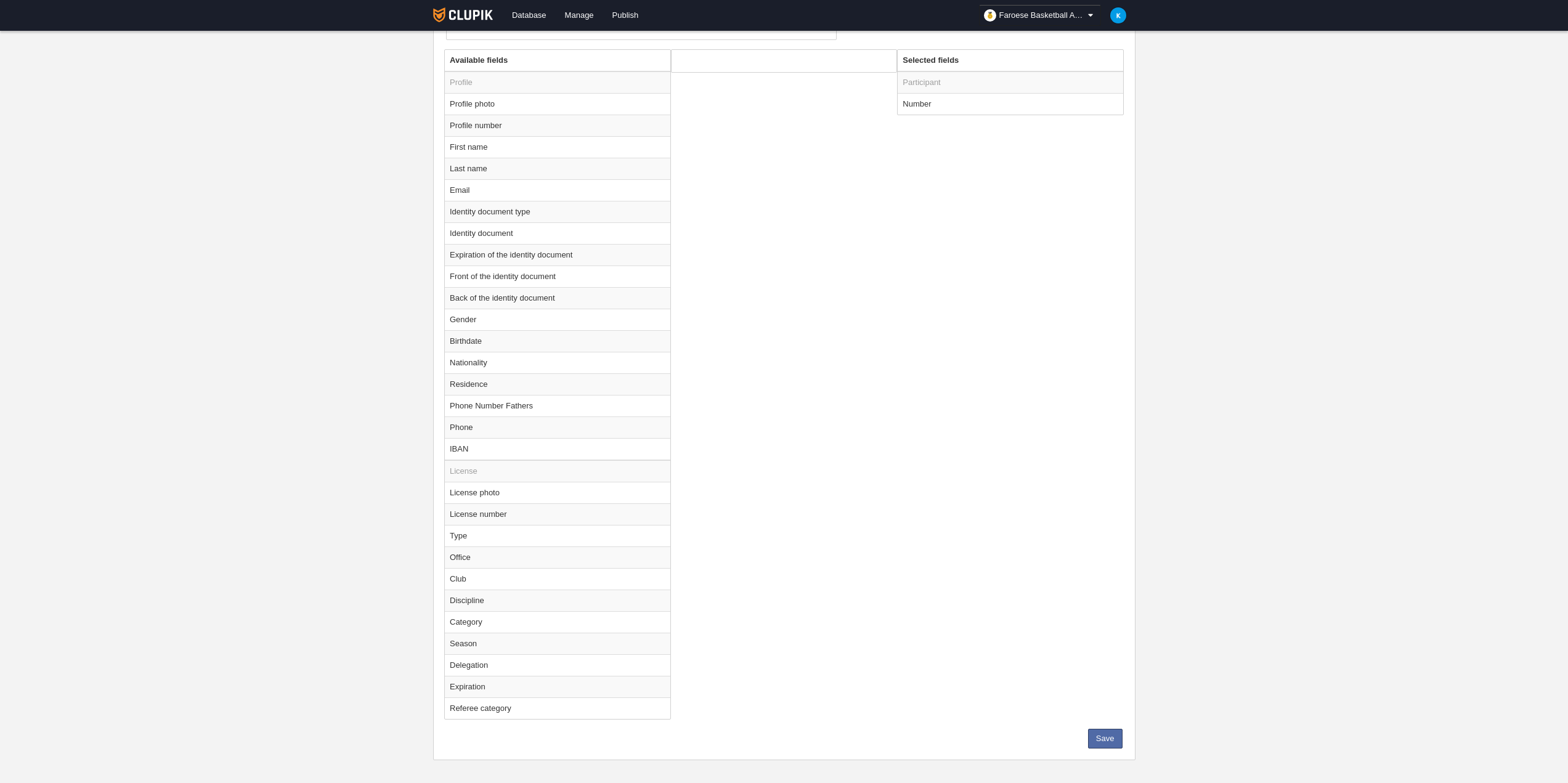
scroll to position [496, 0]
click at [1099, 729] on button "Save" at bounding box center [1105, 730] width 35 height 20
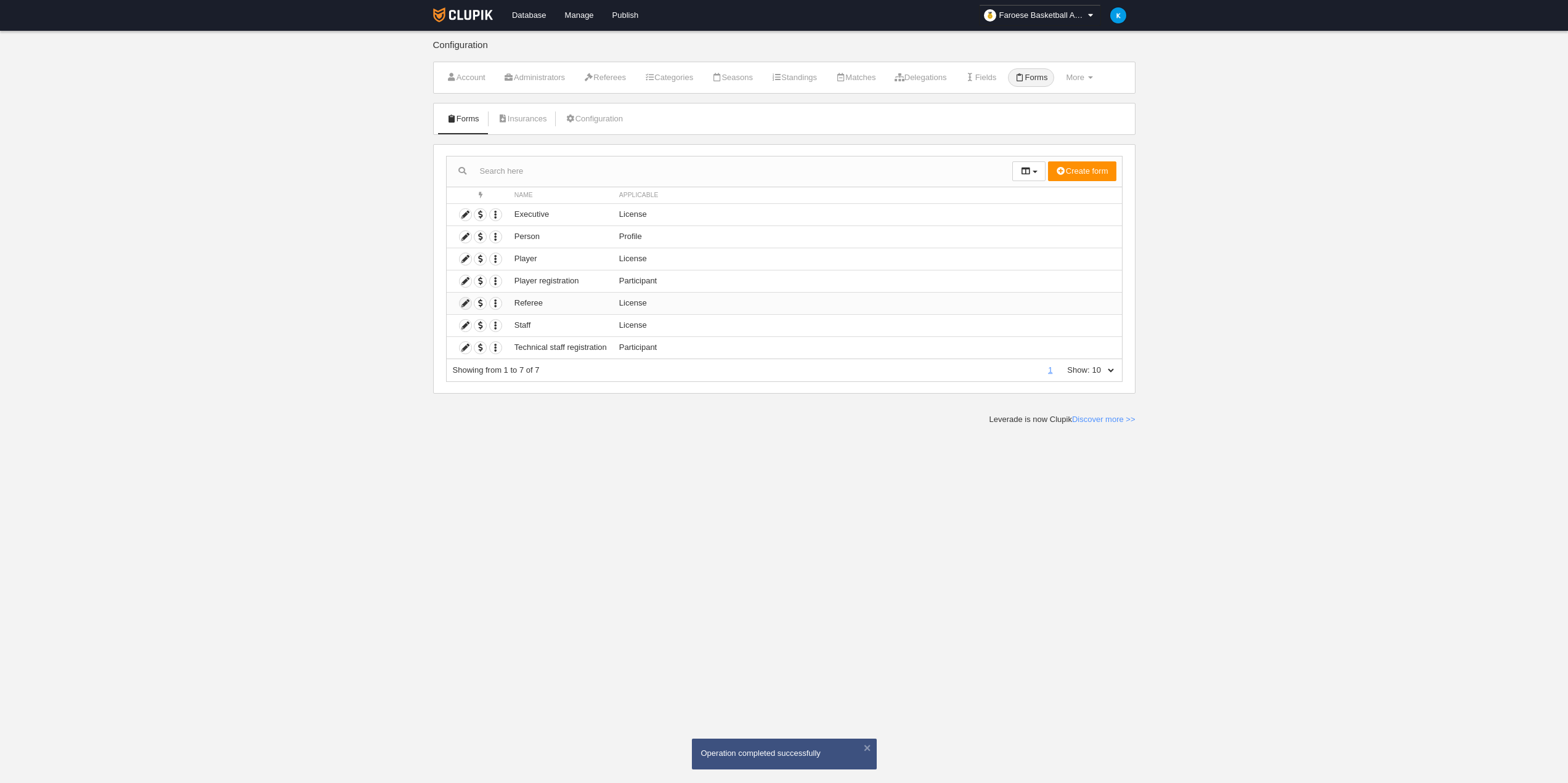
click at [463, 304] on icon at bounding box center [465, 303] width 12 height 12
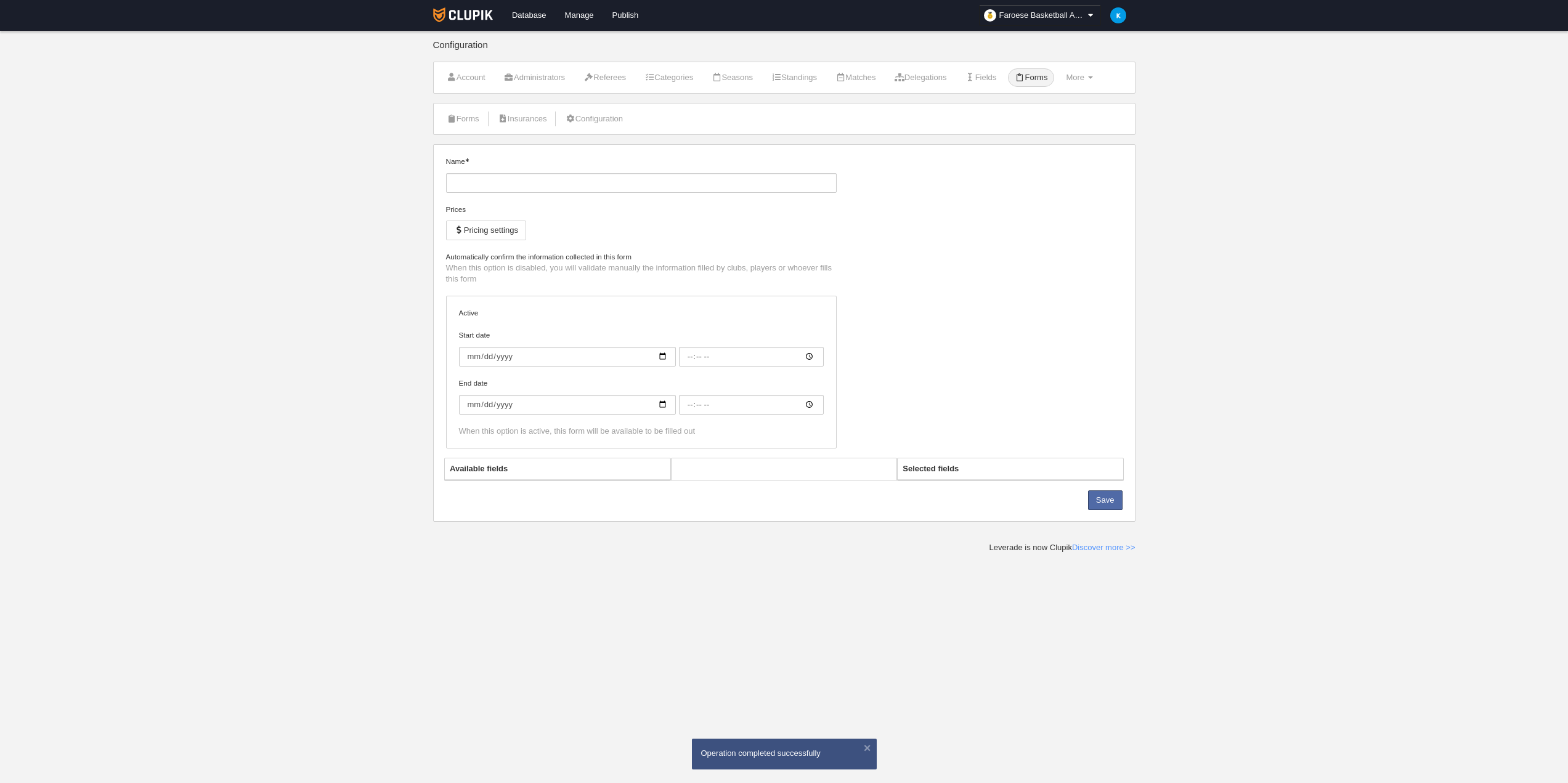
type input "Referee"
checkbox input "true"
select select "selected"
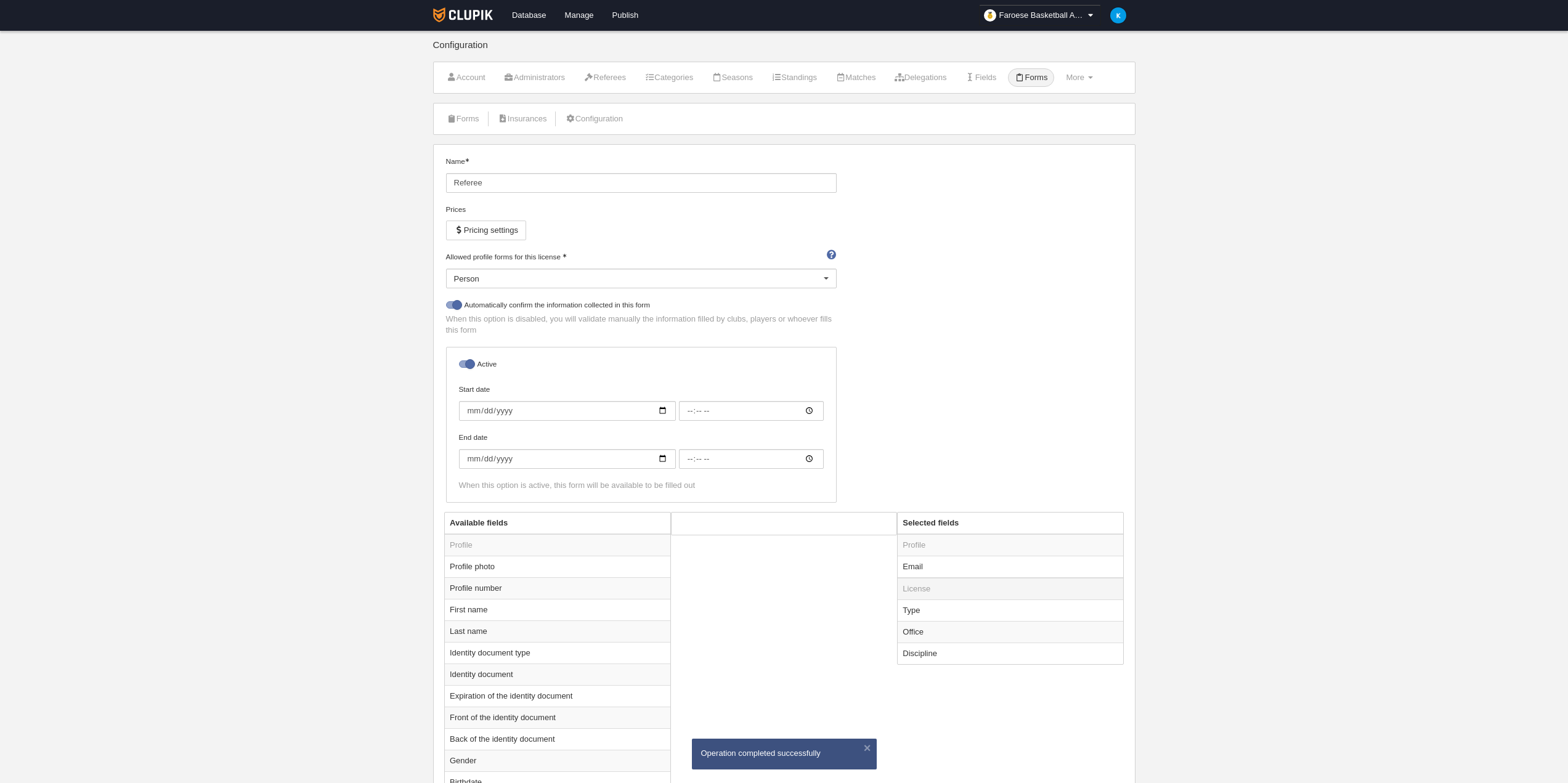
click at [912, 590] on td "License" at bounding box center [1010, 588] width 226 height 22
click at [941, 589] on td "License" at bounding box center [1010, 588] width 226 height 22
click at [546, 411] on input "Start date" at bounding box center [567, 411] width 217 height 20
type input "0008-09-01"
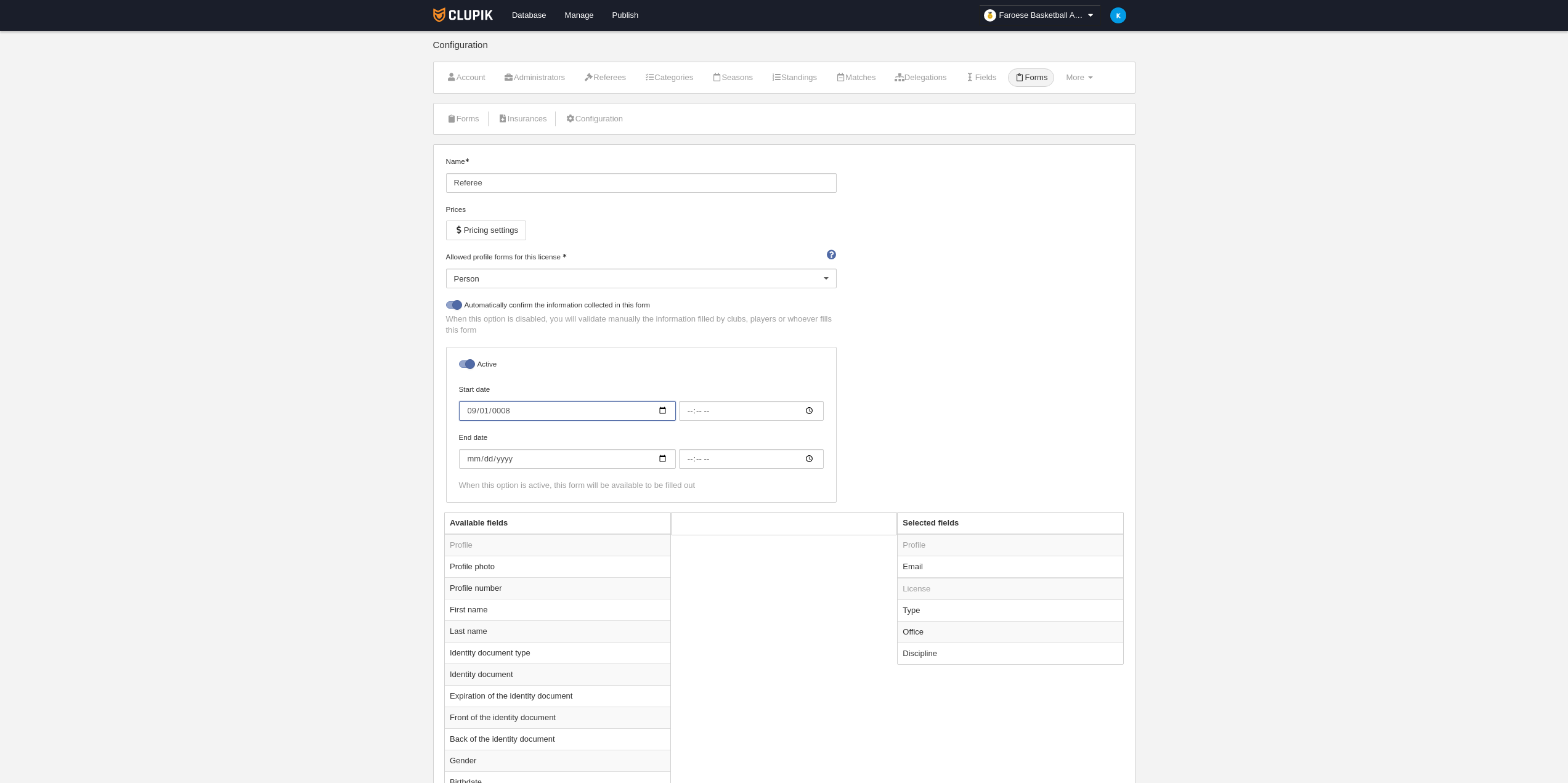
type input "00:00"
type input "0082-09-01"
type input "0002-09-01"
type input "00:00"
type input "[DATE]"
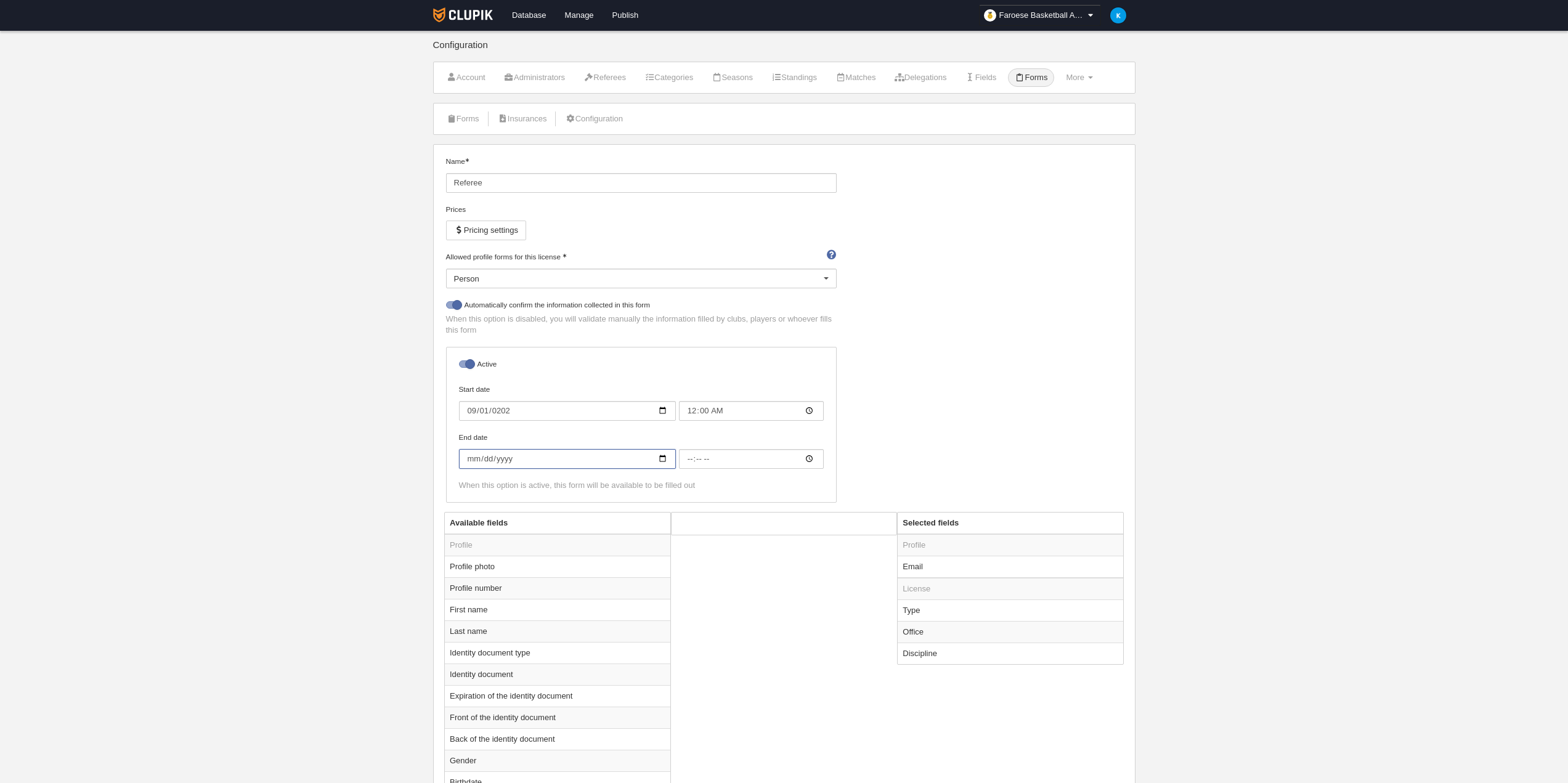
type input "0002-06-01"
type input "00:00"
type input "[DATE]"
type input "0006-06-01"
type input "00:00"
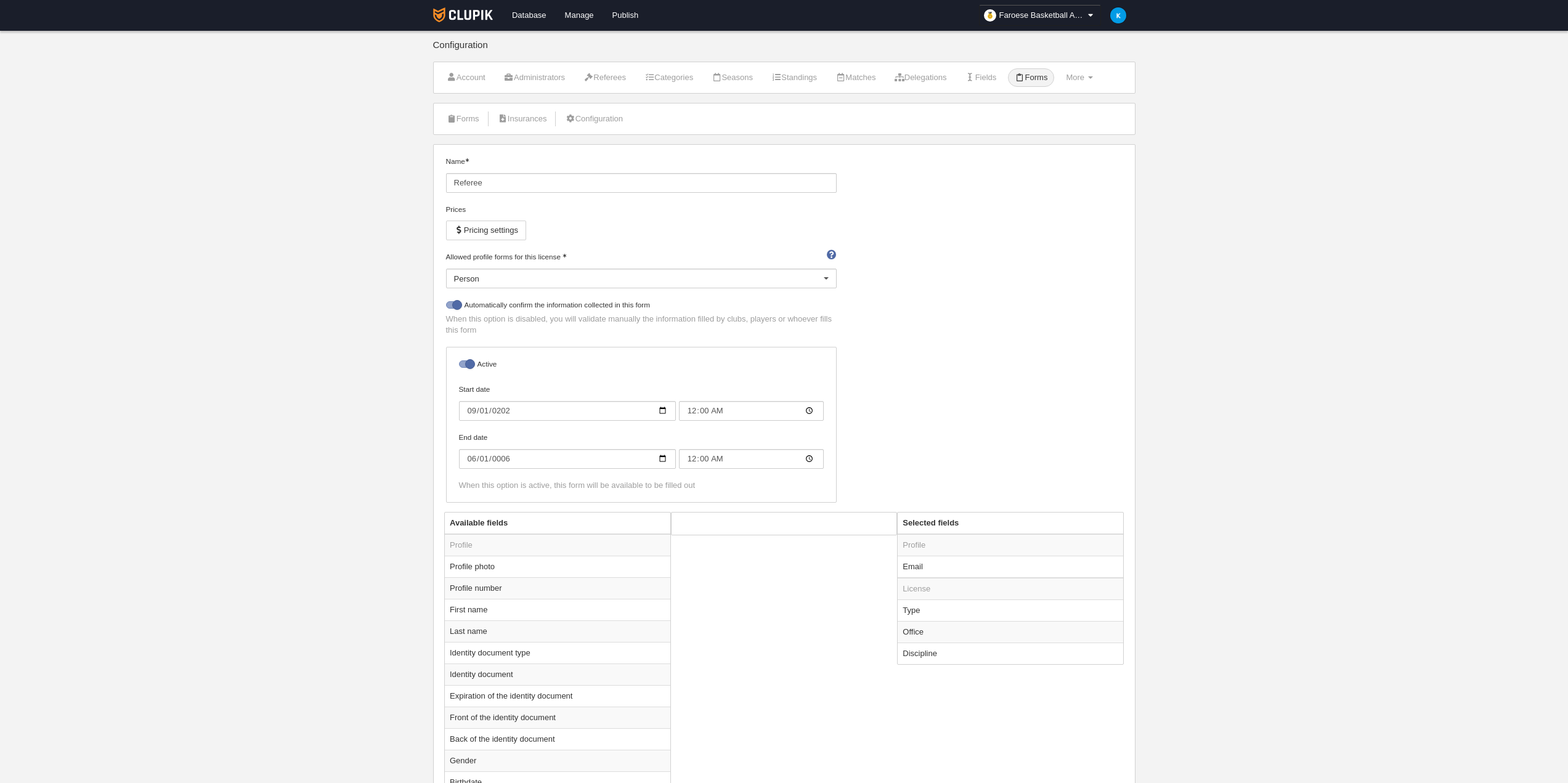
click at [1046, 411] on div "Name Referee Prices Pricing settings Allowed profile forms for this license Per…" at bounding box center [784, 334] width 686 height 356
click at [827, 279] on div at bounding box center [826, 279] width 20 height 20
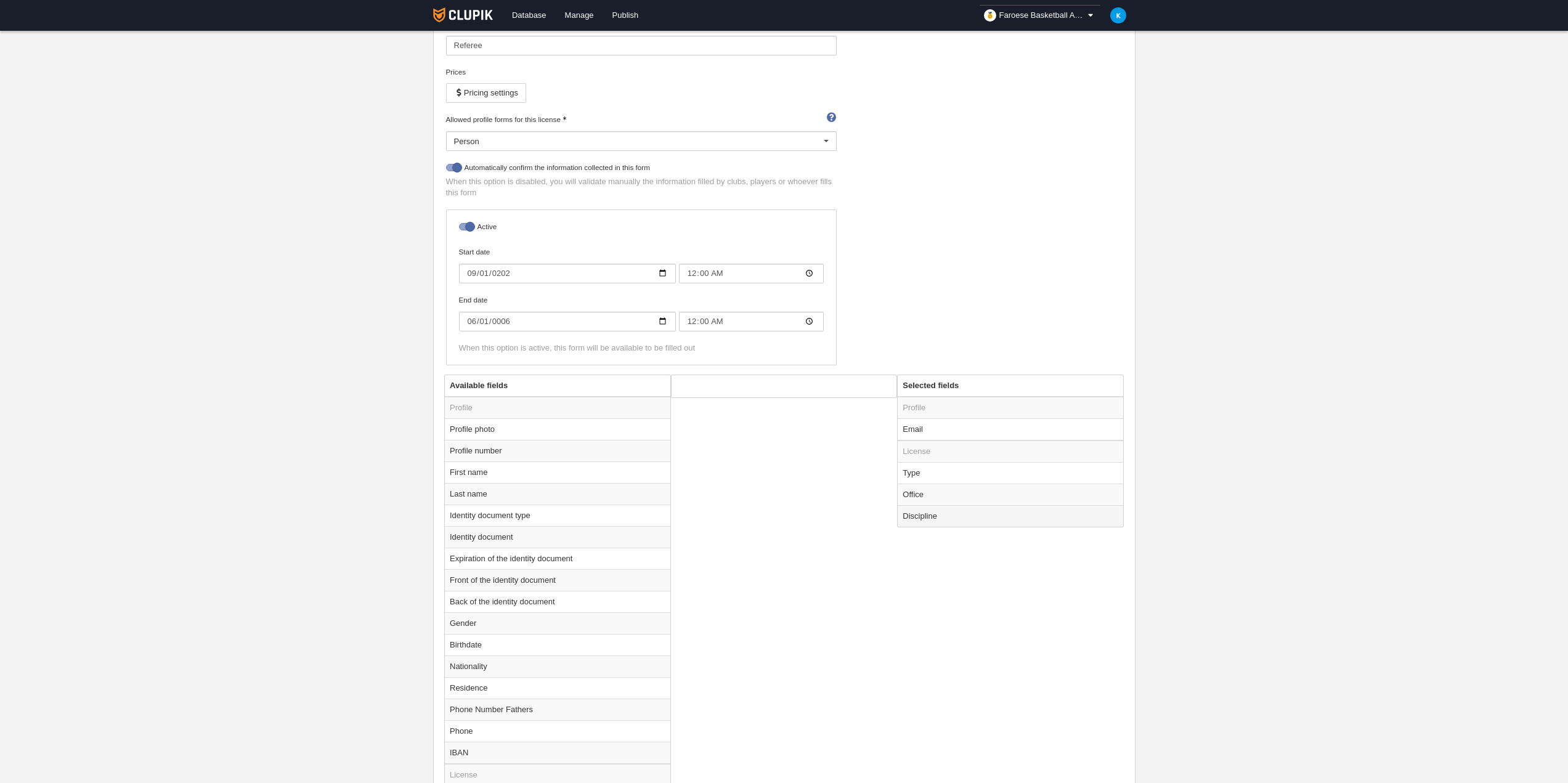
scroll to position [370, 0]
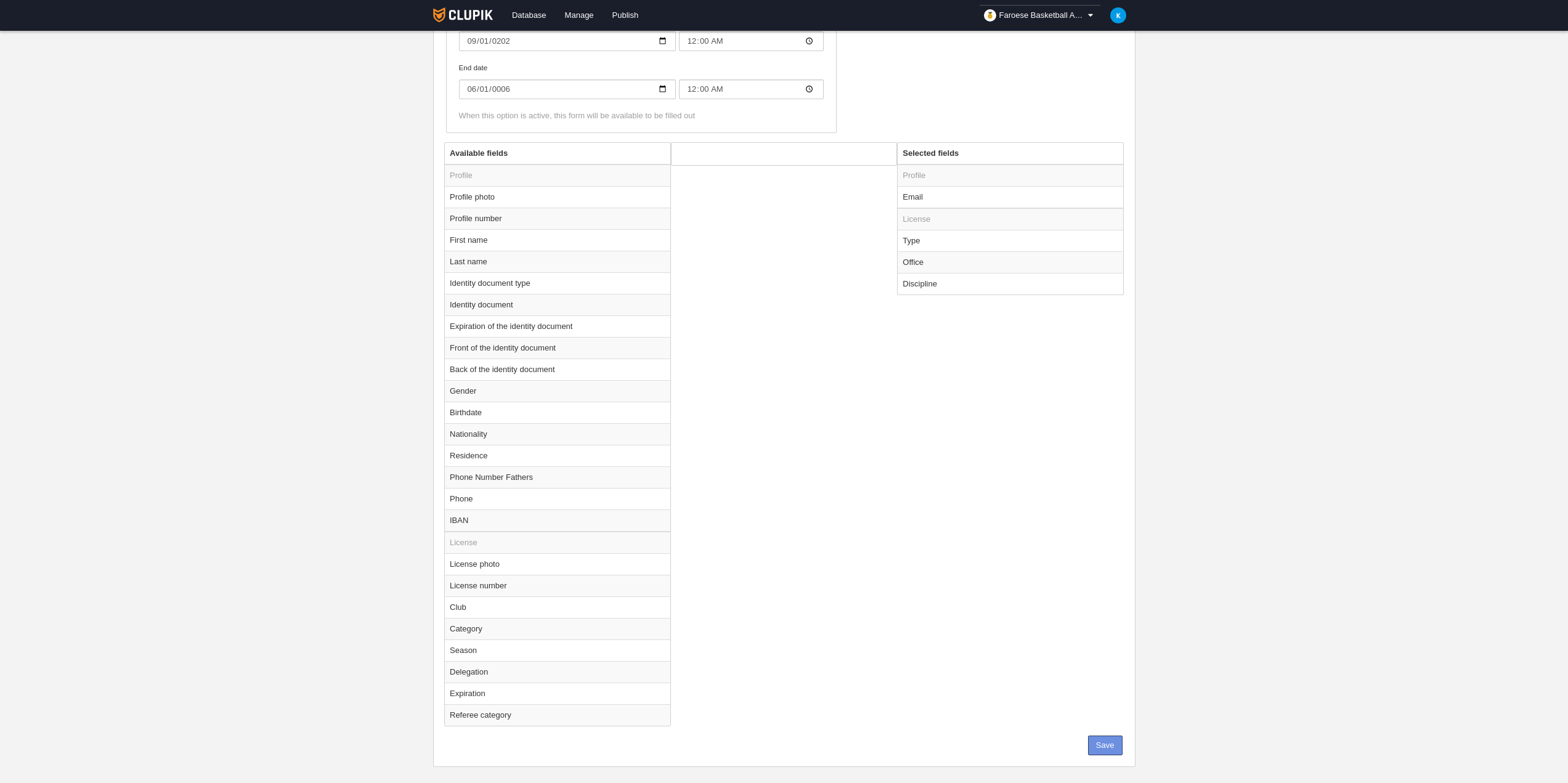
click at [1113, 754] on button "Save" at bounding box center [1105, 746] width 35 height 20
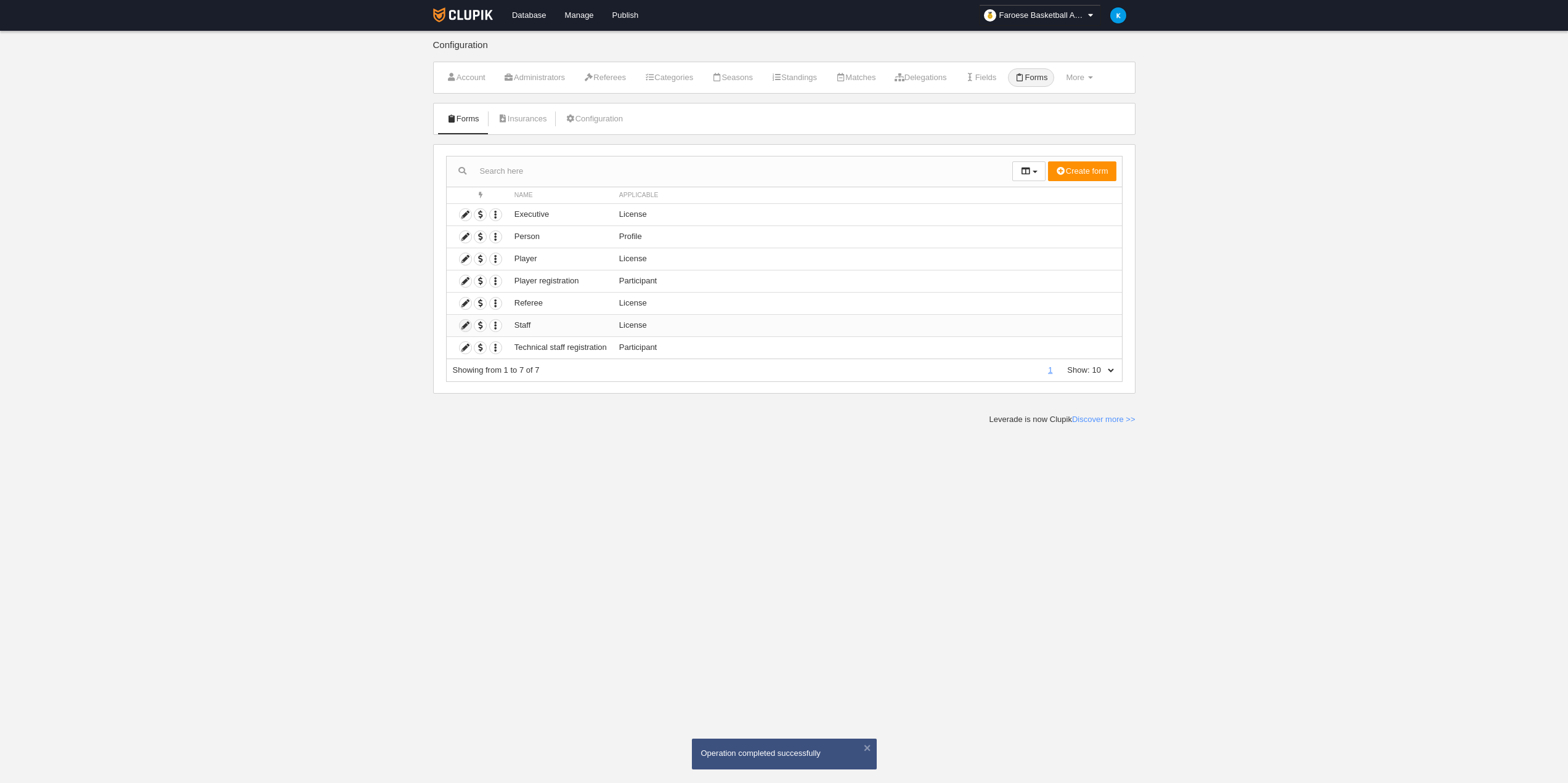
click at [462, 329] on icon at bounding box center [465, 325] width 12 height 12
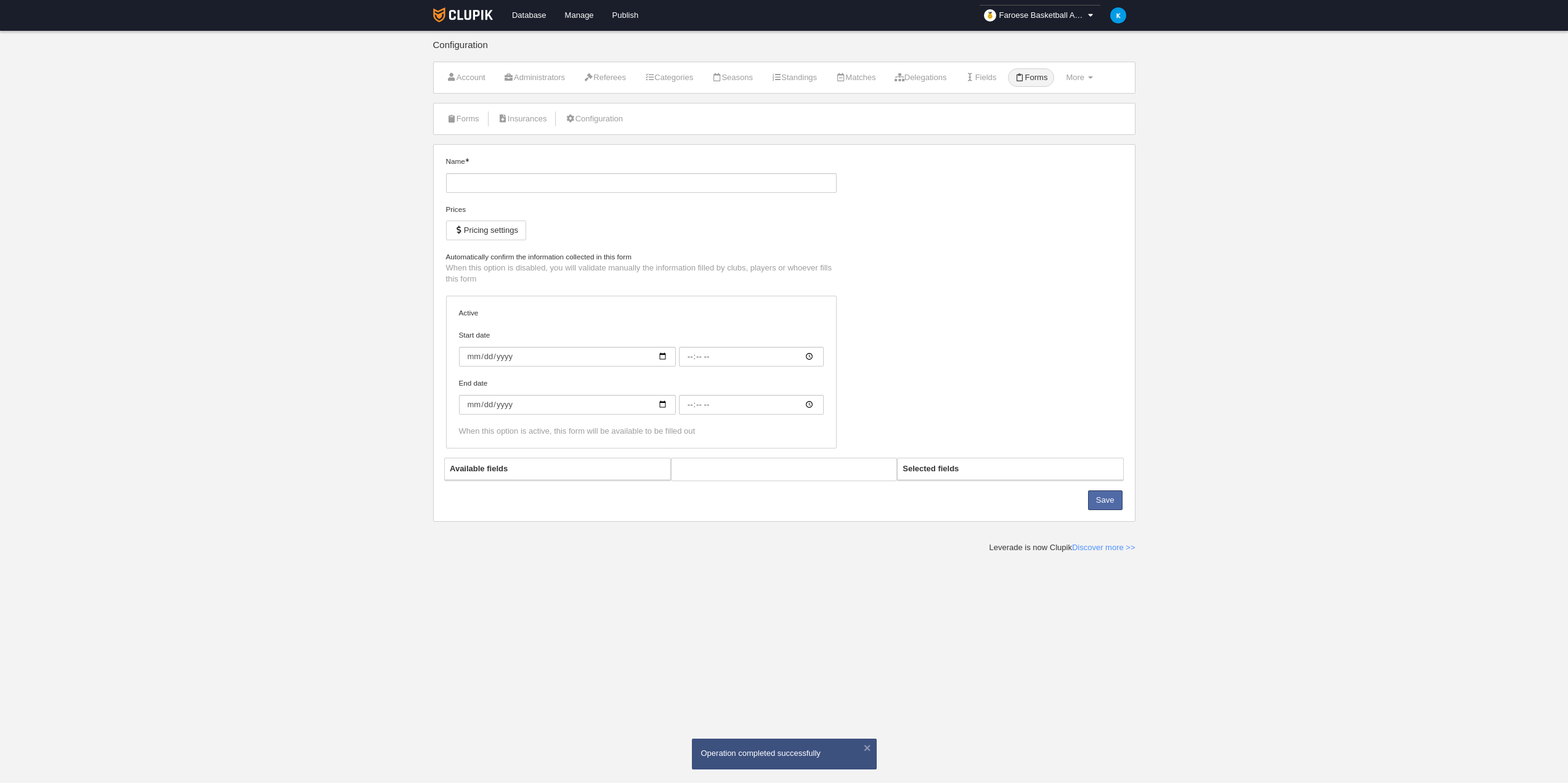
type input "Staff"
checkbox input "true"
select select "selected"
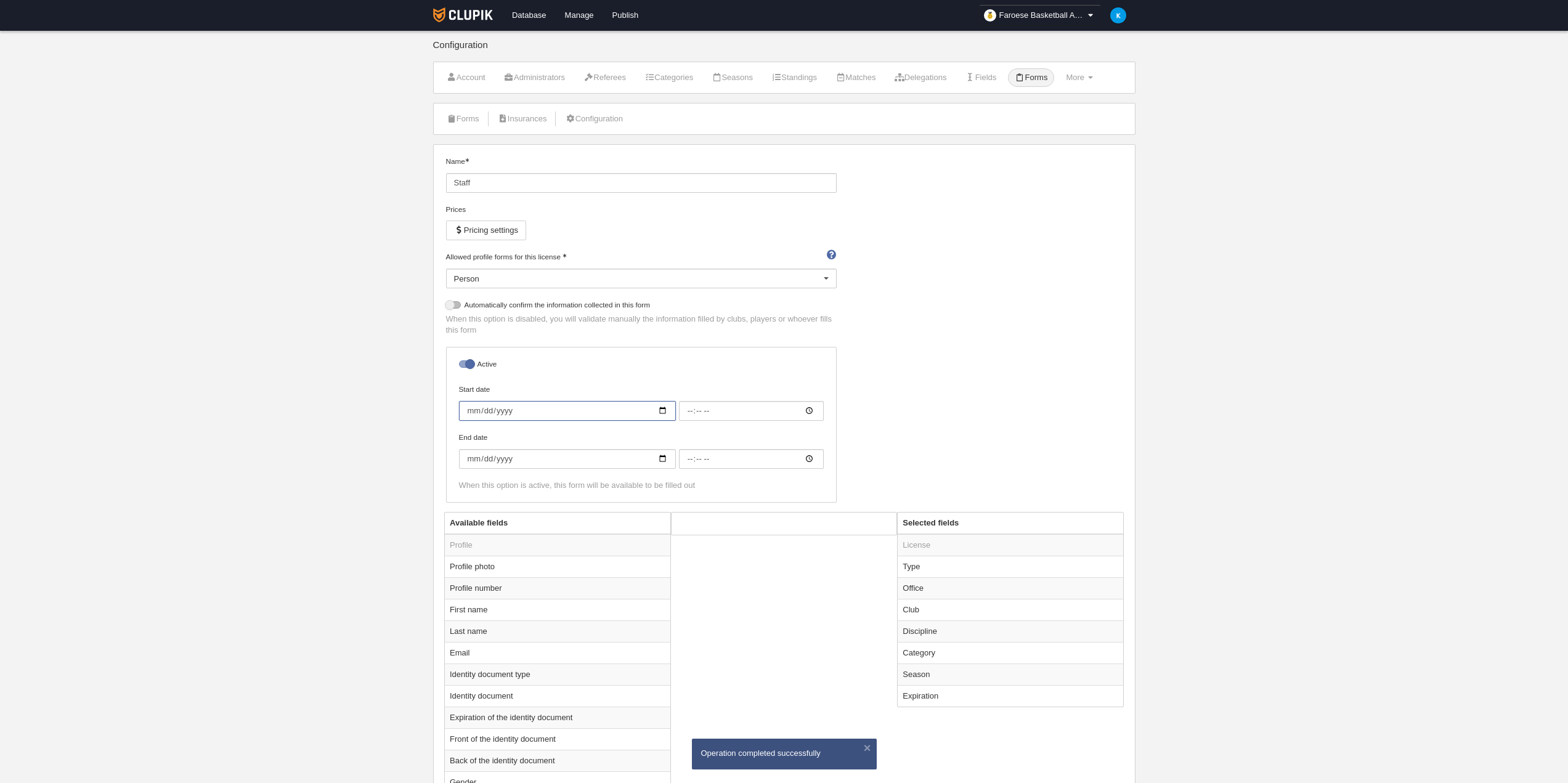
click at [556, 401] on input "Start date" at bounding box center [567, 411] width 217 height 20
type input "0002-09-01"
type input "00:00"
type input "[DATE]"
type input "0002-06-01"
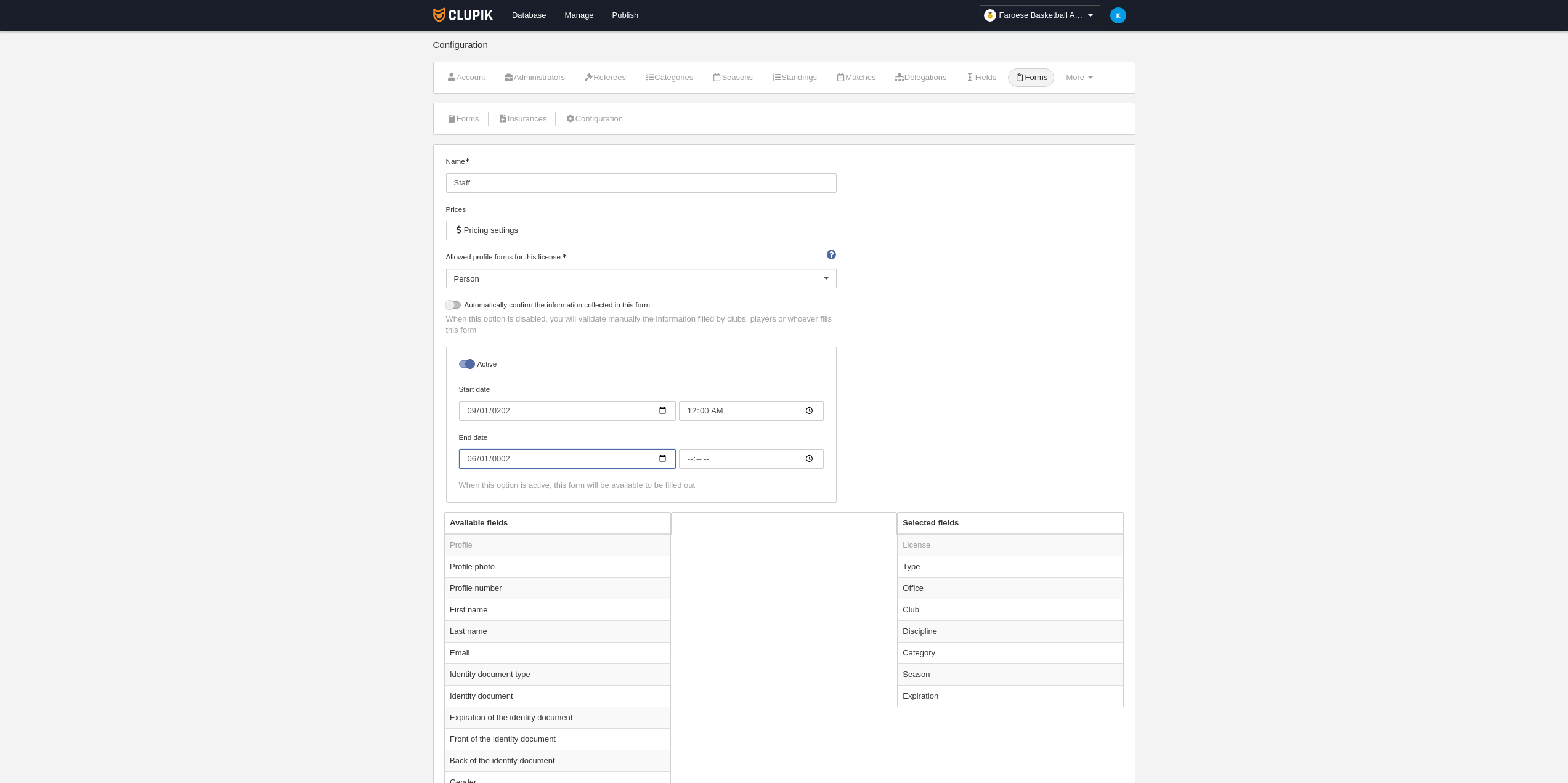
type input "00:00"
type input "0296-06-01"
type input "0002-06-01"
type input "00:00"
type input "[DATE]"
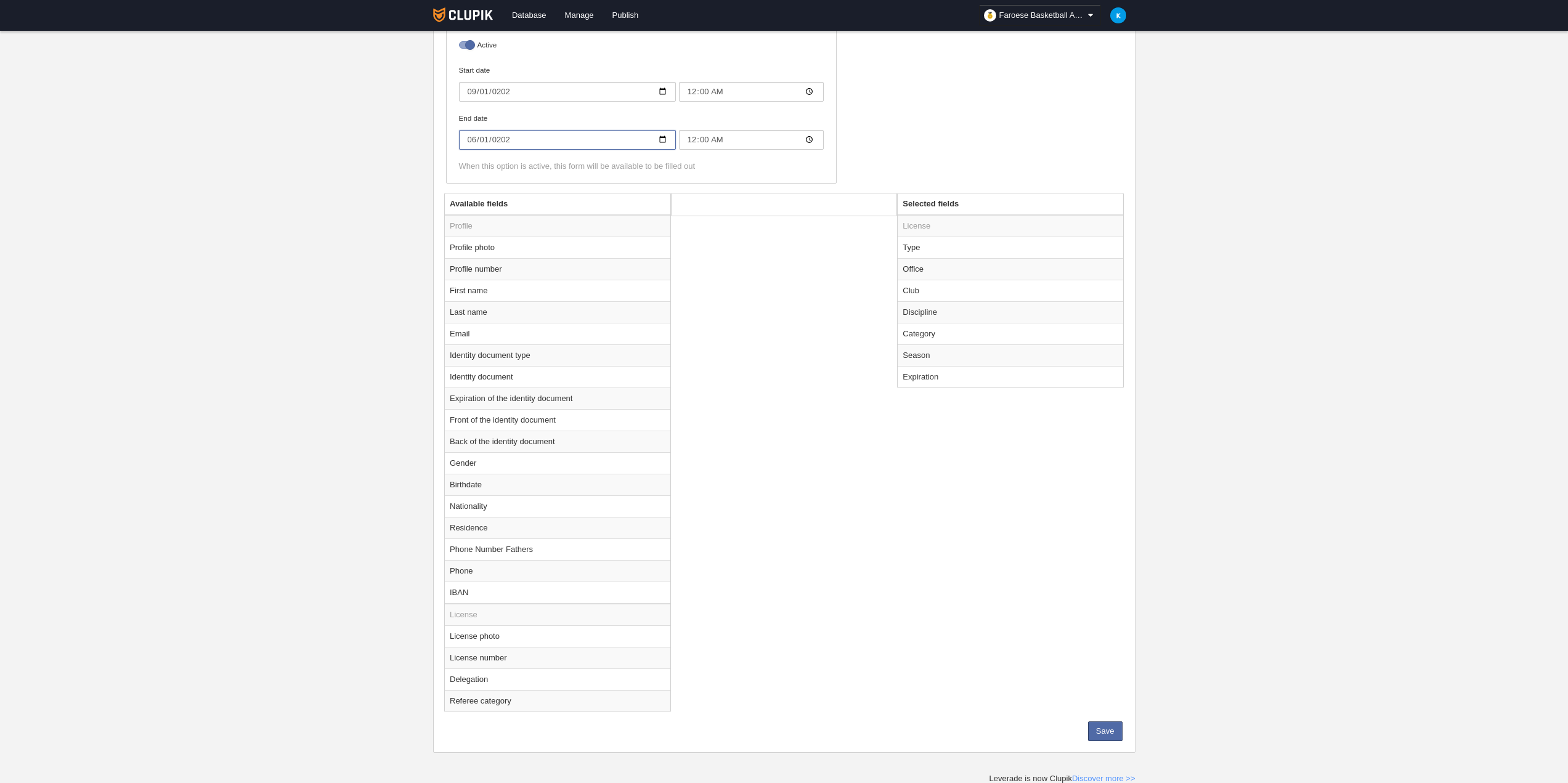
scroll to position [321, 0]
click at [1097, 737] on button "Save" at bounding box center [1105, 730] width 35 height 20
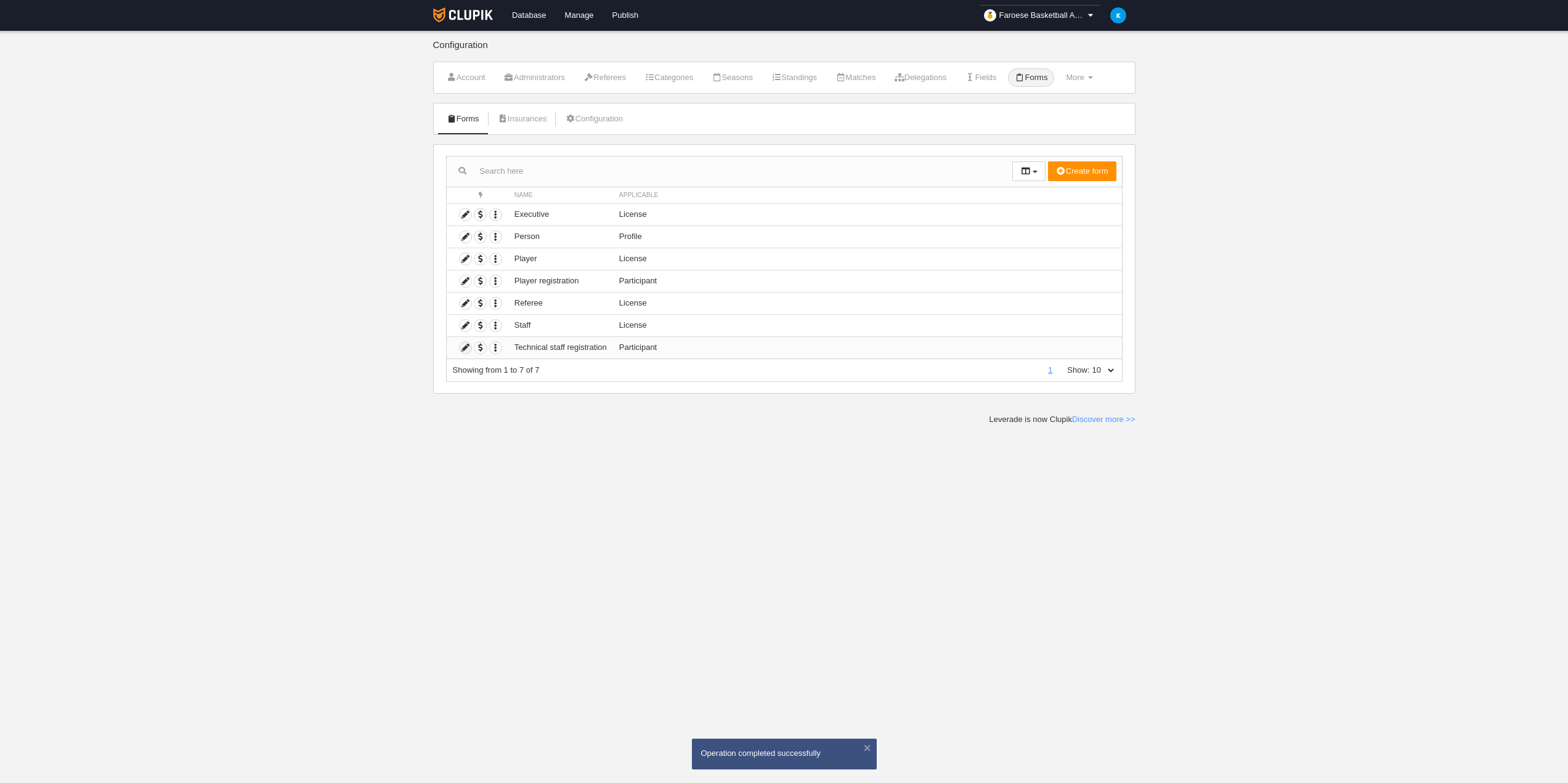
click at [465, 346] on icon at bounding box center [465, 347] width 12 height 12
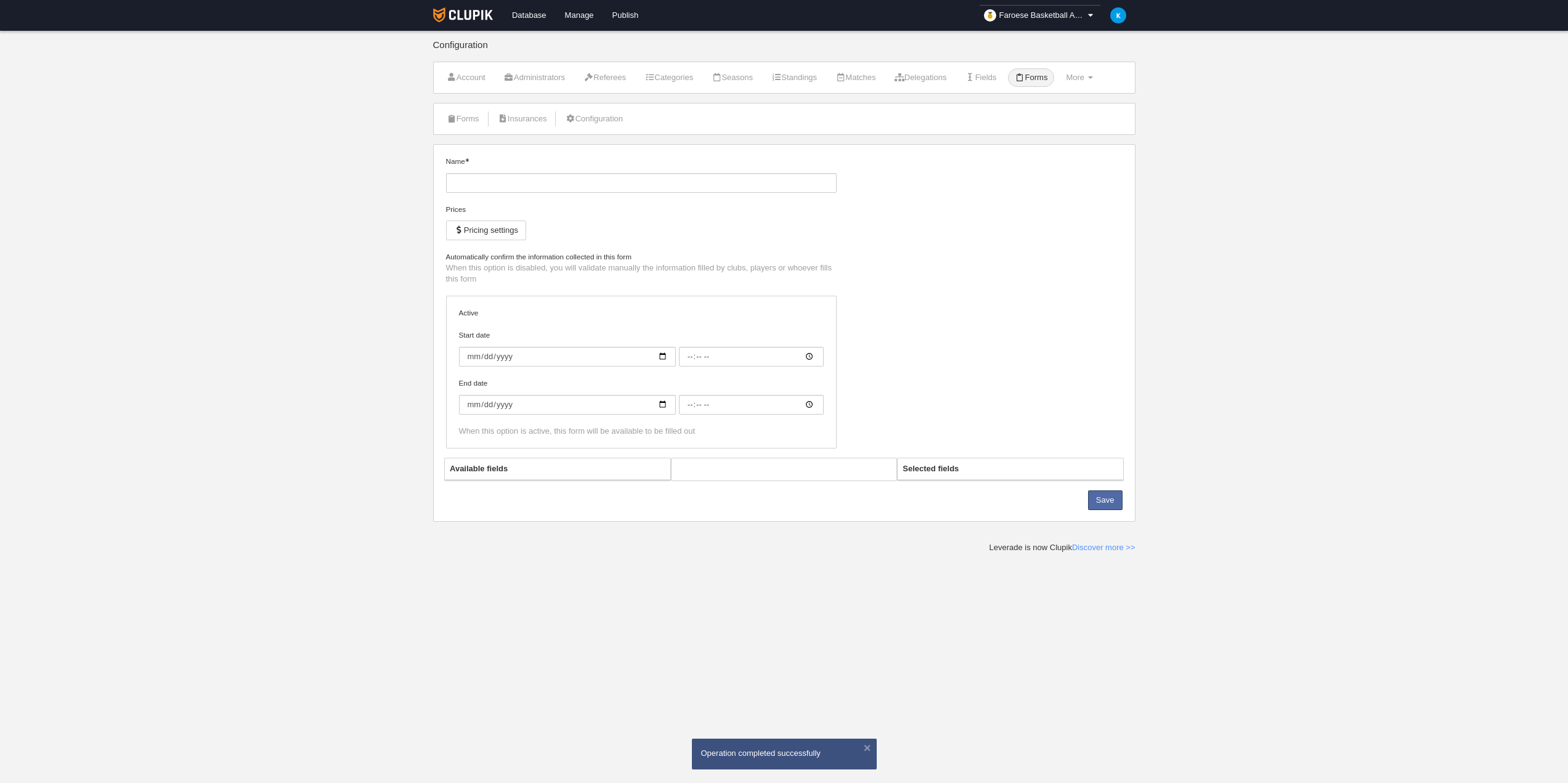
type input "Technical staff registration"
checkbox input "true"
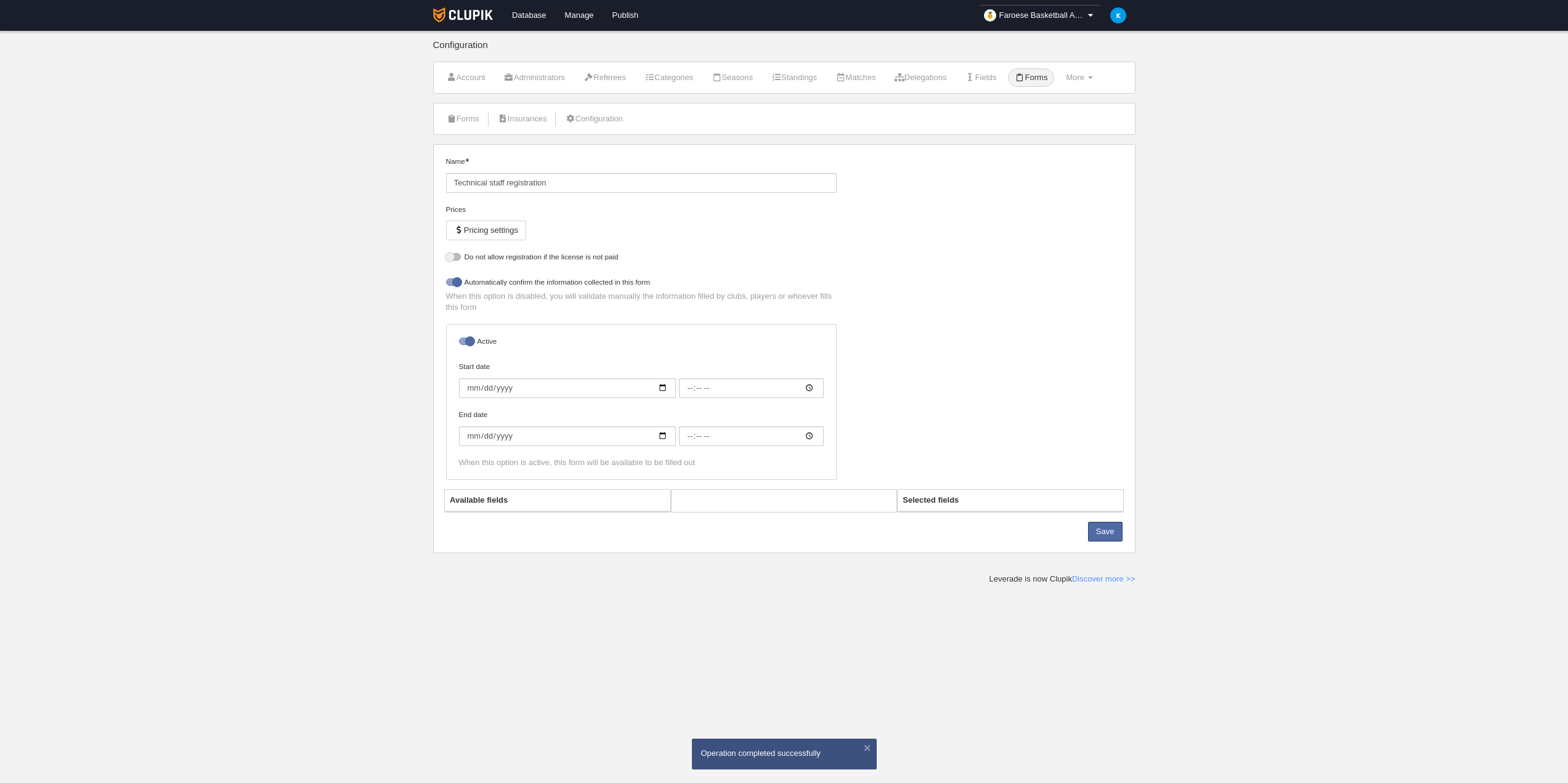
select select "selected"
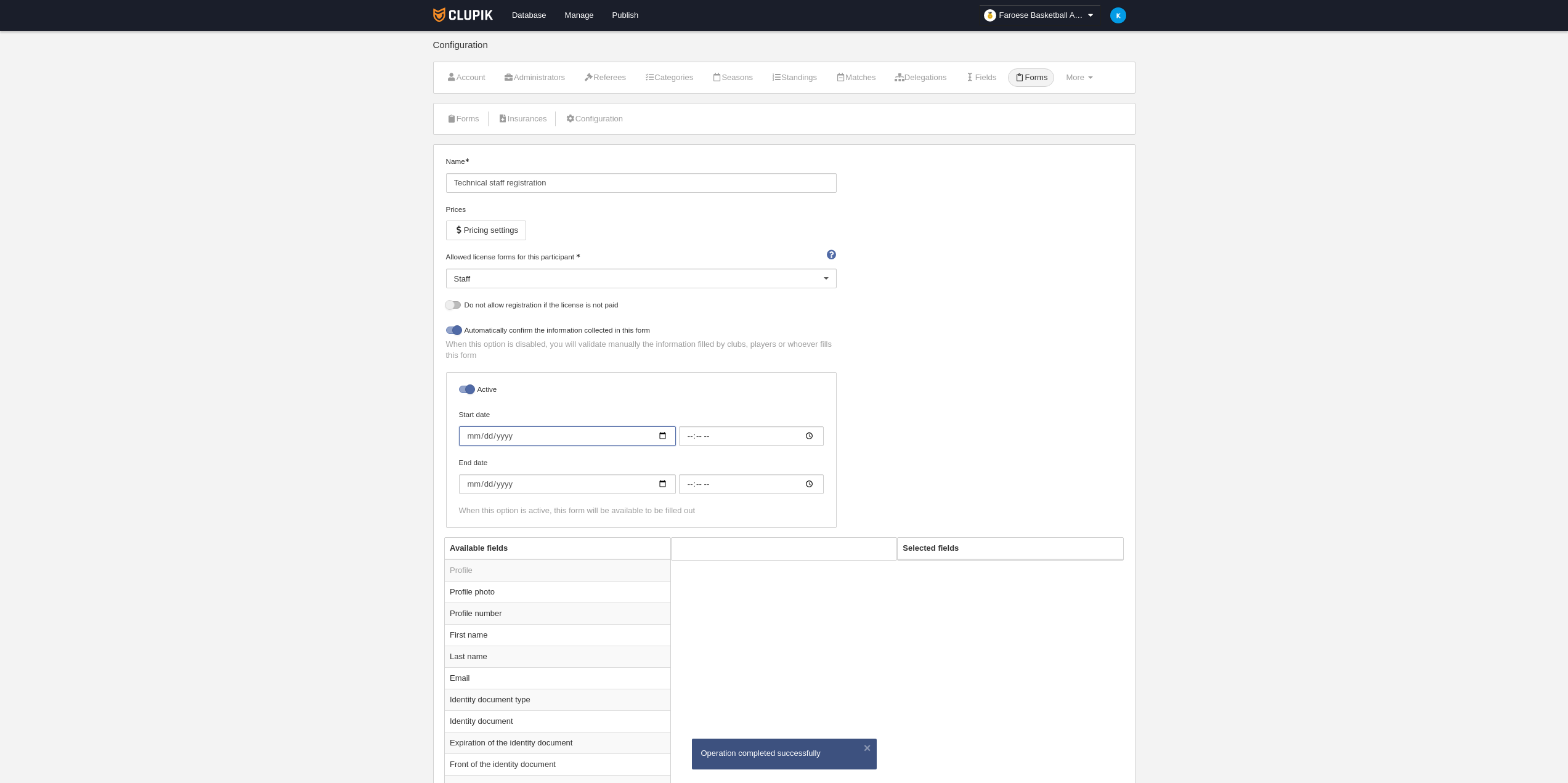
click at [515, 435] on input "Start date" at bounding box center [567, 437] width 217 height 20
type input "0002-09-01"
type input "00:00"
type input "[DATE]"
type input "0001-09-01"
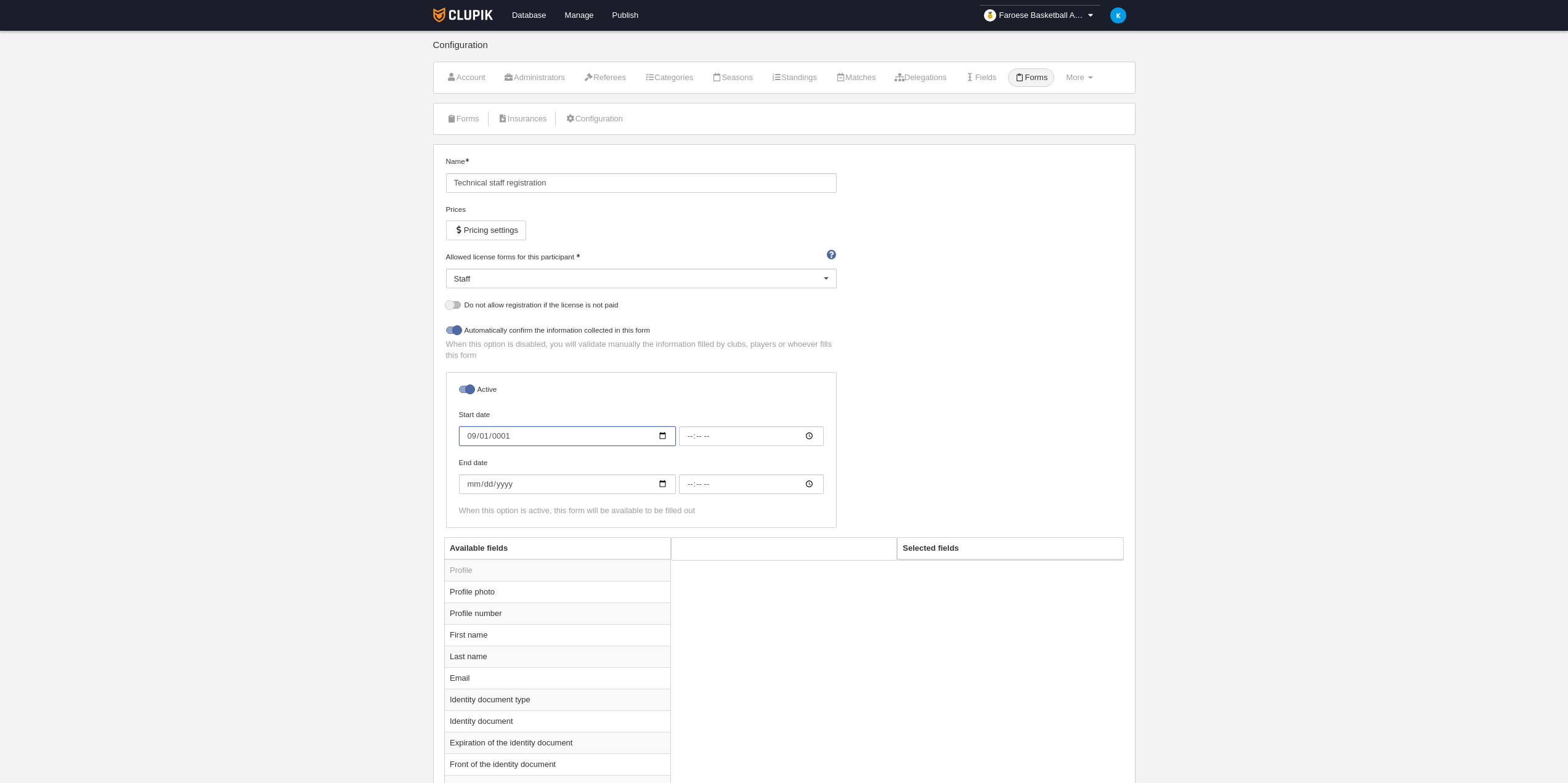
type input "00:00"
type input "5222-09-01"
type input "0002-09-01"
type input "00:00"
type input "[DATE]"
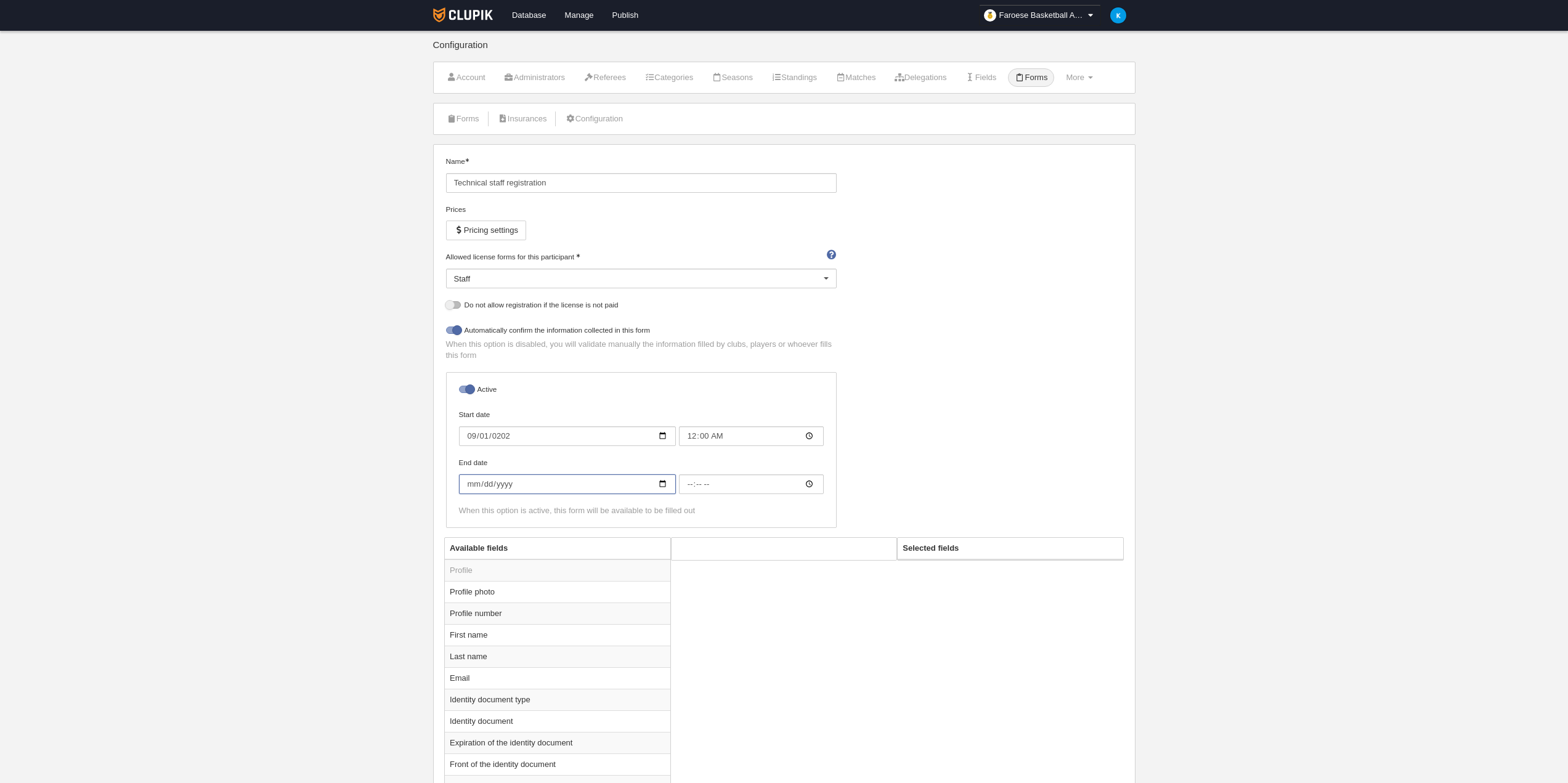
type input "0002-06-01"
type input "00:00"
type input "[DATE]"
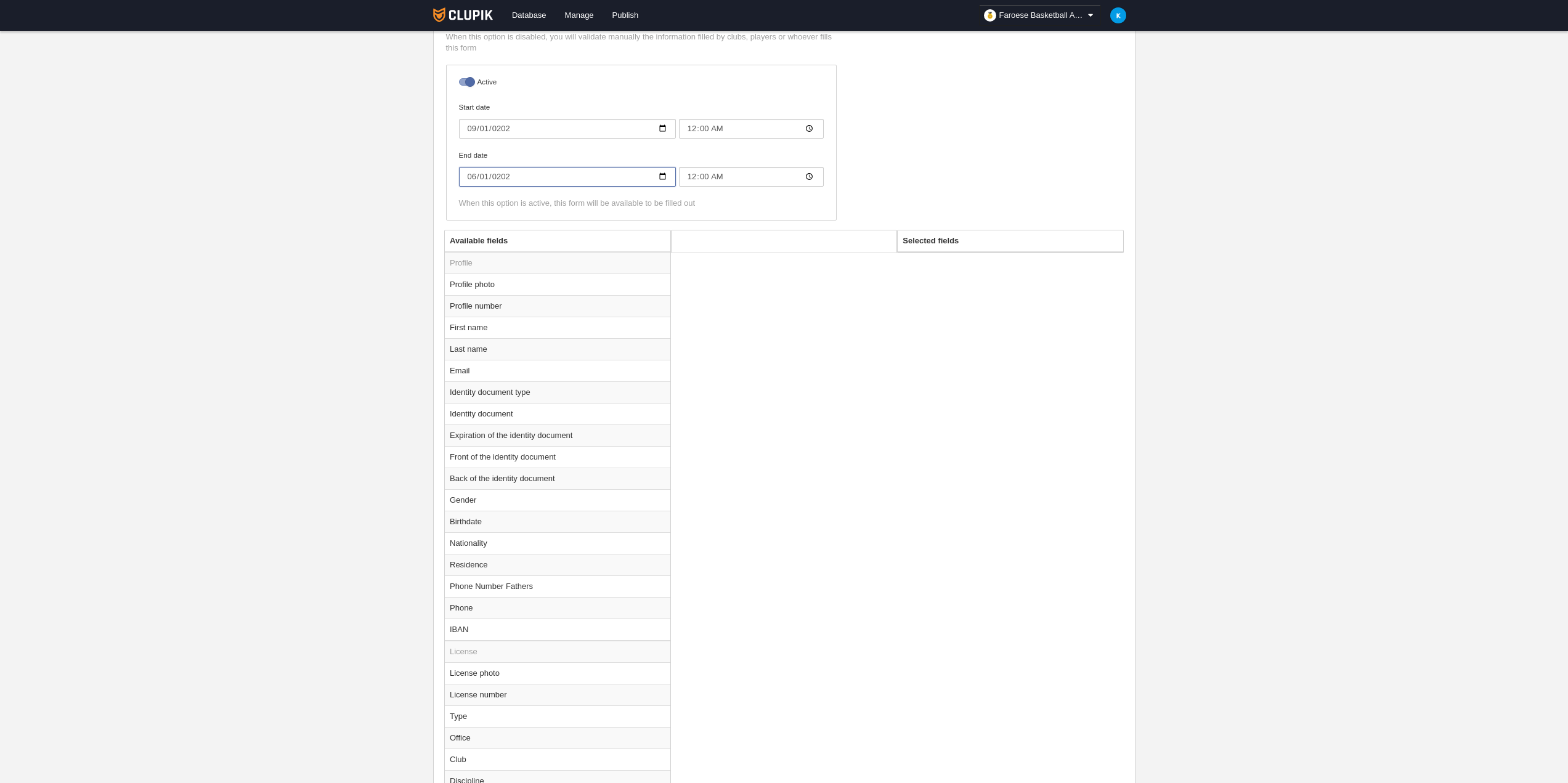
scroll to position [308, 0]
click at [597, 651] on td "License" at bounding box center [557, 651] width 226 height 22
click at [550, 663] on td "License photo" at bounding box center [557, 672] width 226 height 21
radio input "true"
click at [482, 651] on td "License" at bounding box center [557, 651] width 226 height 22
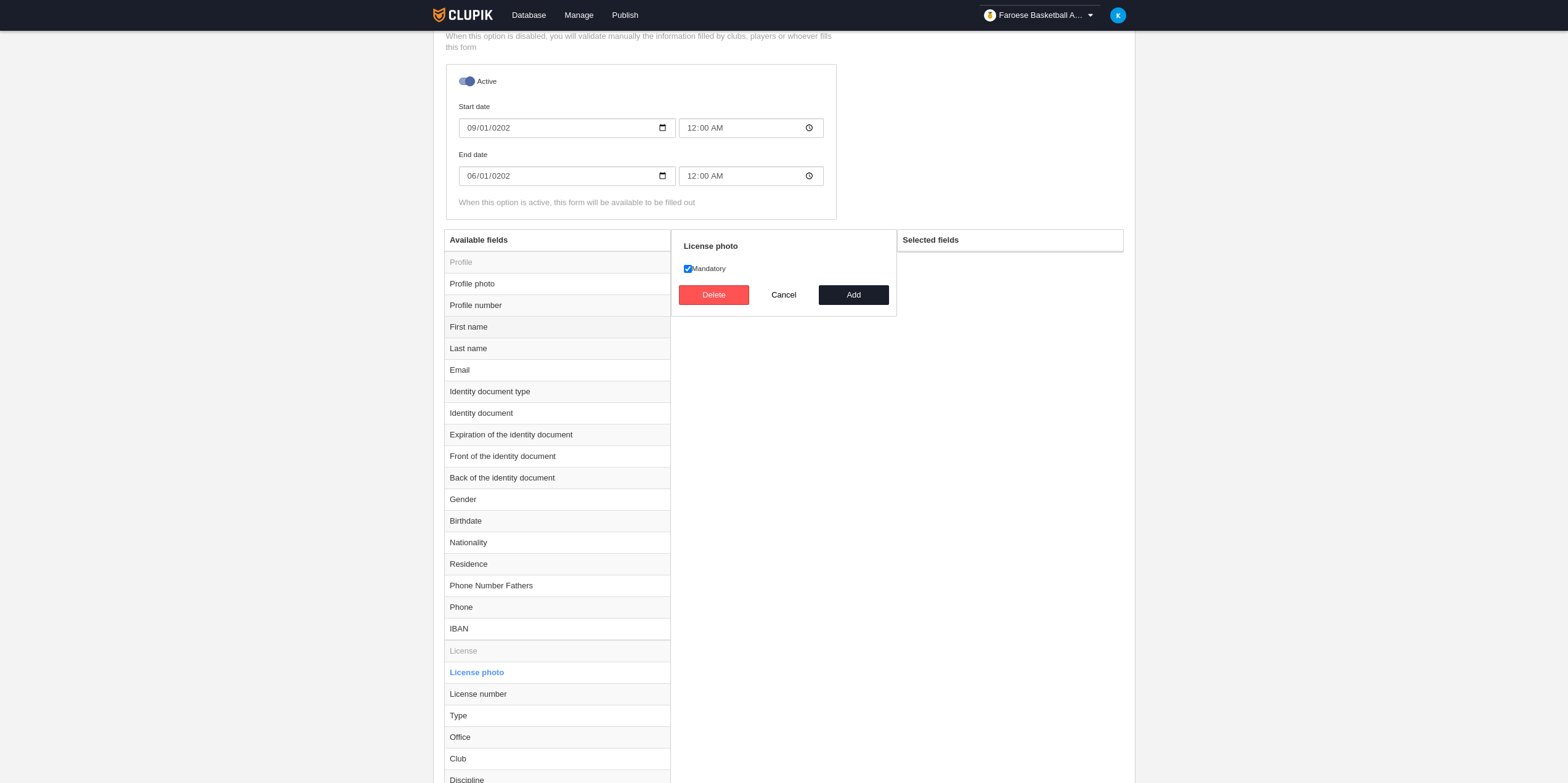
click at [516, 327] on td "First name" at bounding box center [557, 327] width 226 height 21
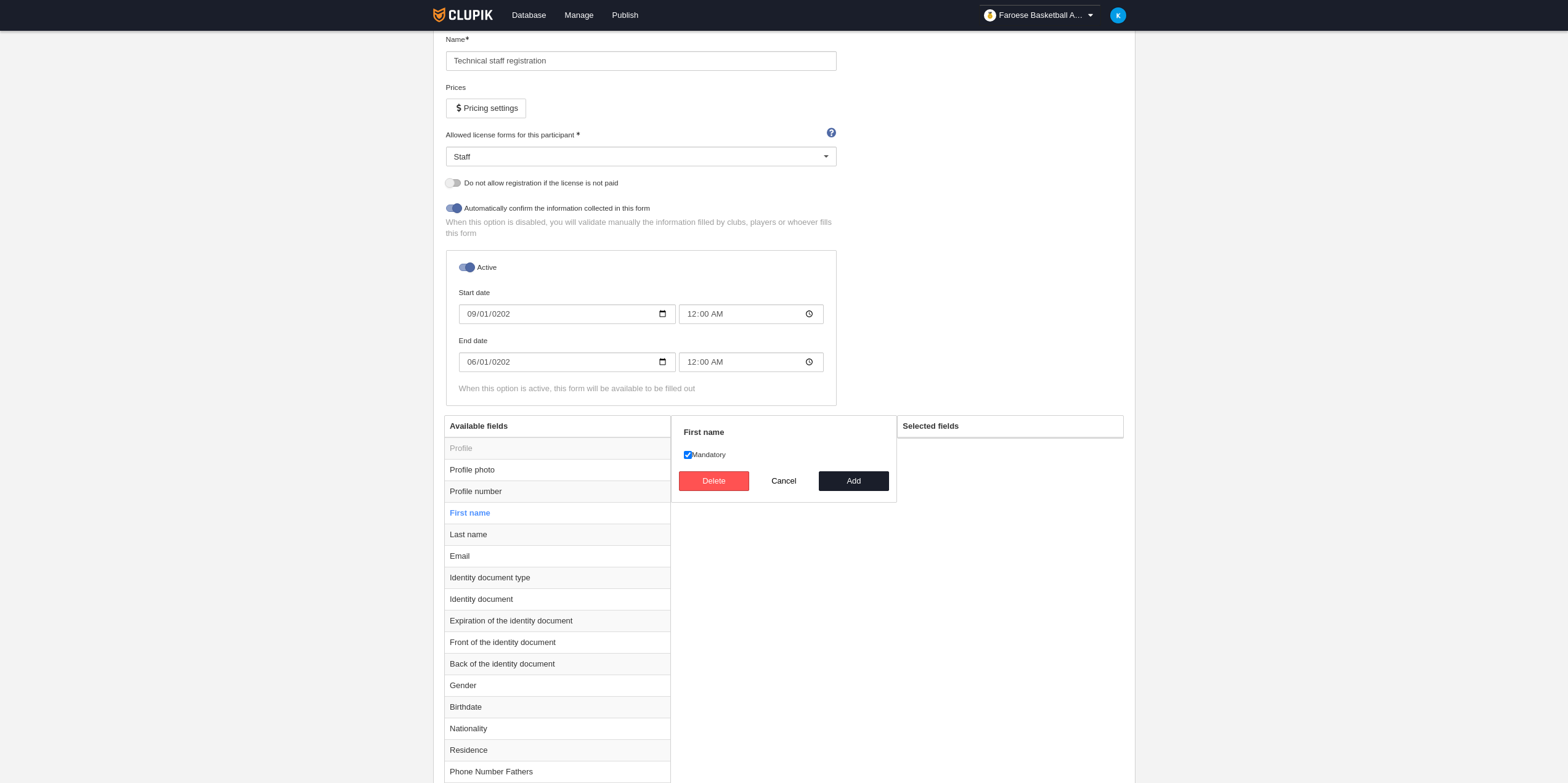
scroll to position [123, 0]
click at [861, 479] on button "Add" at bounding box center [854, 480] width 71 height 20
click at [530, 513] on td "Last name" at bounding box center [557, 512] width 226 height 21
click at [872, 480] on button "Add" at bounding box center [854, 480] width 71 height 20
radio input "false"
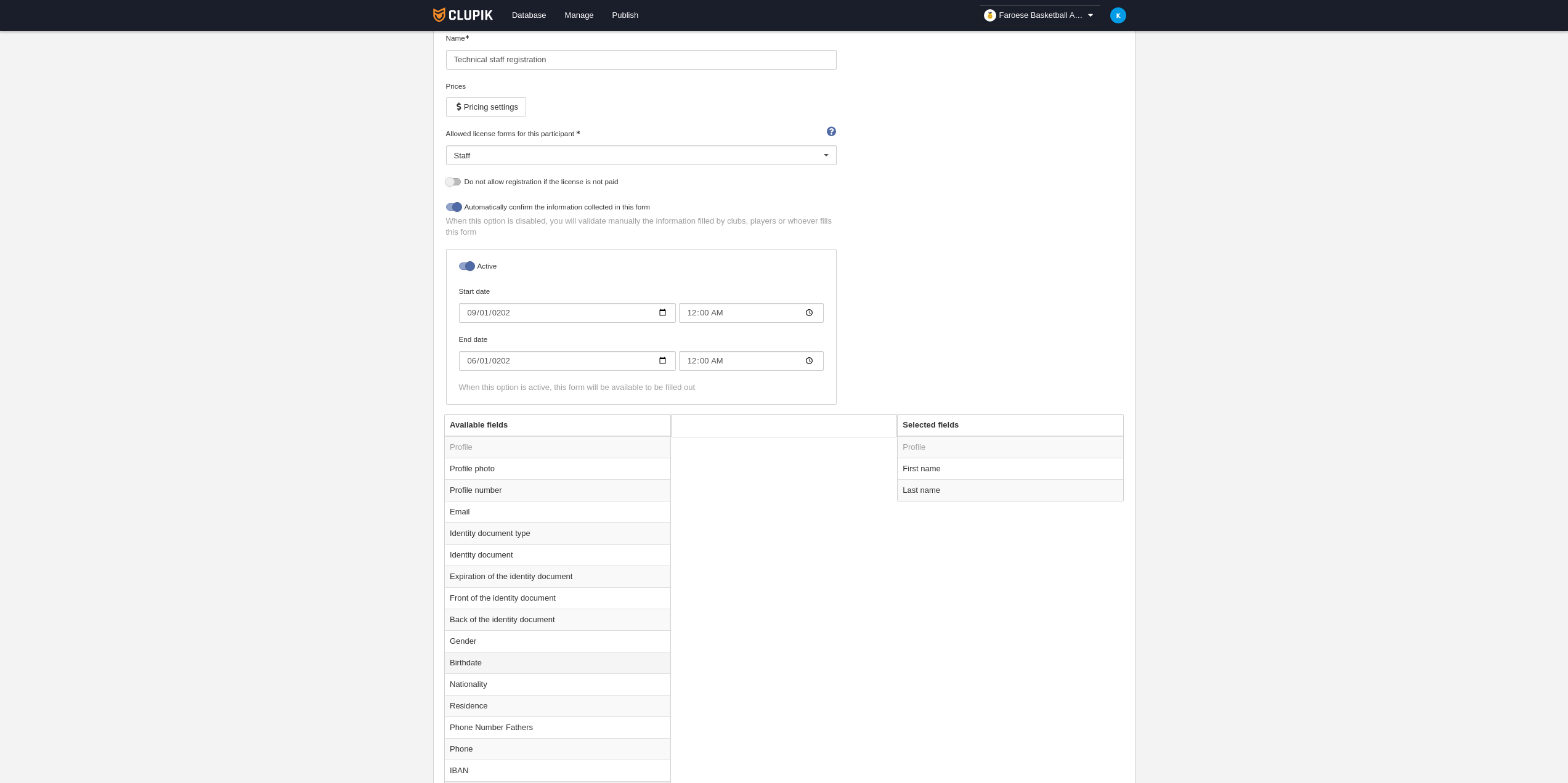
click at [520, 659] on td "Birthdate" at bounding box center [557, 662] width 226 height 21
drag, startPoint x: 858, startPoint y: 525, endPoint x: 847, endPoint y: 534, distance: 14.2
click at [858, 526] on button "Add" at bounding box center [854, 524] width 71 height 20
click at [537, 661] on td "Nationality" at bounding box center [557, 662] width 226 height 21
radio input "true"
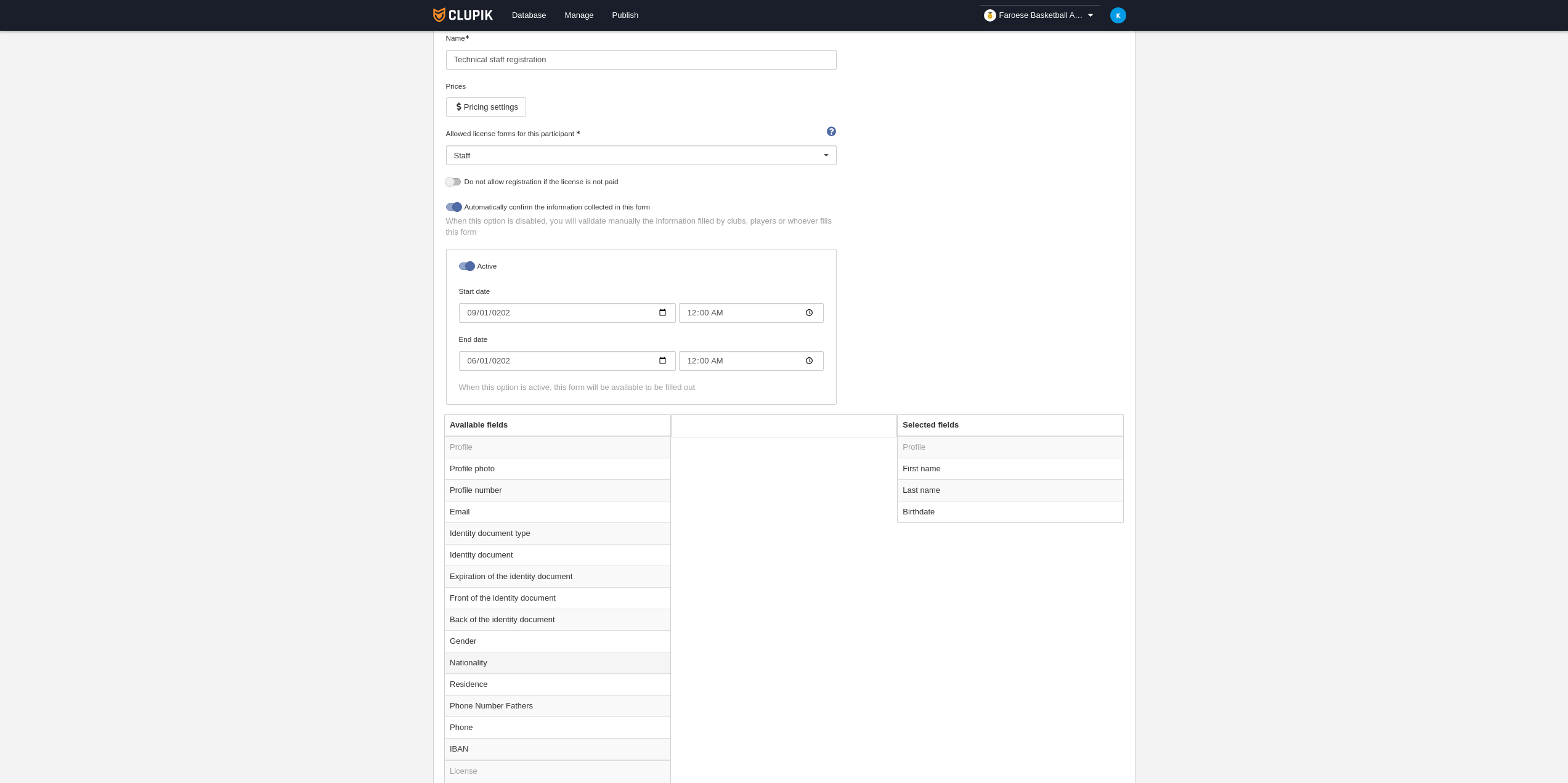
select select
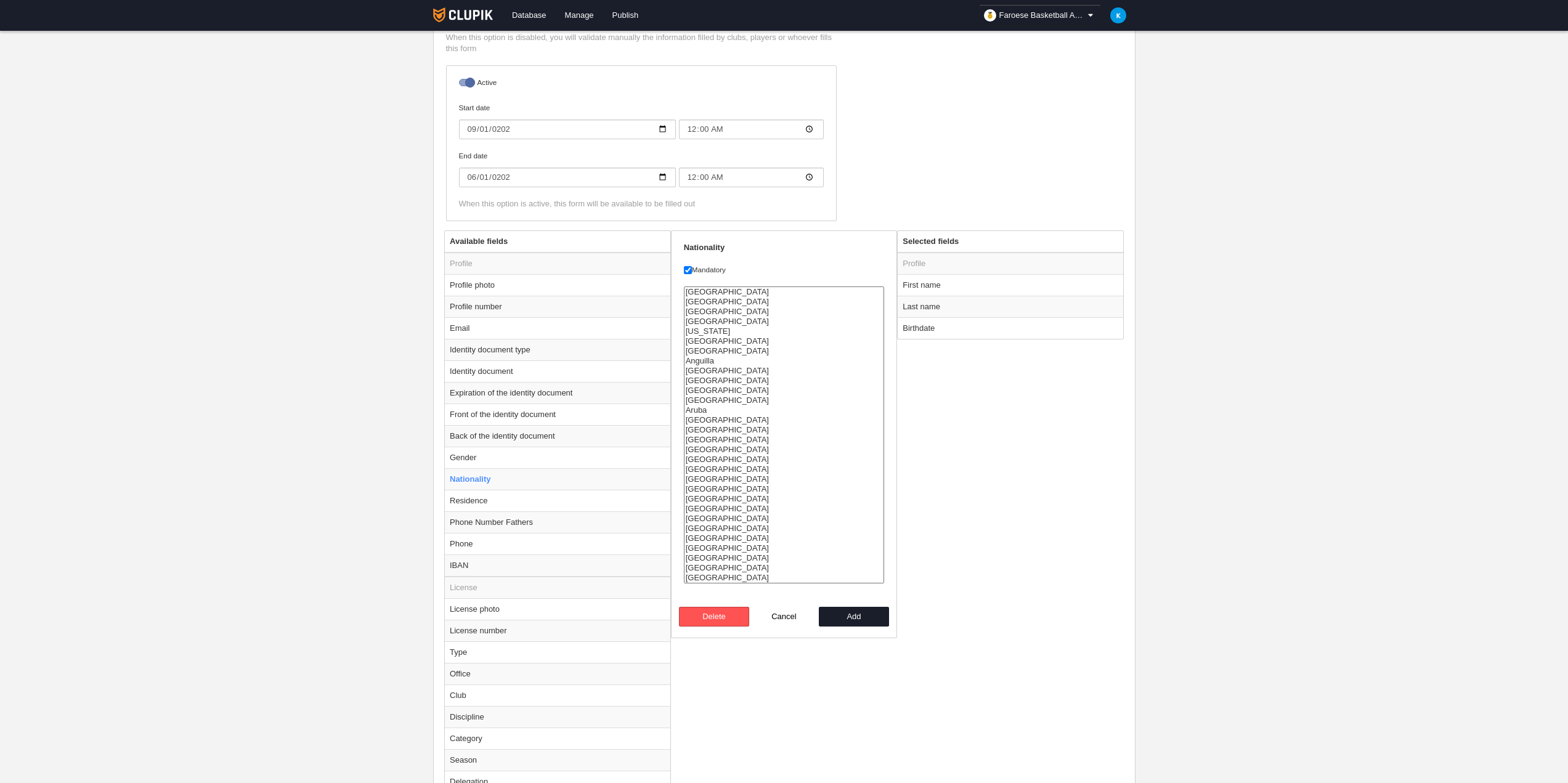
scroll to position [308, 0]
click at [860, 623] on button "Add" at bounding box center [854, 615] width 71 height 20
radio input "false"
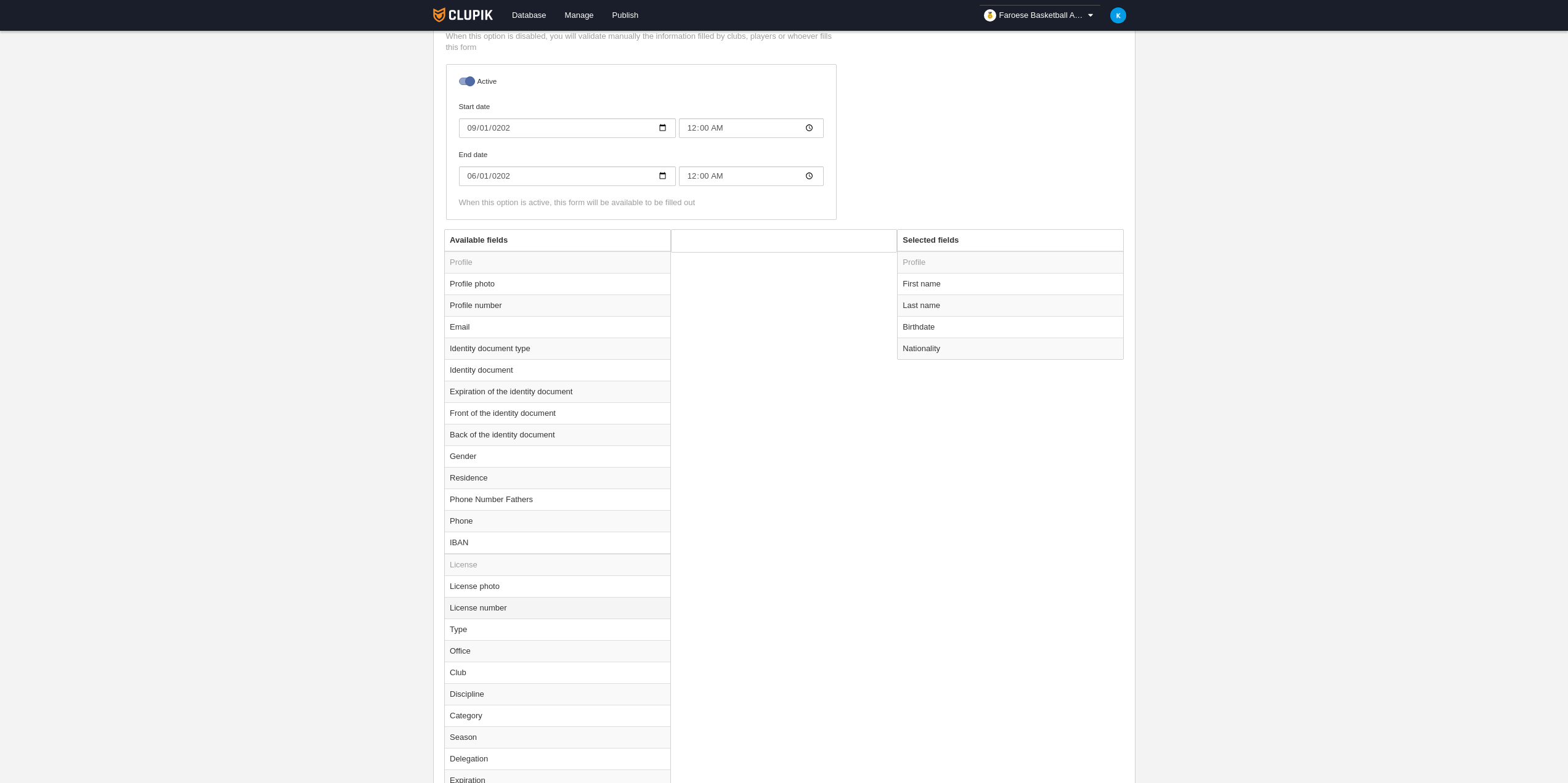
click at [551, 611] on td "License number" at bounding box center [557, 608] width 226 height 21
click at [842, 296] on button "Add" at bounding box center [854, 296] width 71 height 20
radio input "false"
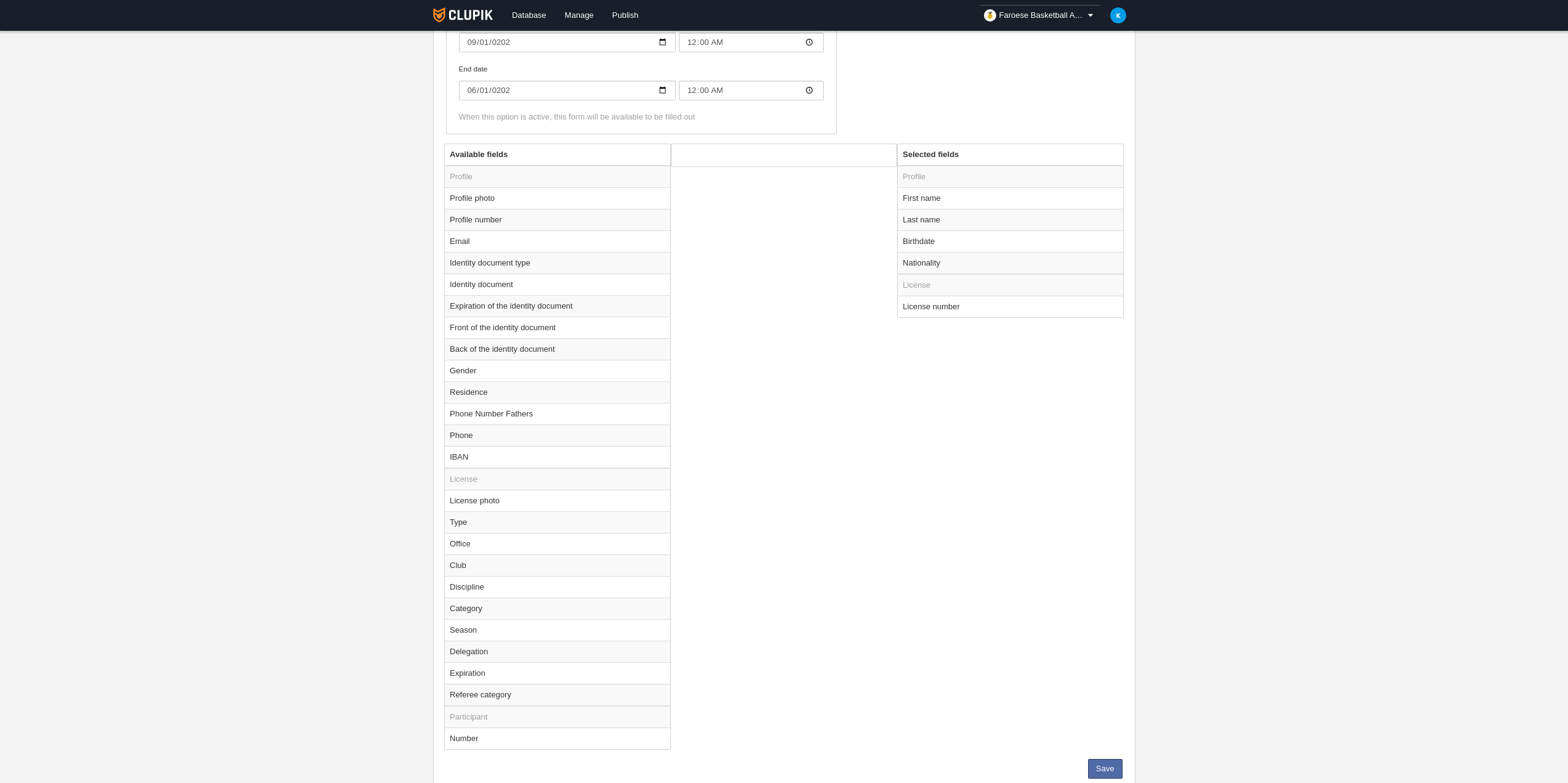
scroll to position [432, 0]
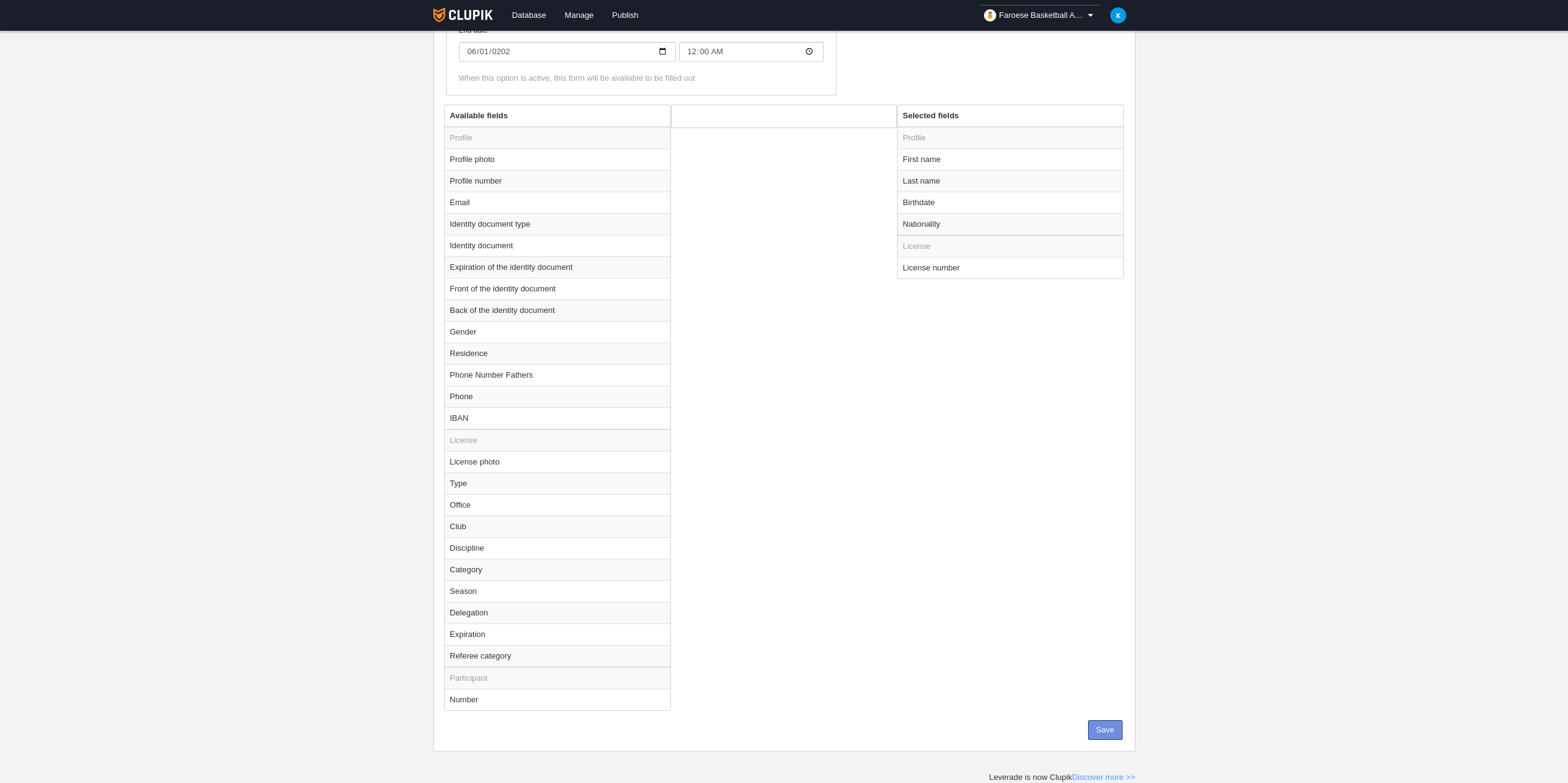
click at [1105, 736] on button "Save" at bounding box center [1105, 730] width 35 height 20
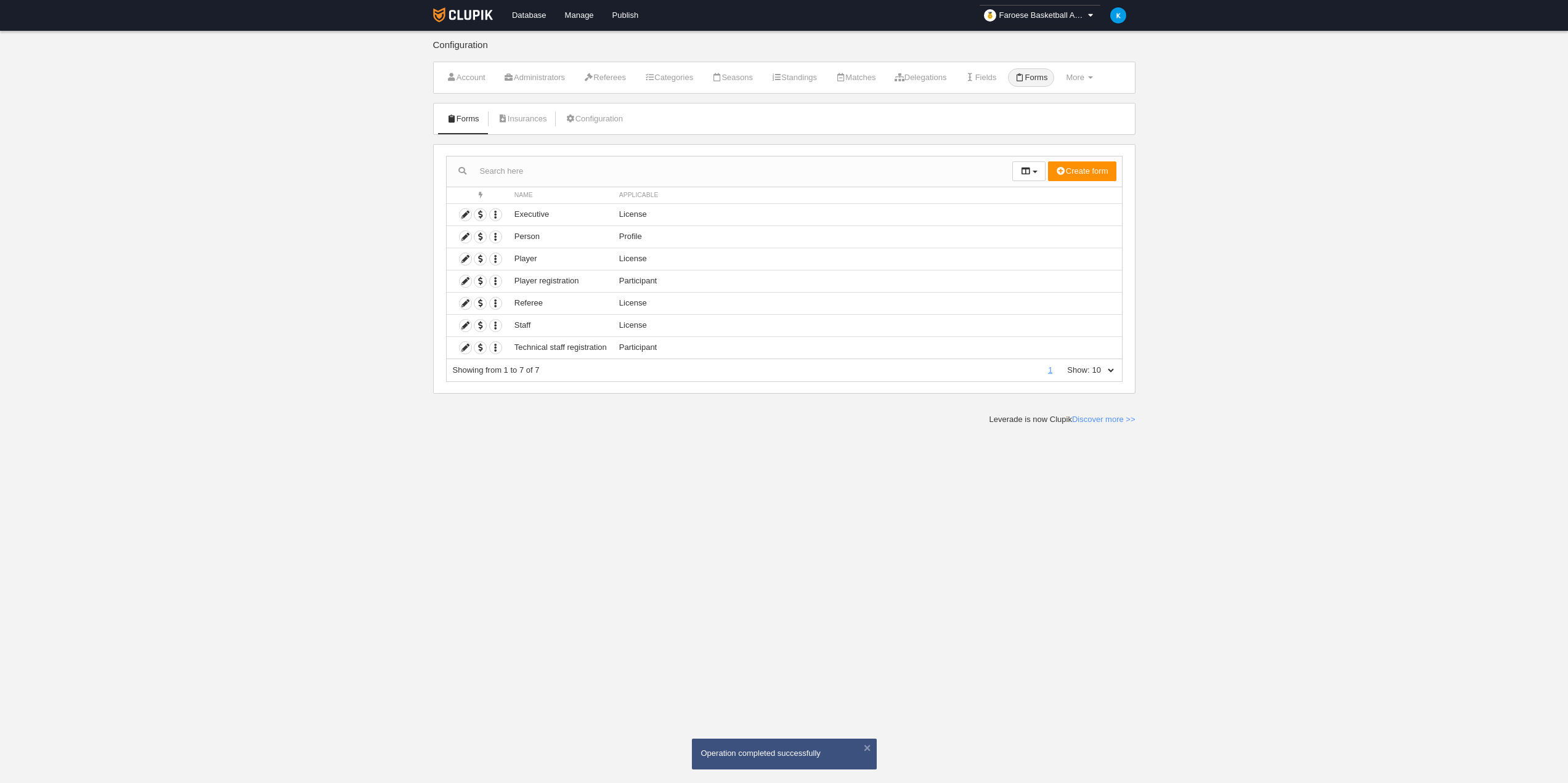
click at [519, 108] on li "Insurances" at bounding box center [522, 119] width 63 height 31
click at [513, 121] on link "Insurances" at bounding box center [522, 119] width 63 height 19
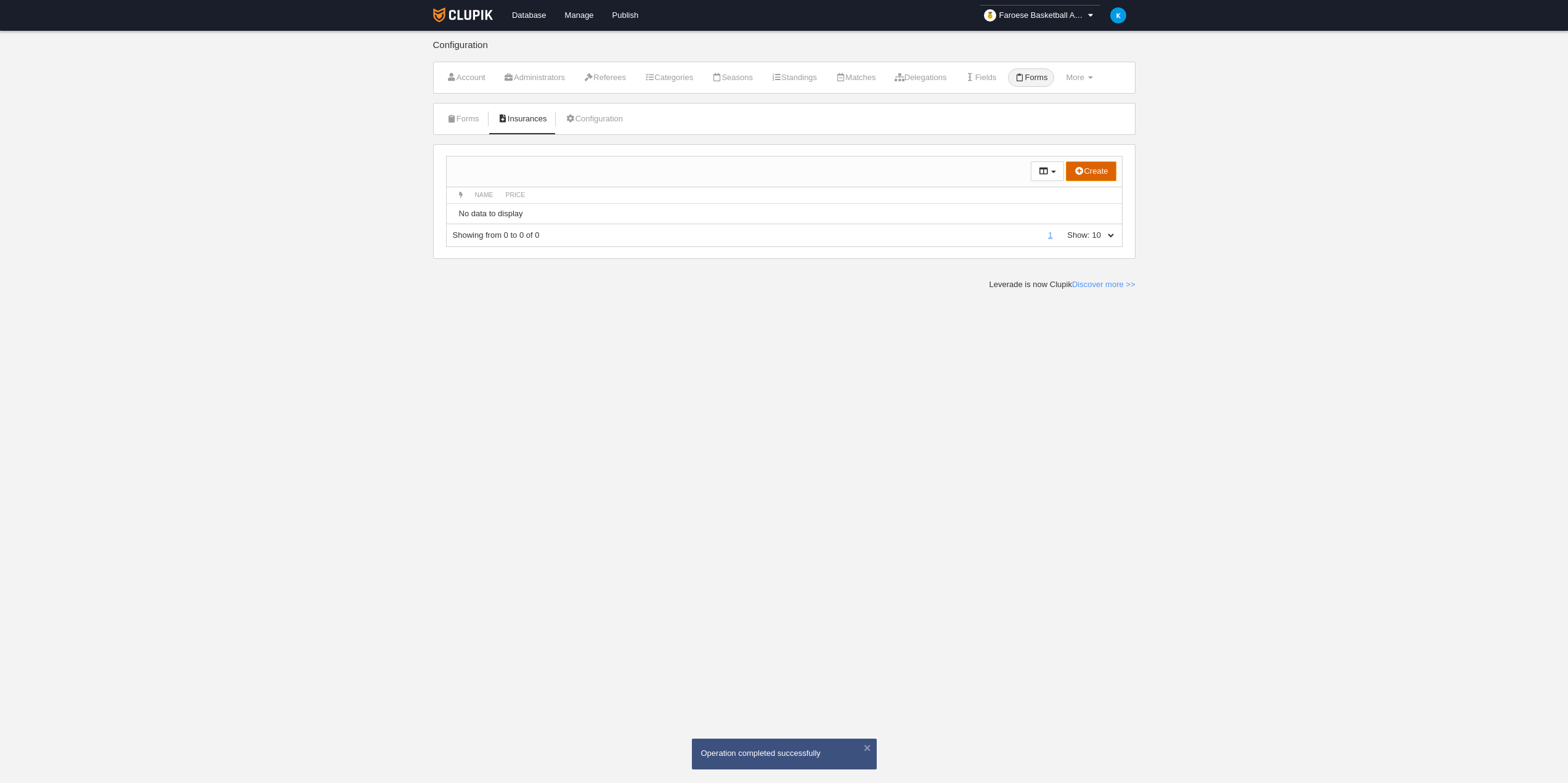
click at [1103, 170] on button "Create" at bounding box center [1091, 171] width 50 height 20
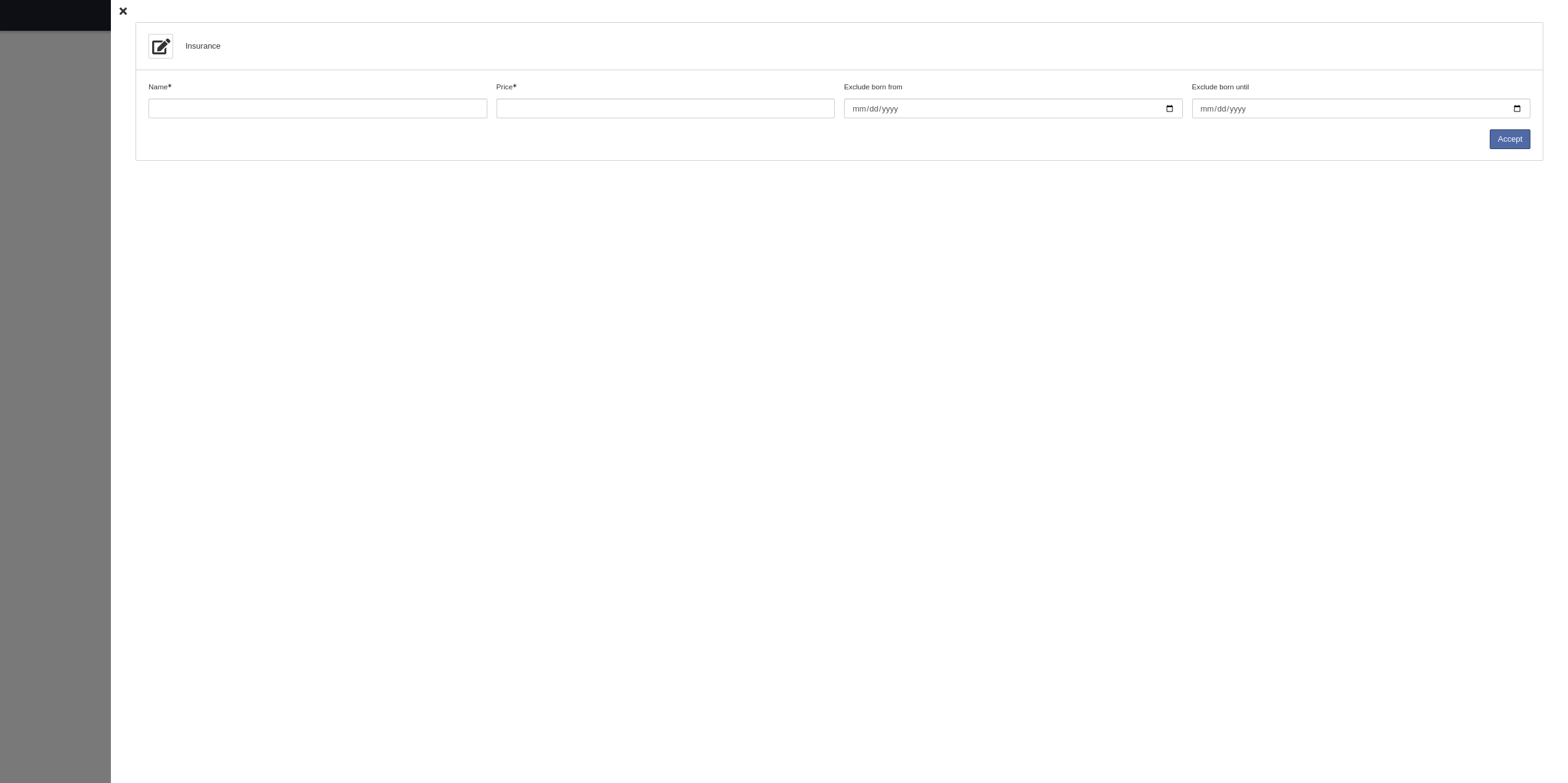
click at [121, 9] on div "Insurance Name Price Exclude born from Exclude born until Accept" at bounding box center [839, 391] width 1457 height 783
click at [111, 12] on div "Insurance Name Price Exclude born from Exclude born until Accept" at bounding box center [839, 391] width 1457 height 783
click at [120, 12] on icon at bounding box center [123, 11] width 7 height 8
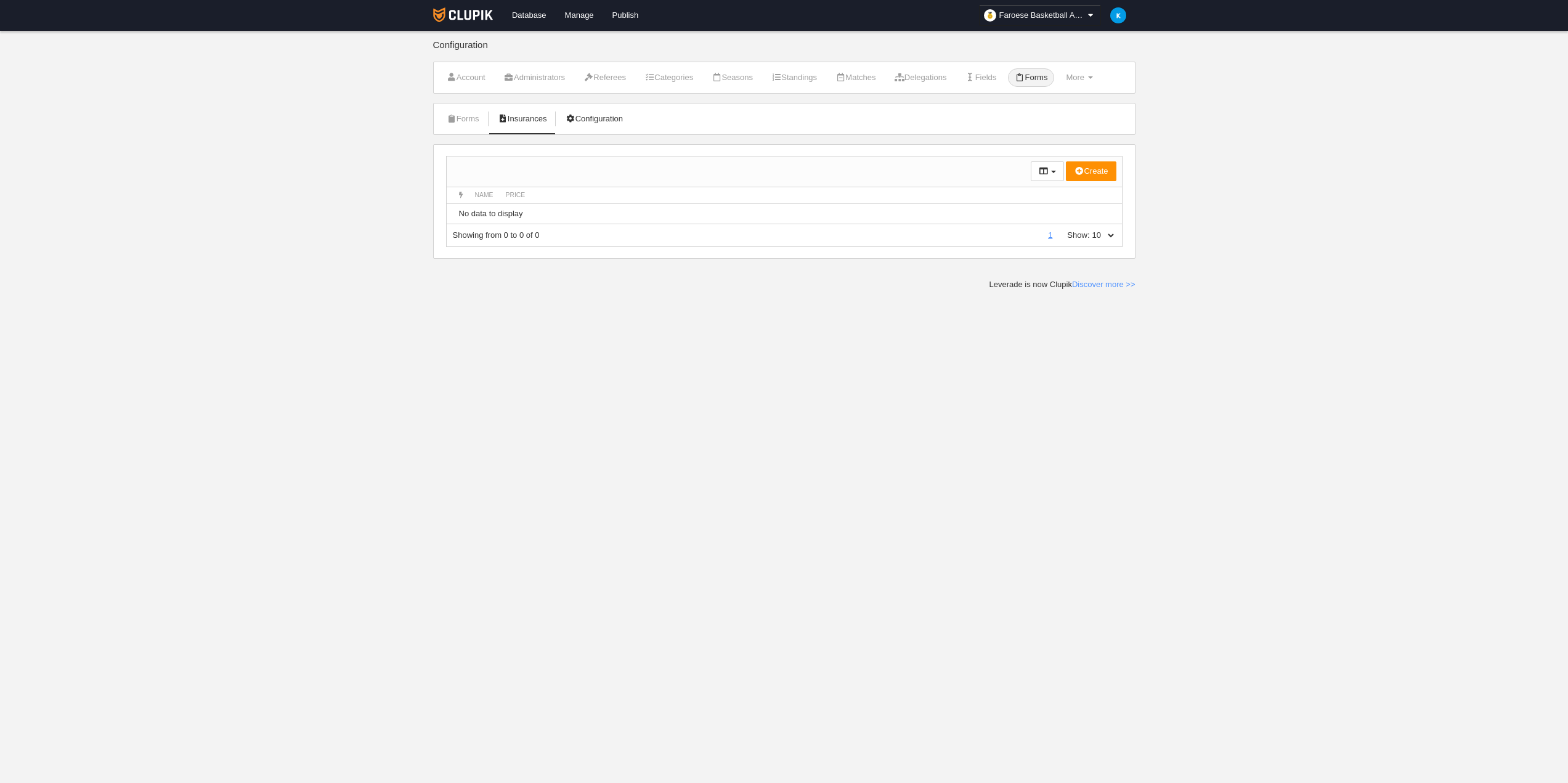
click at [588, 114] on link "Configuration" at bounding box center [594, 119] width 71 height 19
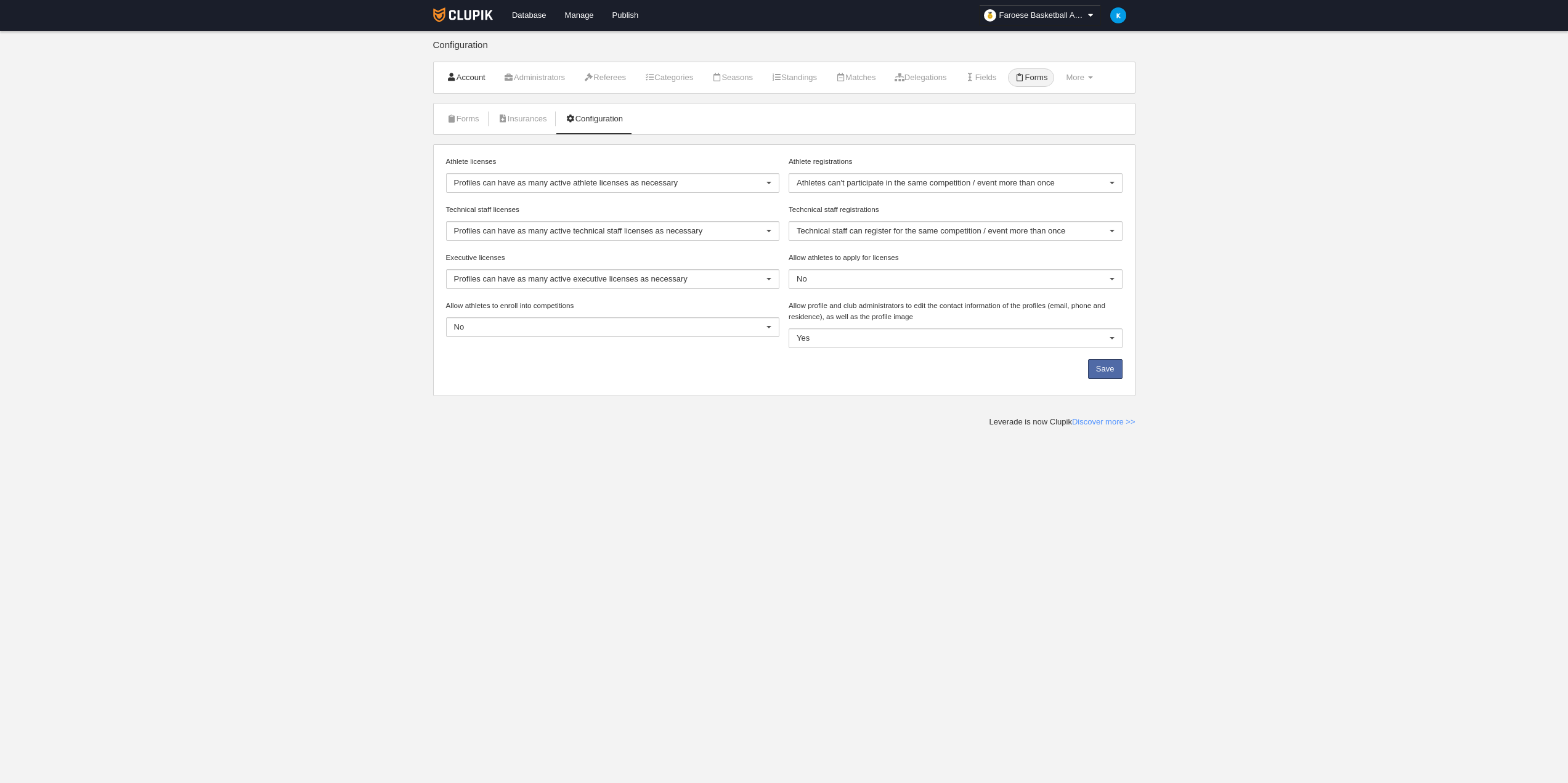
click at [469, 82] on link "Account" at bounding box center [466, 78] width 53 height 19
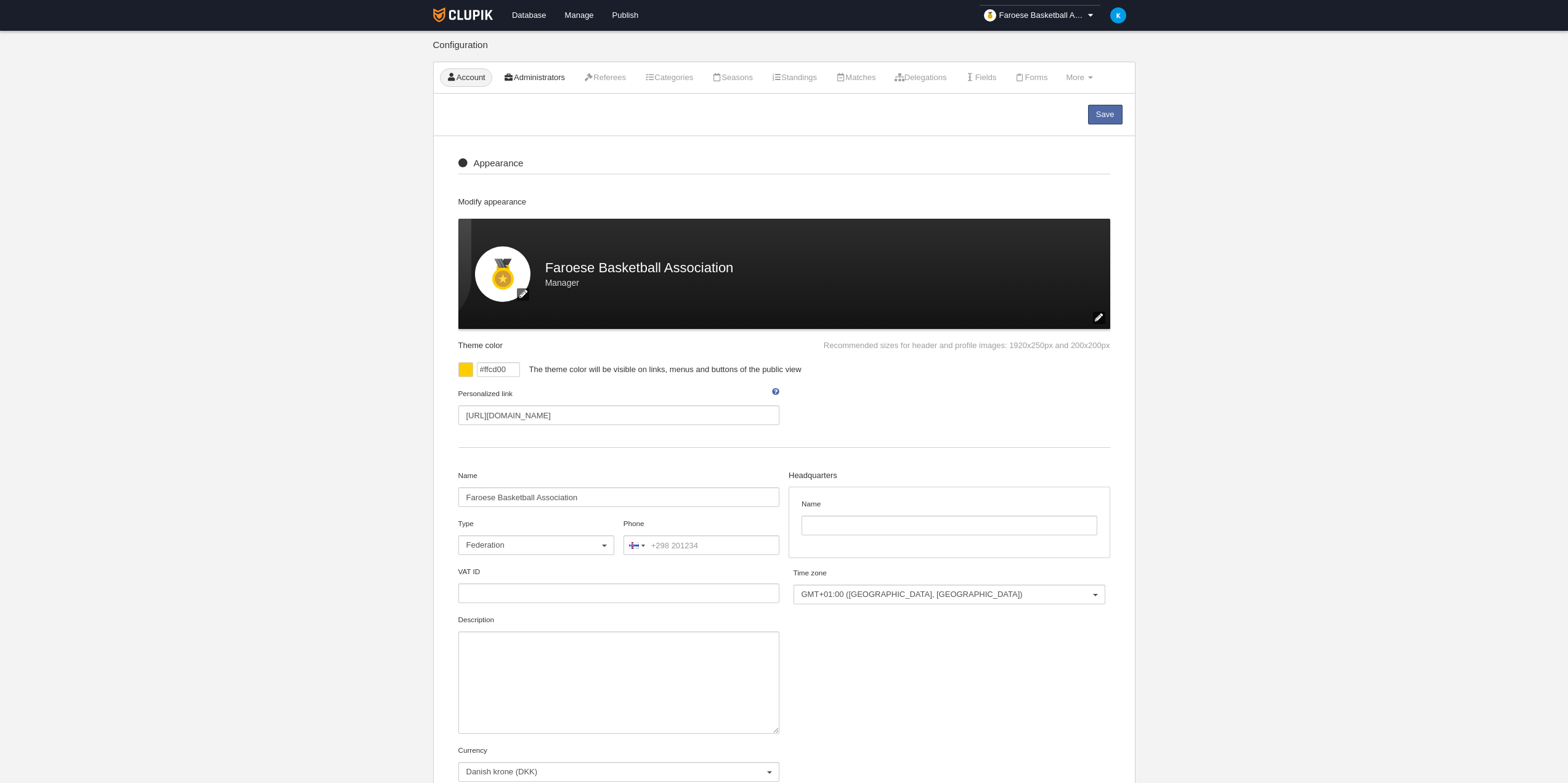
click at [550, 71] on link "Administrators" at bounding box center [534, 78] width 74 height 19
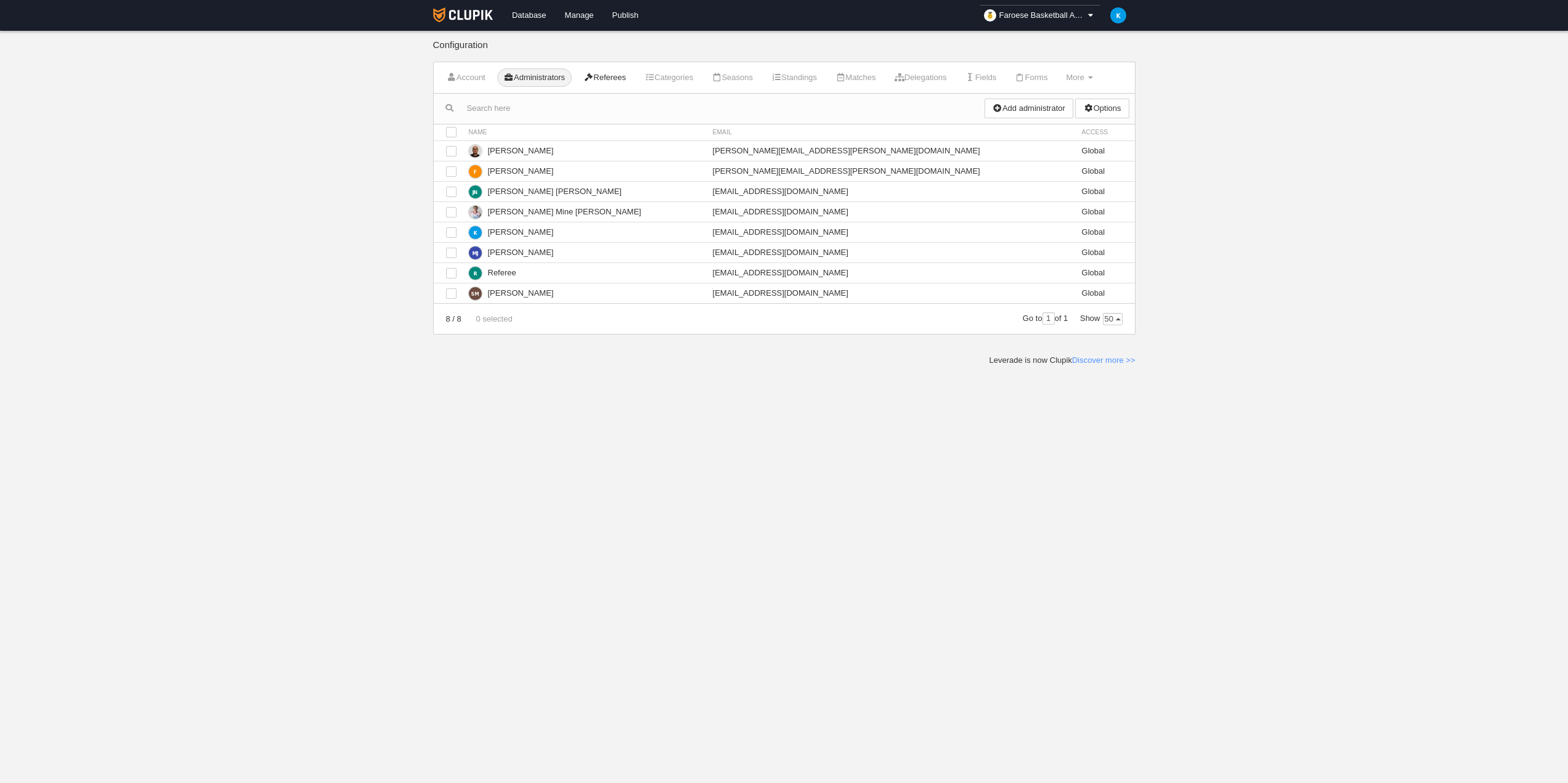
click at [614, 78] on link "Referees" at bounding box center [605, 78] width 56 height 19
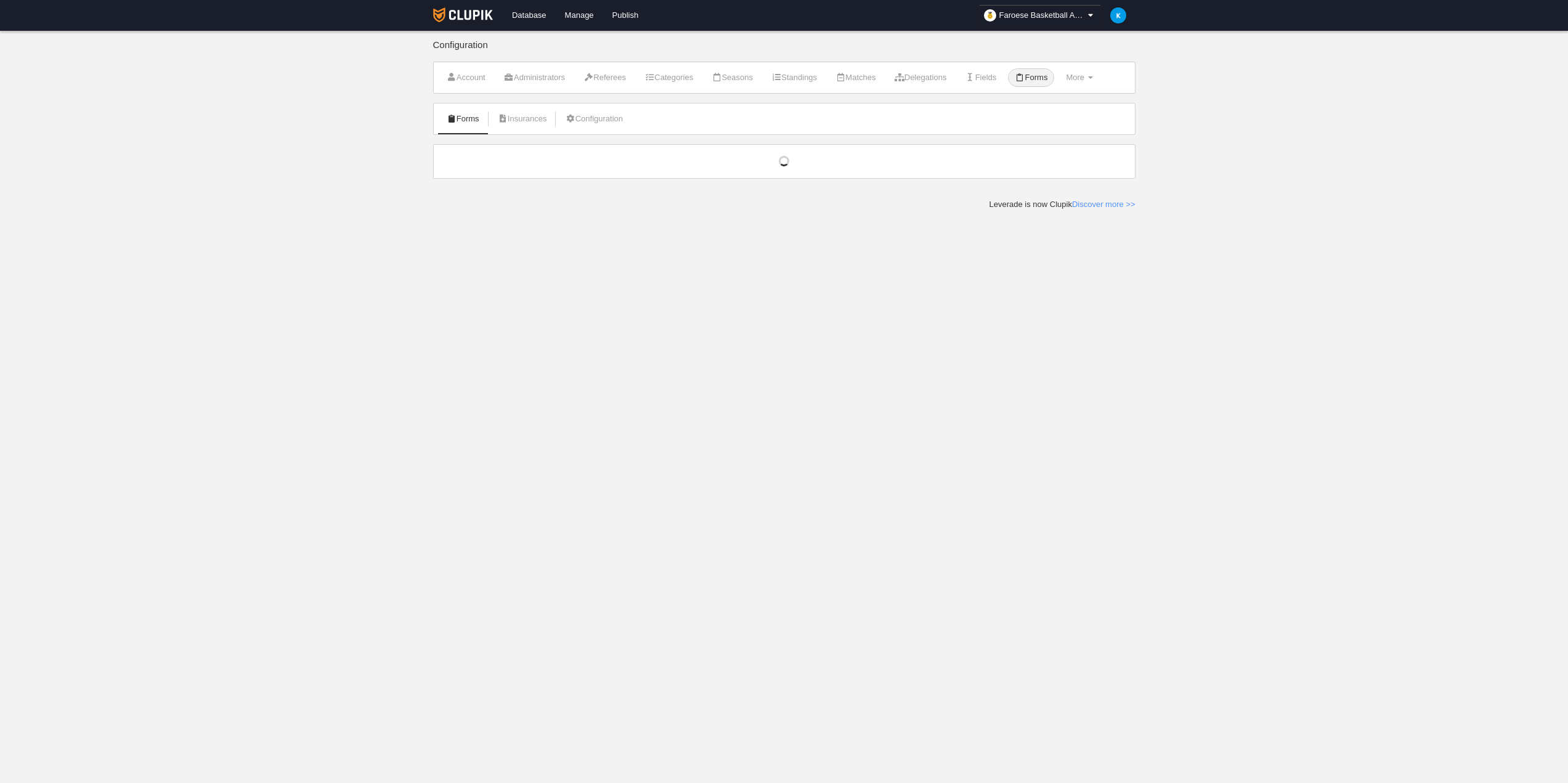
click at [1085, 76] on span "More" at bounding box center [1075, 77] width 19 height 9
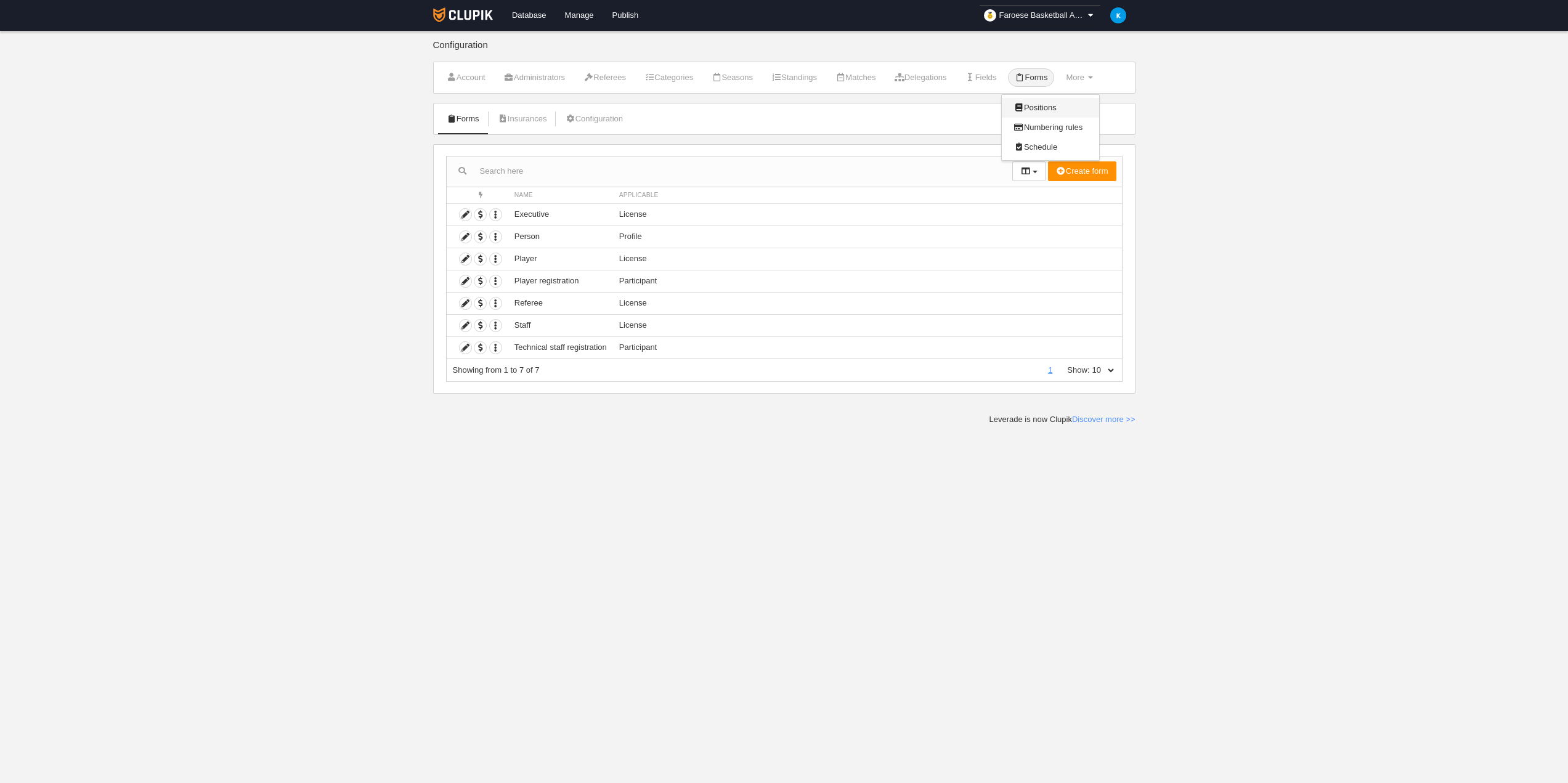
click at [1063, 108] on link "Positions" at bounding box center [1050, 108] width 97 height 20
